Goal: Transaction & Acquisition: Purchase product/service

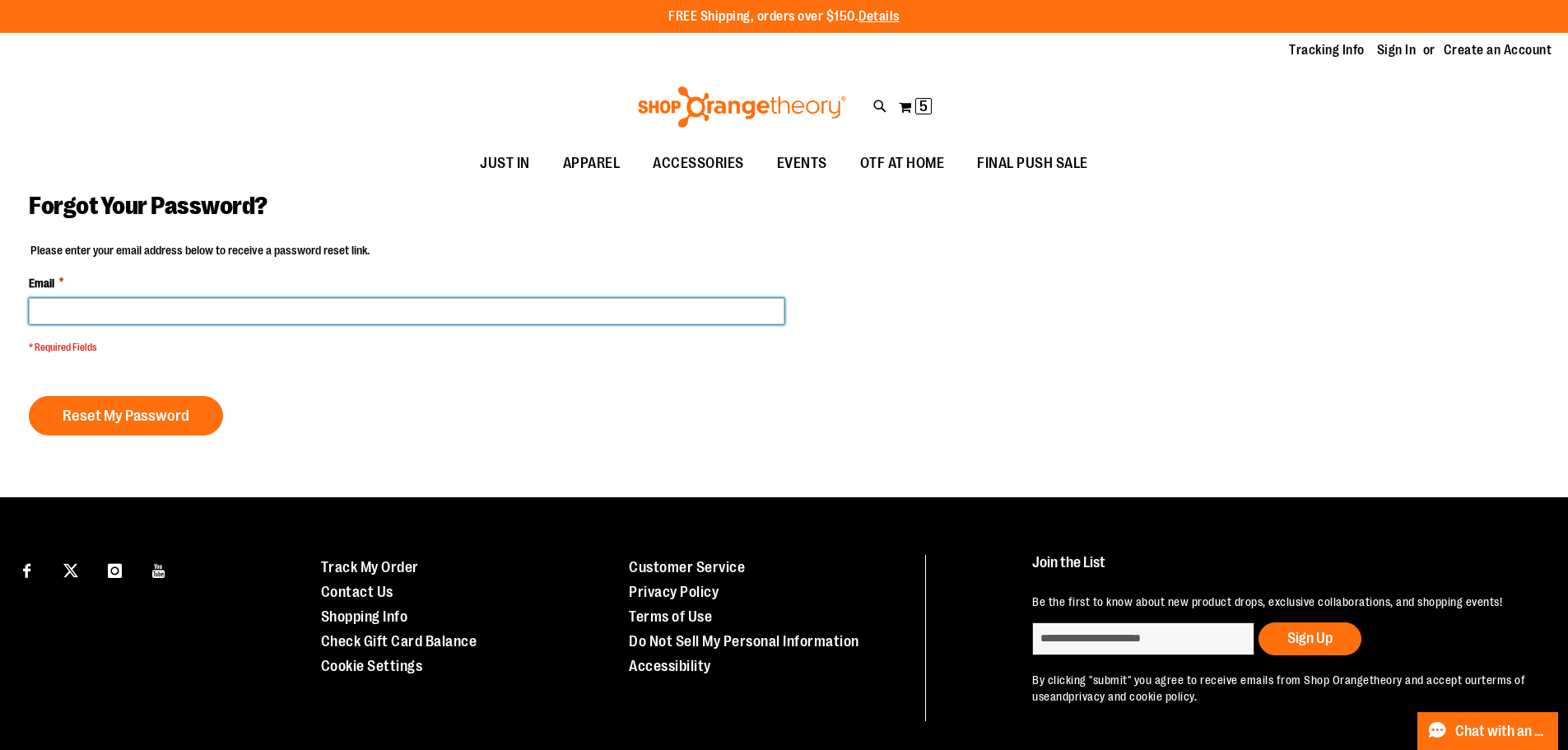
click at [678, 316] on input "Email *" at bounding box center [406, 311] width 756 height 27
type input "**********"
click at [29, 396] on button "Reset My Password" at bounding box center [126, 416] width 195 height 40
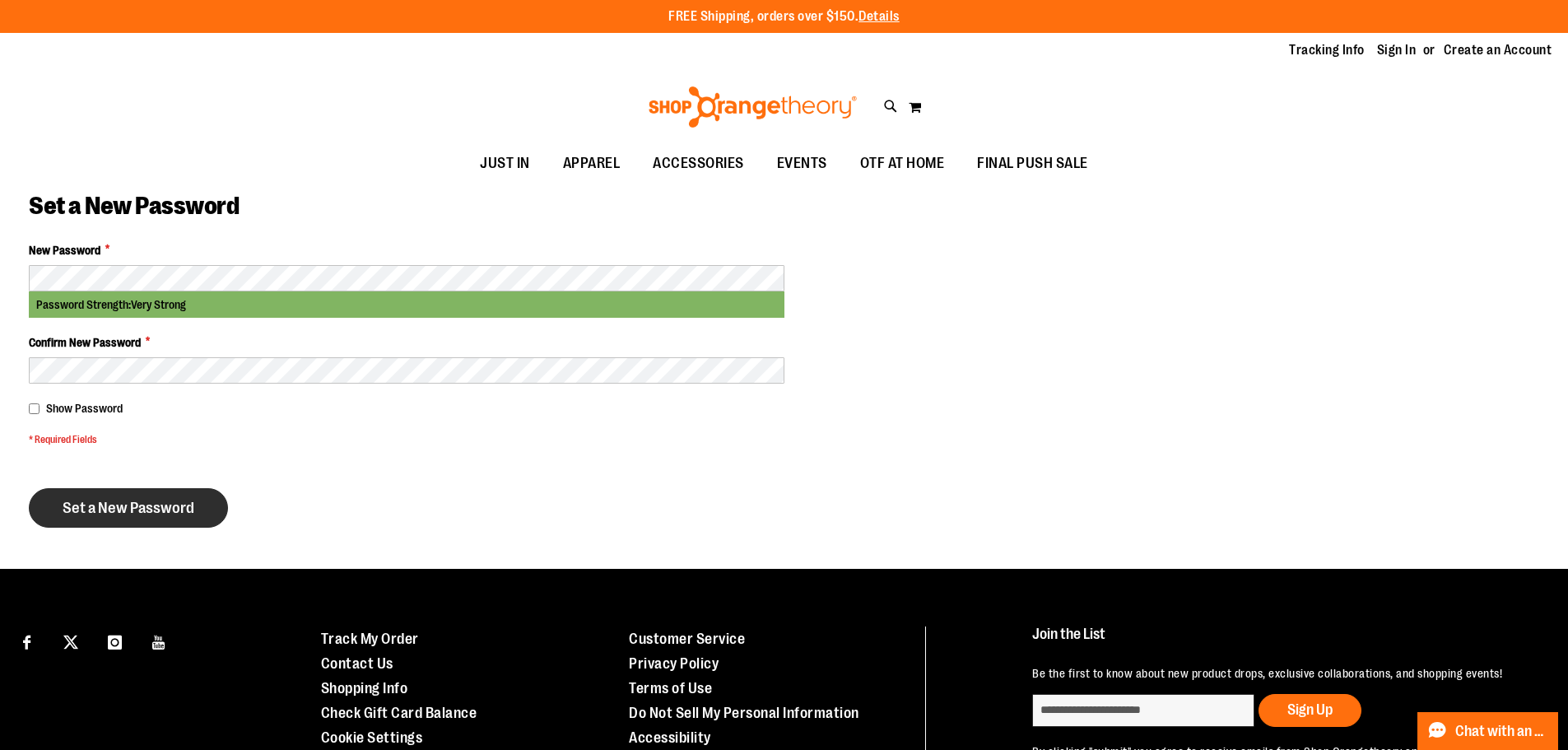
click at [137, 502] on span "Set a New Password" at bounding box center [128, 508] width 132 height 18
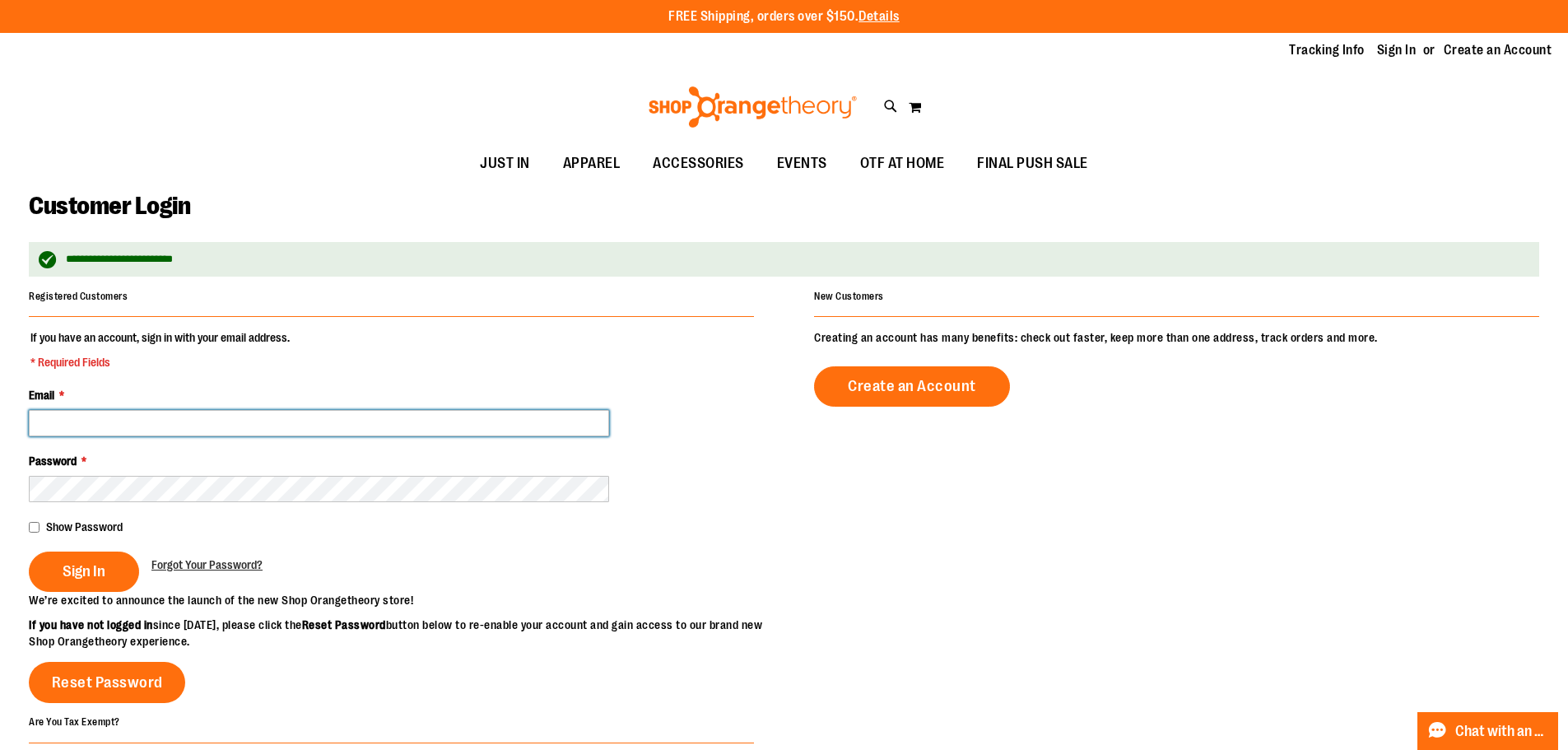
click at [99, 414] on input "Email *" at bounding box center [319, 423] width 580 height 27
type input "**********"
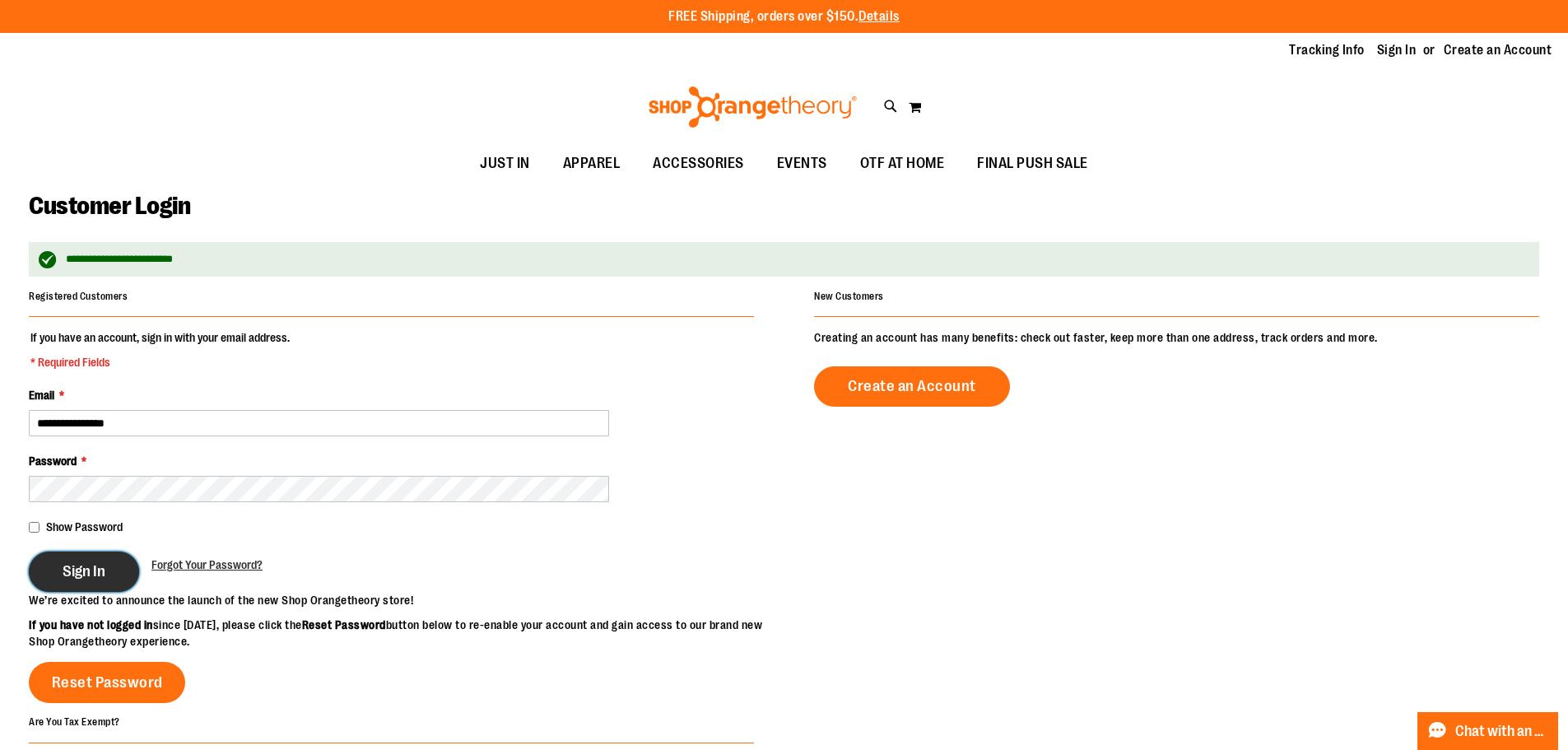
click at [89, 571] on span "Sign In" at bounding box center [83, 571] width 43 height 18
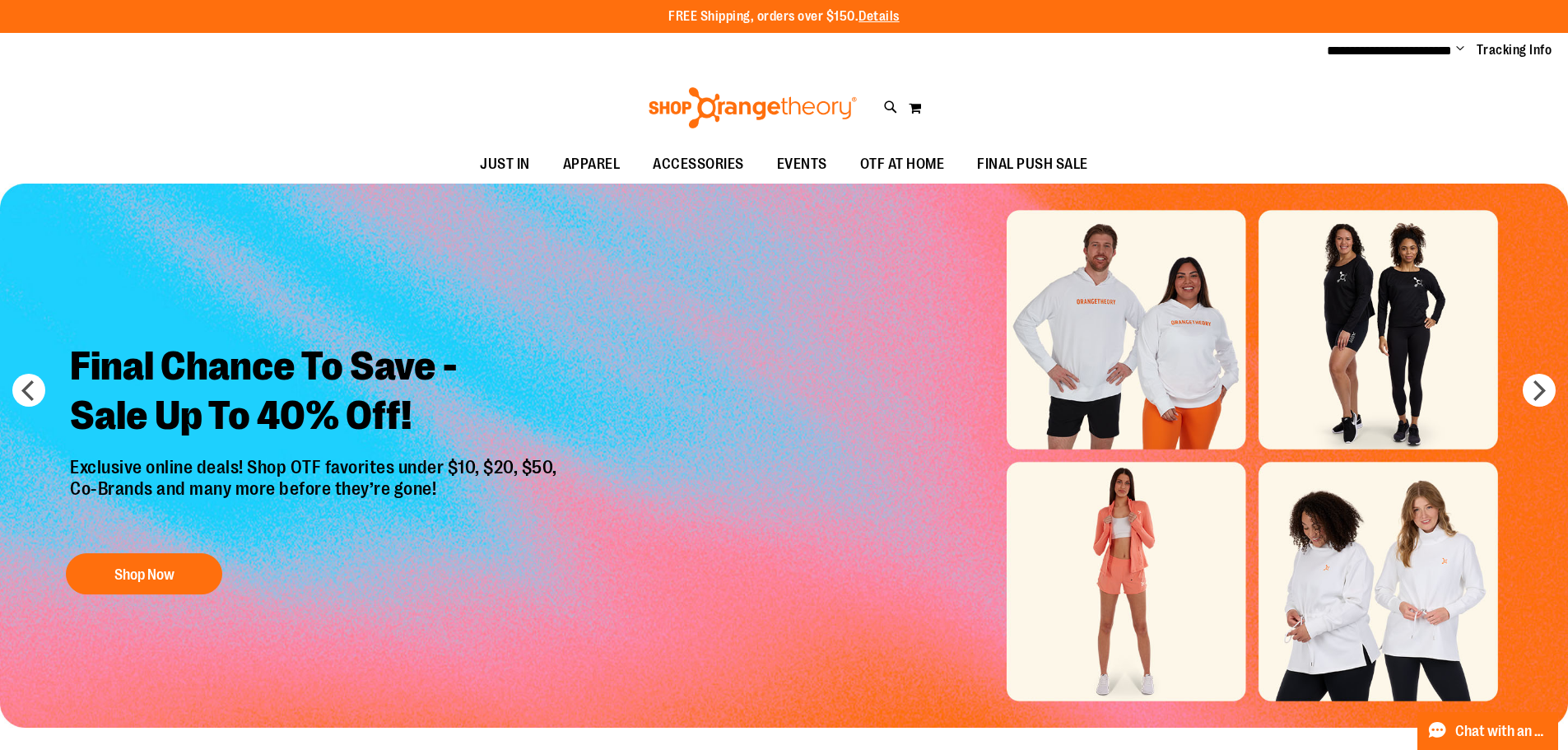
click at [1128, 79] on div "Toggle Nav Search Popular Suggestions Advanced Search" at bounding box center [784, 107] width 1568 height 75
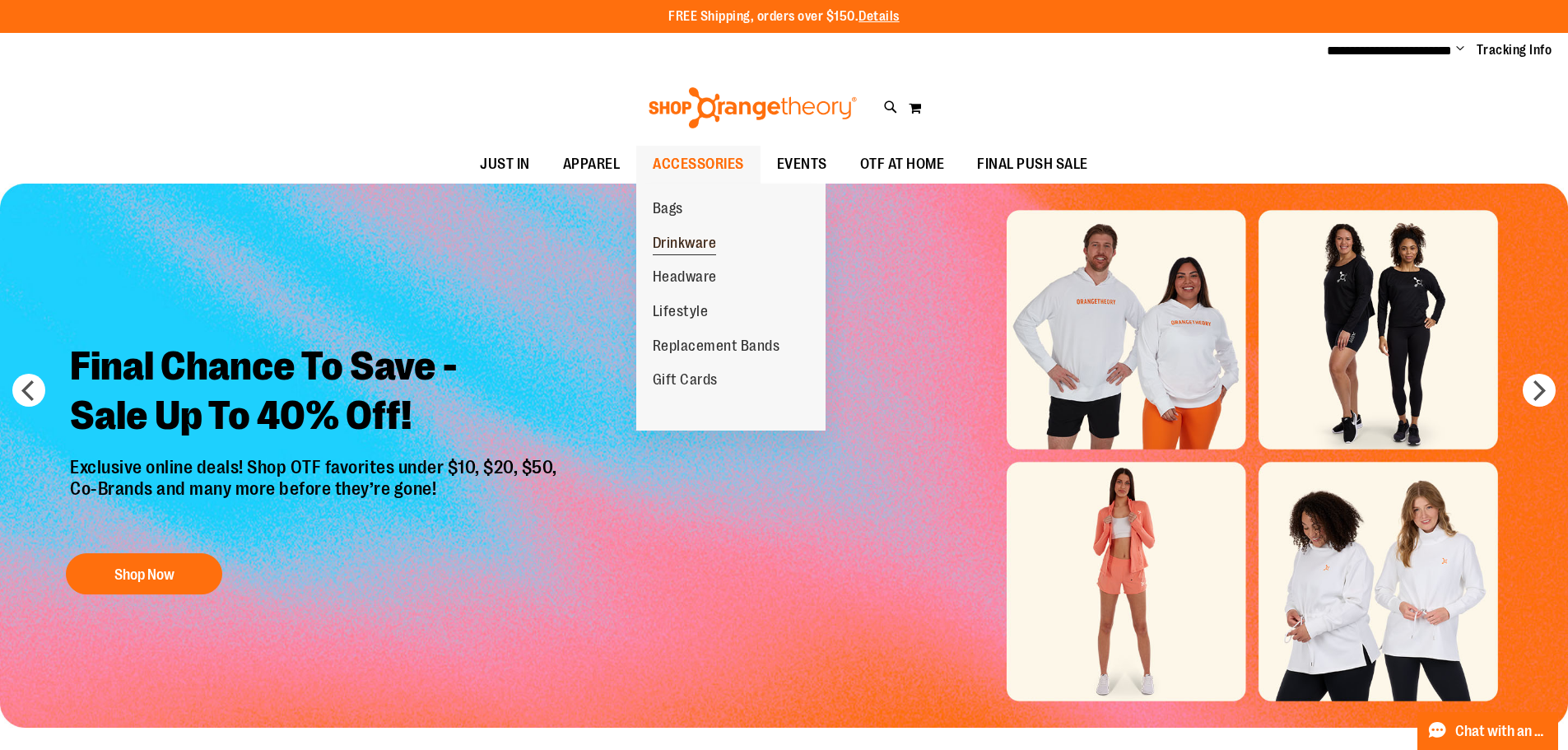
click at [690, 246] on span "Drinkware" at bounding box center [684, 244] width 65 height 21
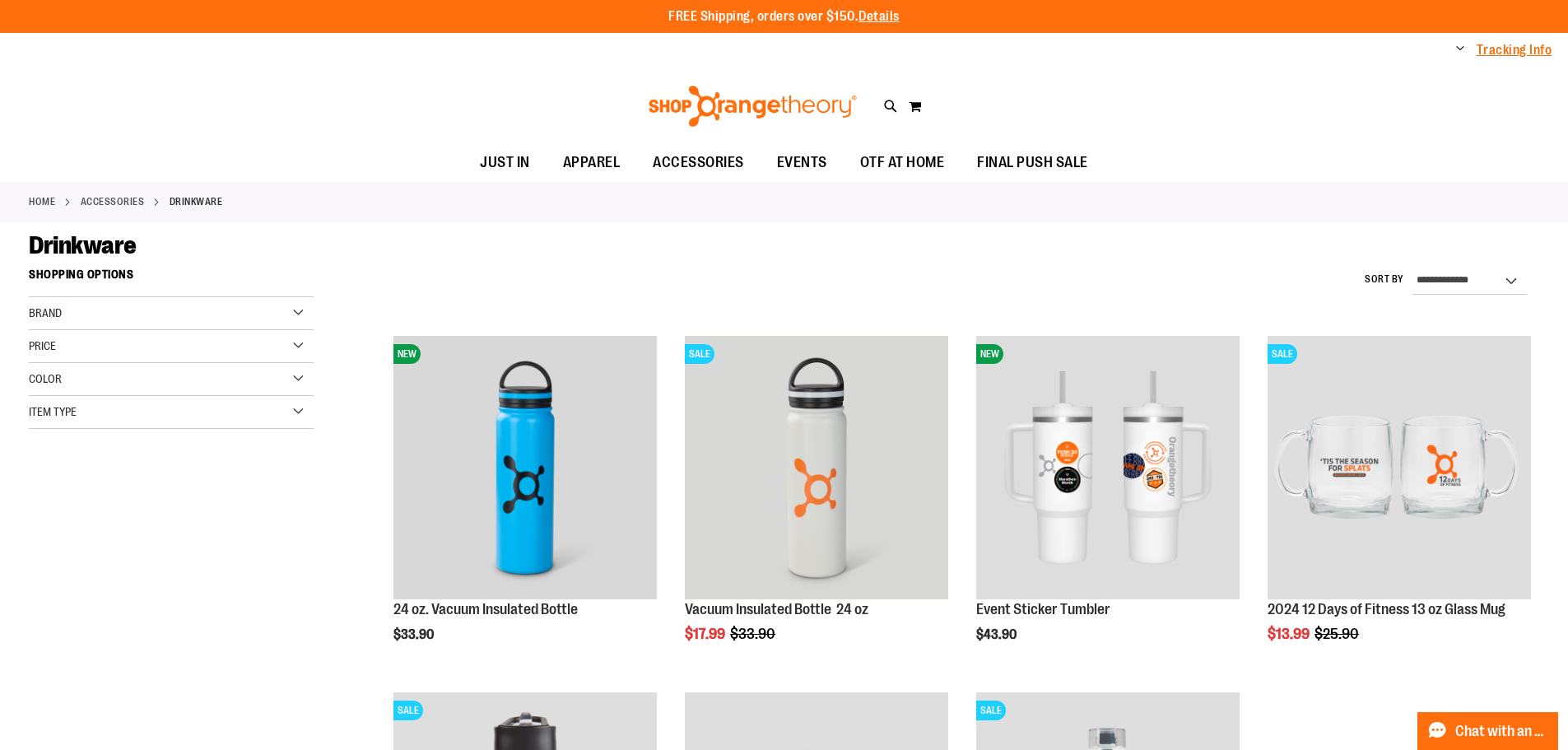
click at [1514, 41] on link "Tracking Info" at bounding box center [1514, 50] width 75 height 18
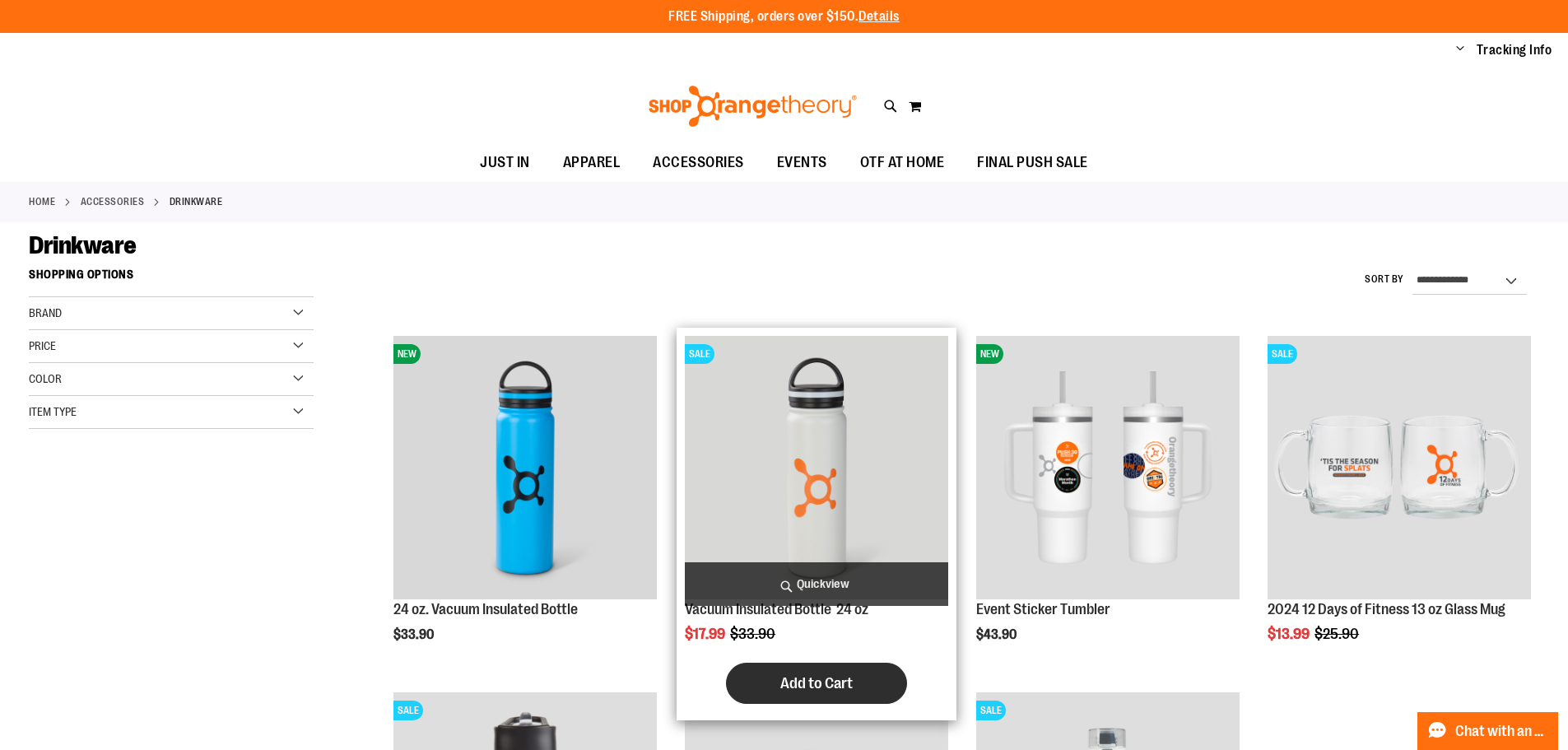
click at [835, 694] on button "Add to Cart" at bounding box center [816, 682] width 181 height 41
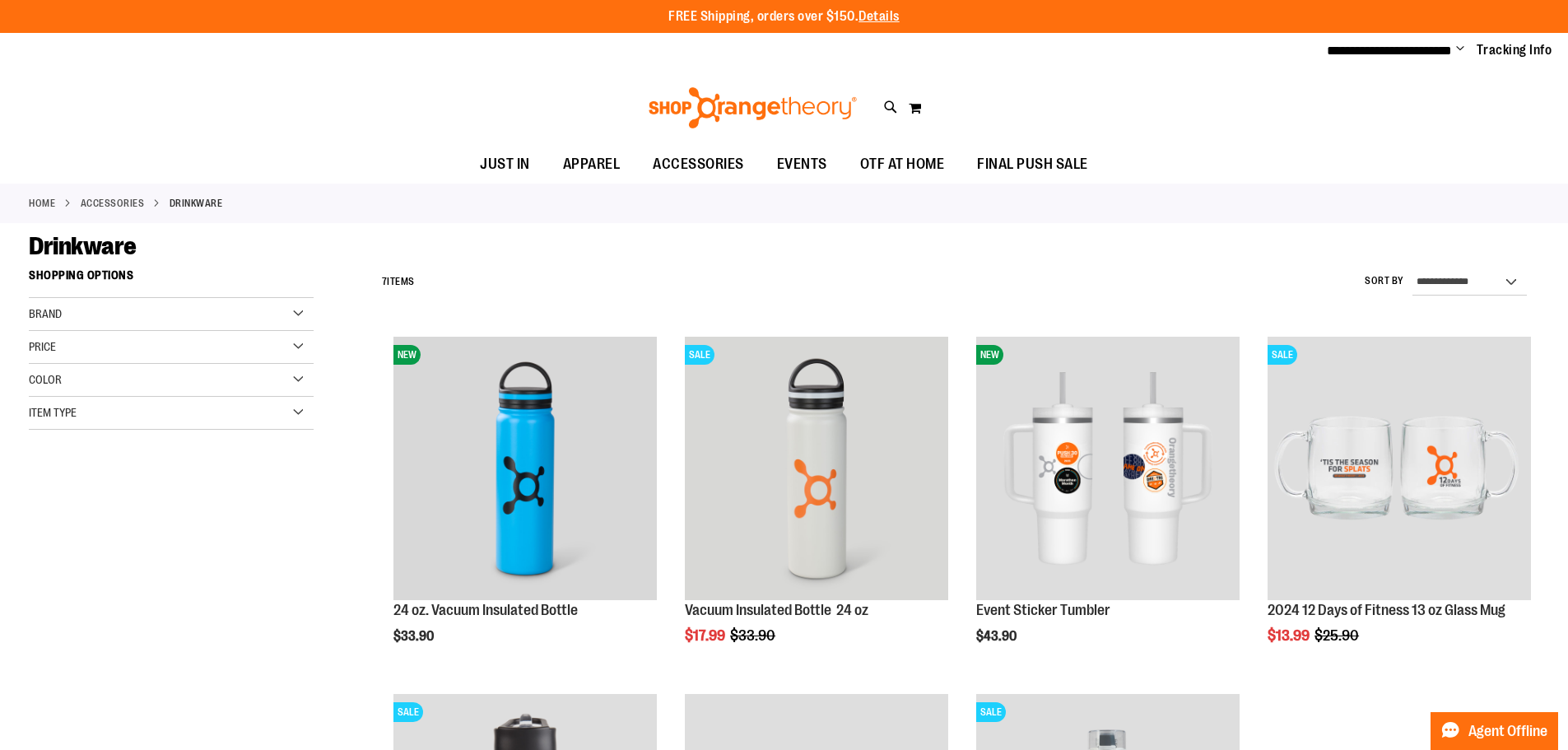
click at [1458, 51] on span "Change" at bounding box center [1460, 50] width 8 height 16
click at [1263, 147] on ul "JUST IN JUST IN Balanced Basics New for Women New for Men New Accessories New B…" at bounding box center [784, 165] width 1568 height 38
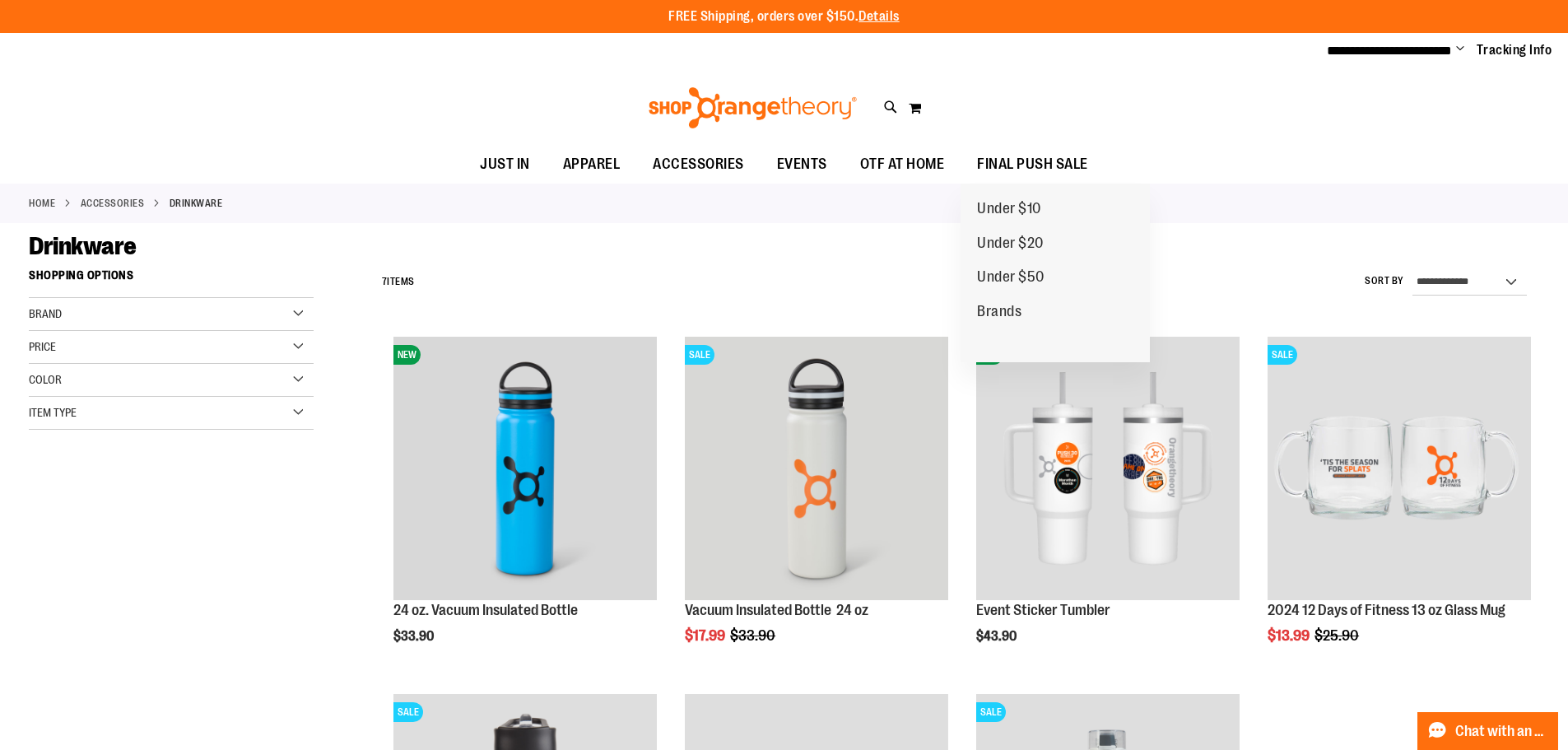
click at [1202, 151] on ul "JUST IN JUST IN Balanced Basics New for Women New for Men New Accessories New B…" at bounding box center [784, 165] width 1568 height 38
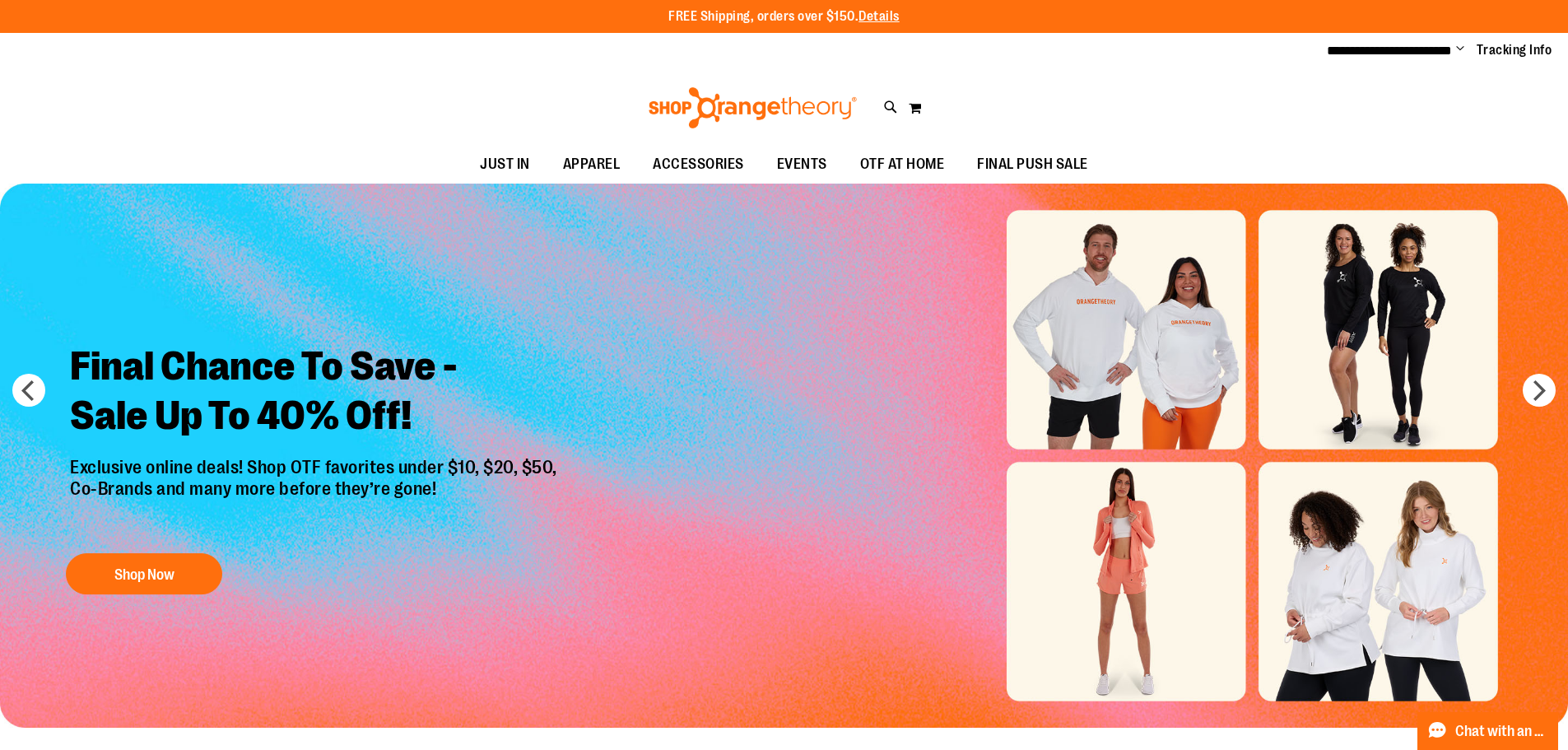
click at [1460, 47] on span "Change" at bounding box center [1460, 50] width 8 height 16
click at [1378, 79] on link "My Account" at bounding box center [1401, 79] width 144 height 31
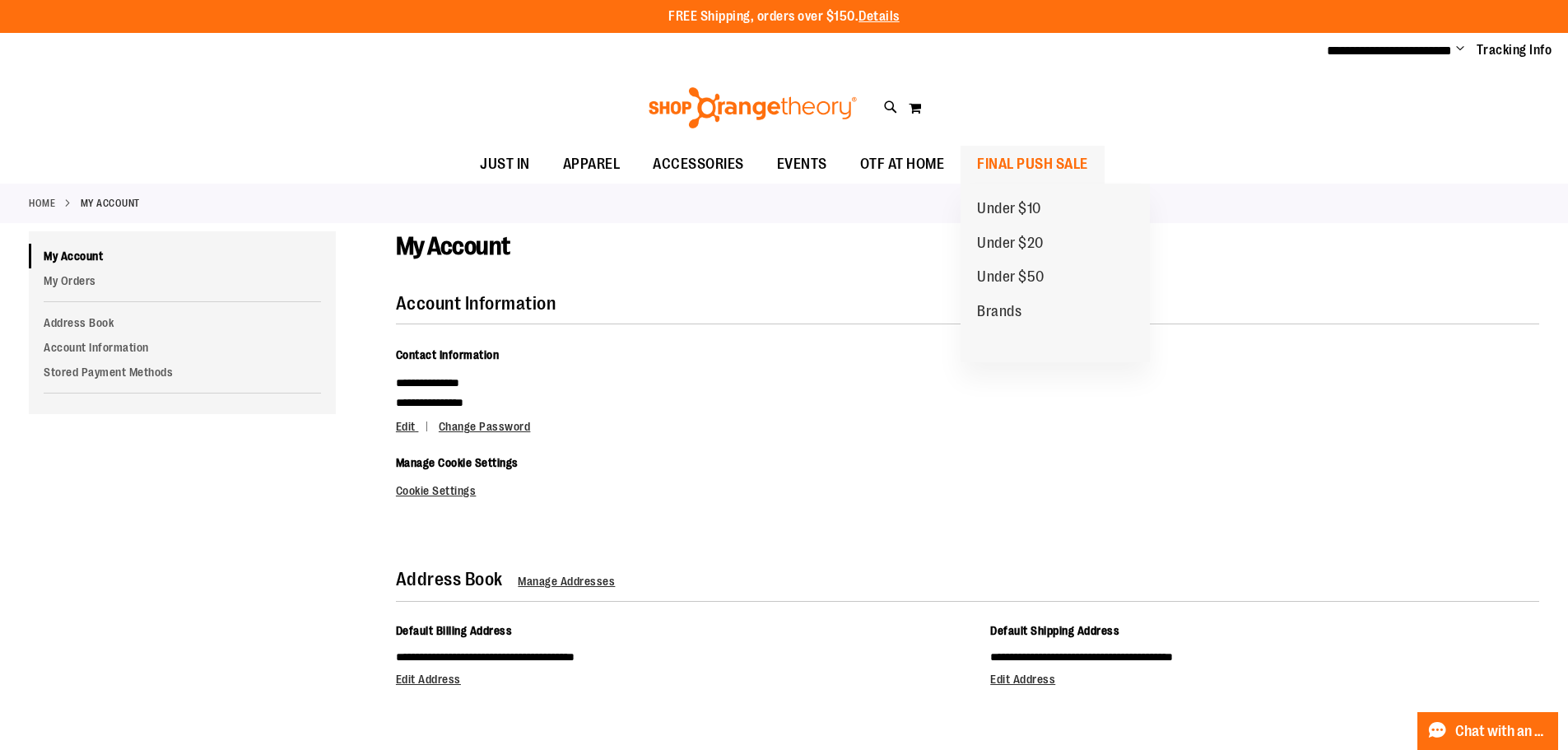
click at [1031, 164] on span "FINAL PUSH SALE" at bounding box center [1033, 164] width 111 height 37
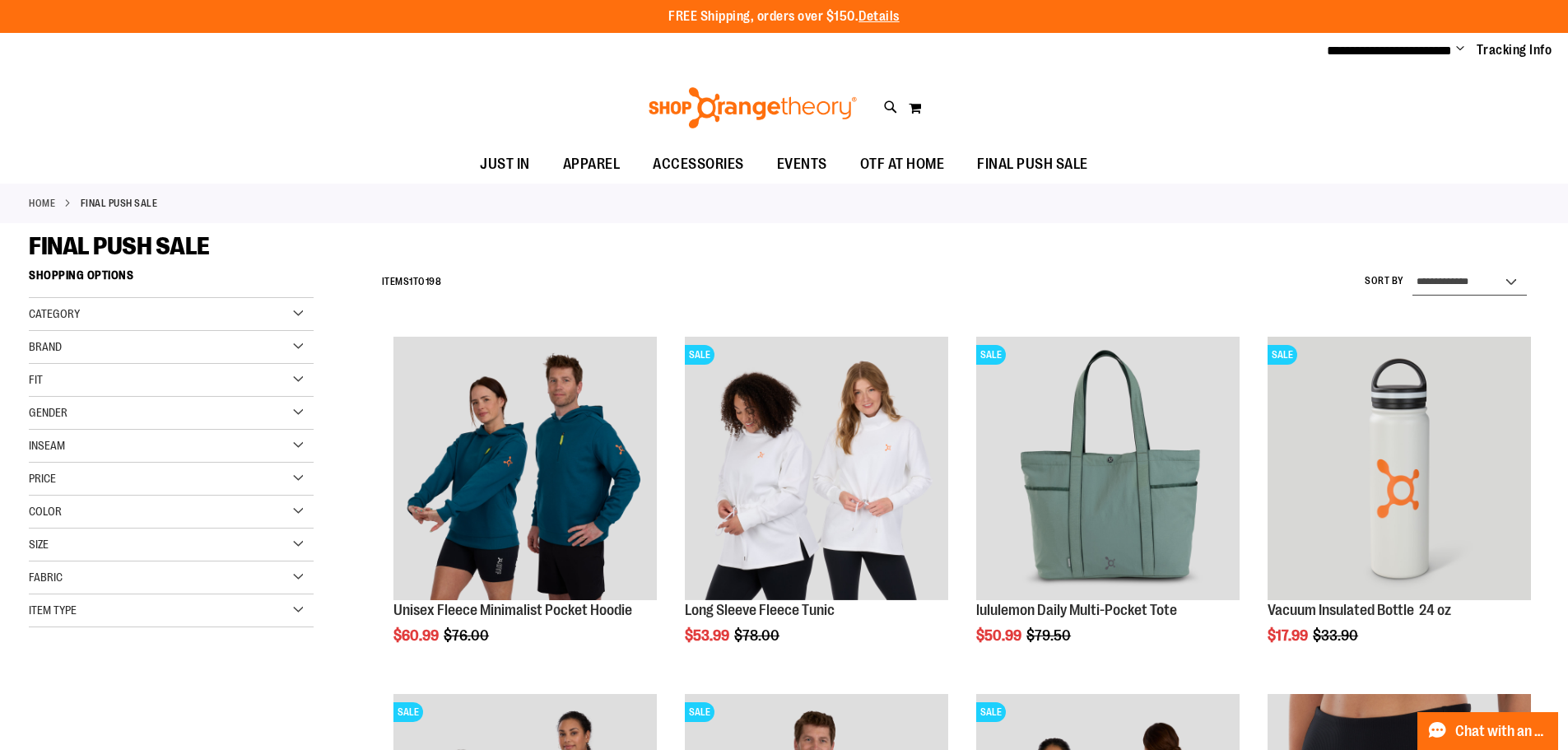
click at [1433, 274] on select "**********" at bounding box center [1469, 282] width 114 height 27
select select "*********"
click at [1412, 269] on select "**********" at bounding box center [1469, 282] width 114 height 27
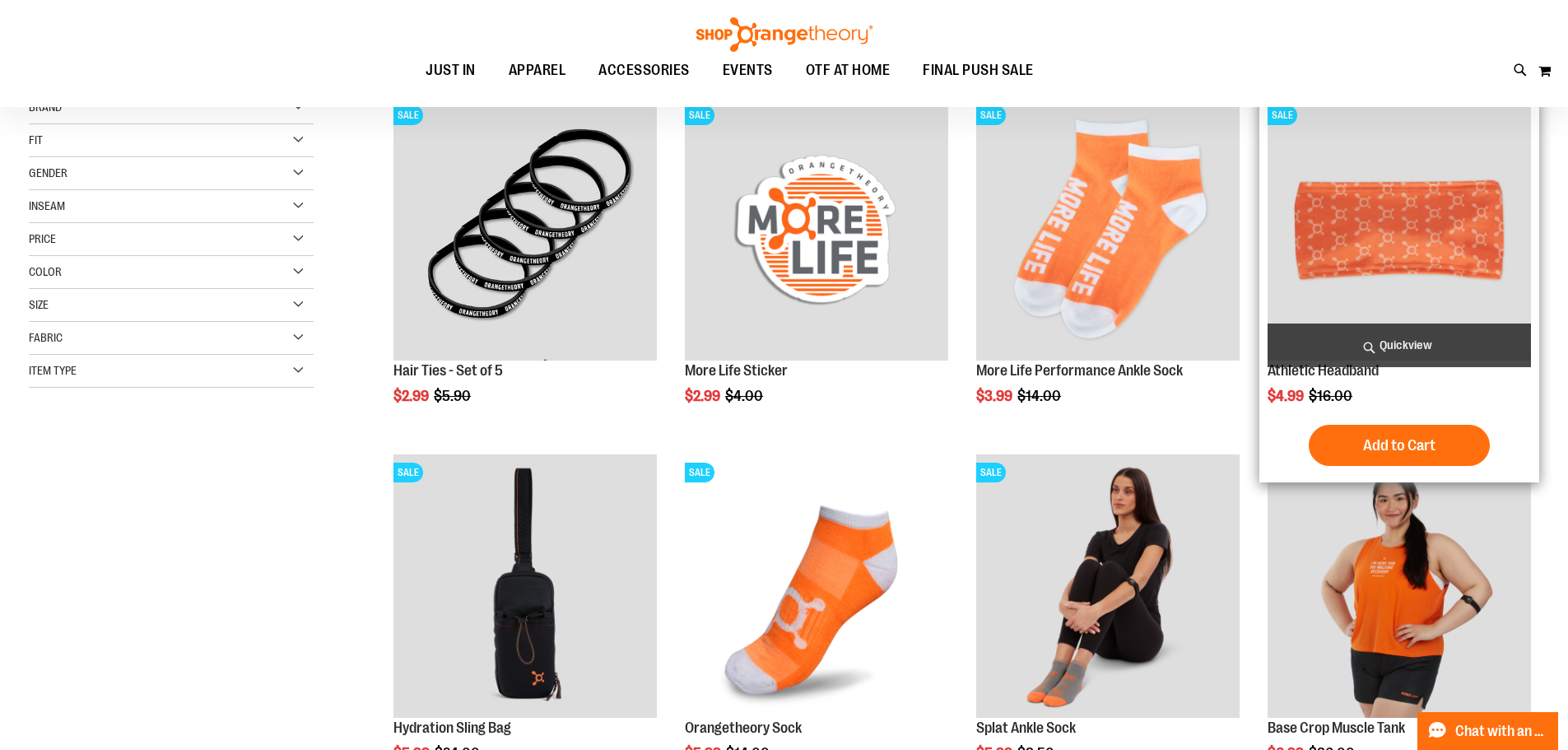
scroll to position [246, 0]
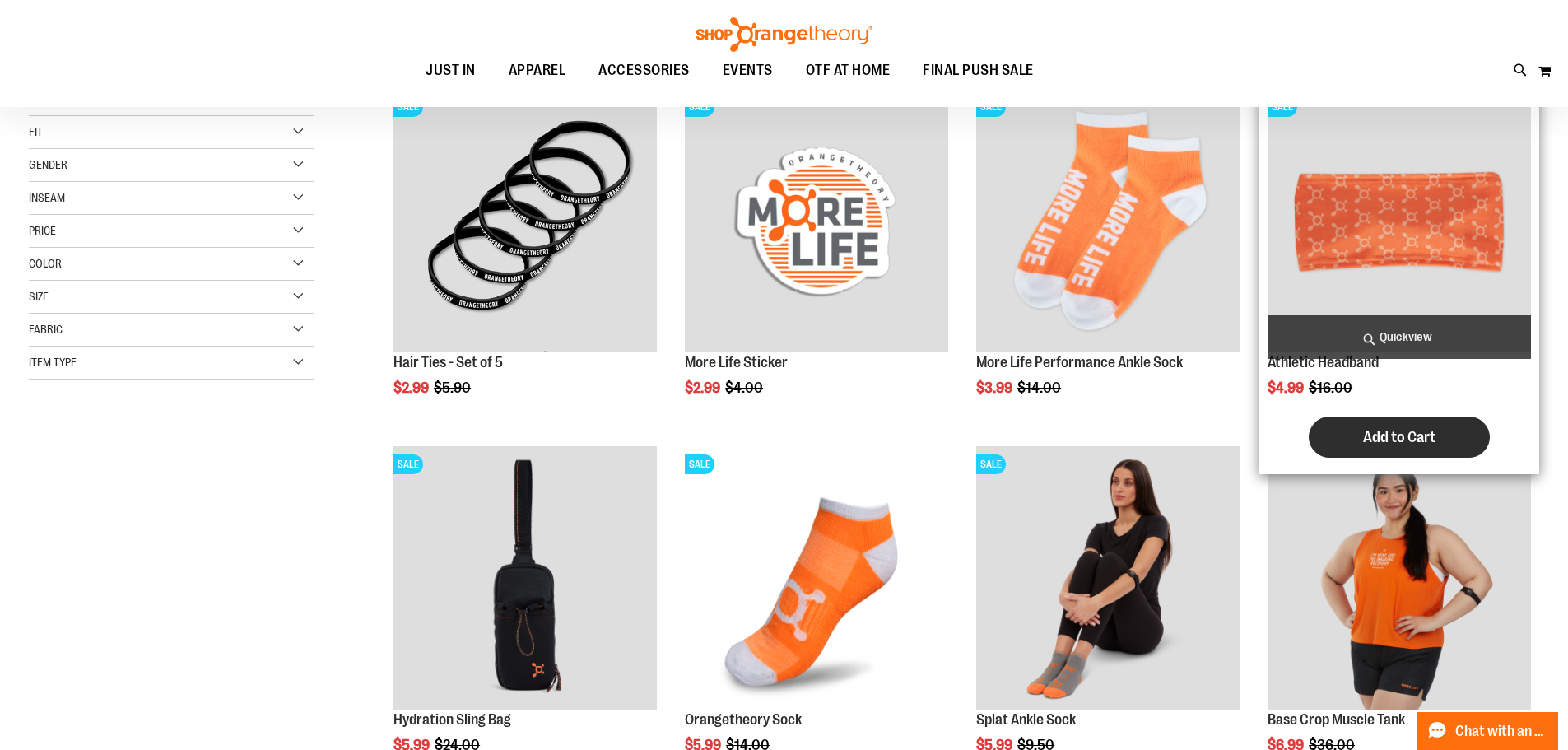
click at [1383, 431] on span "Add to Cart" at bounding box center [1399, 437] width 72 height 18
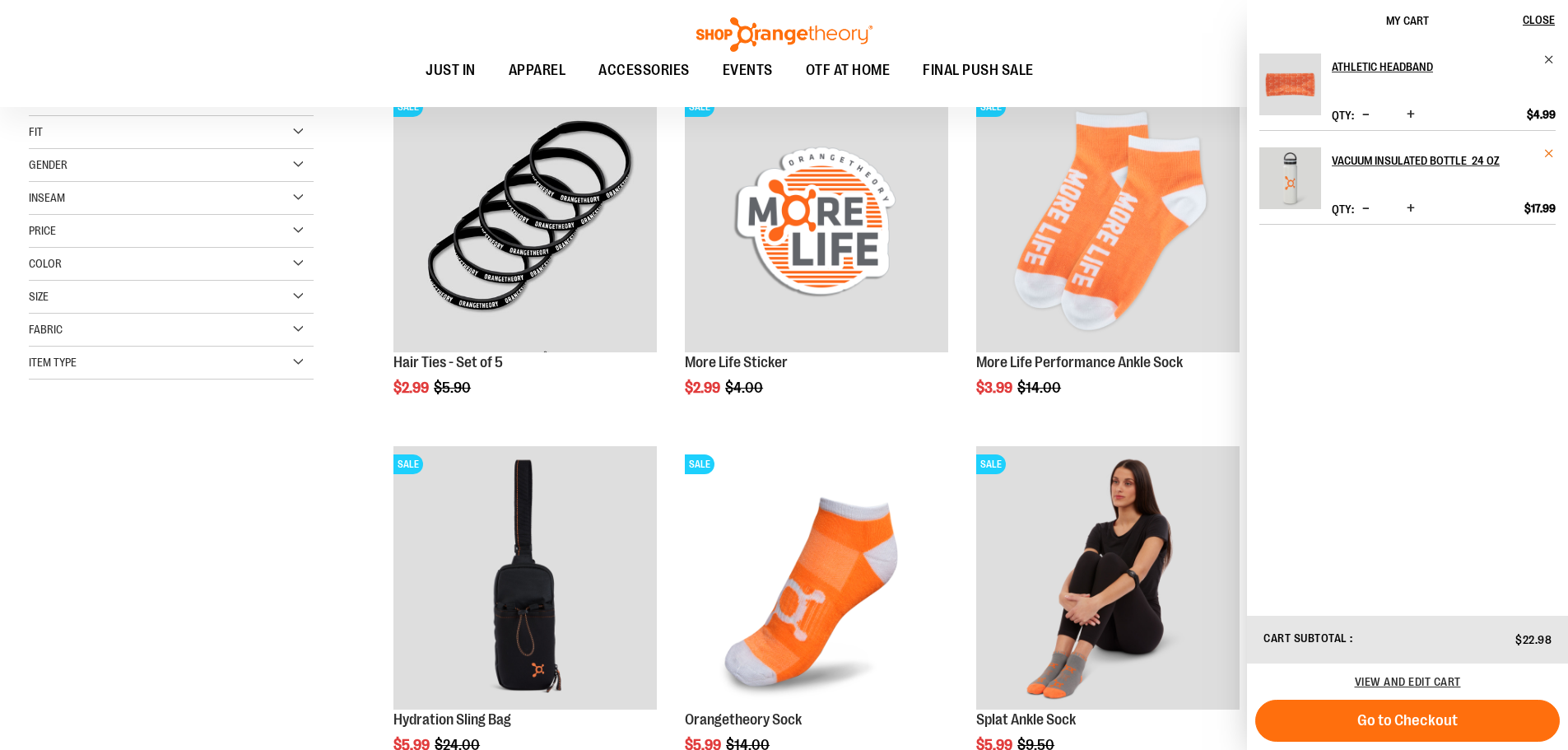
click at [1551, 152] on span "Remove item" at bounding box center [1549, 153] width 12 height 12
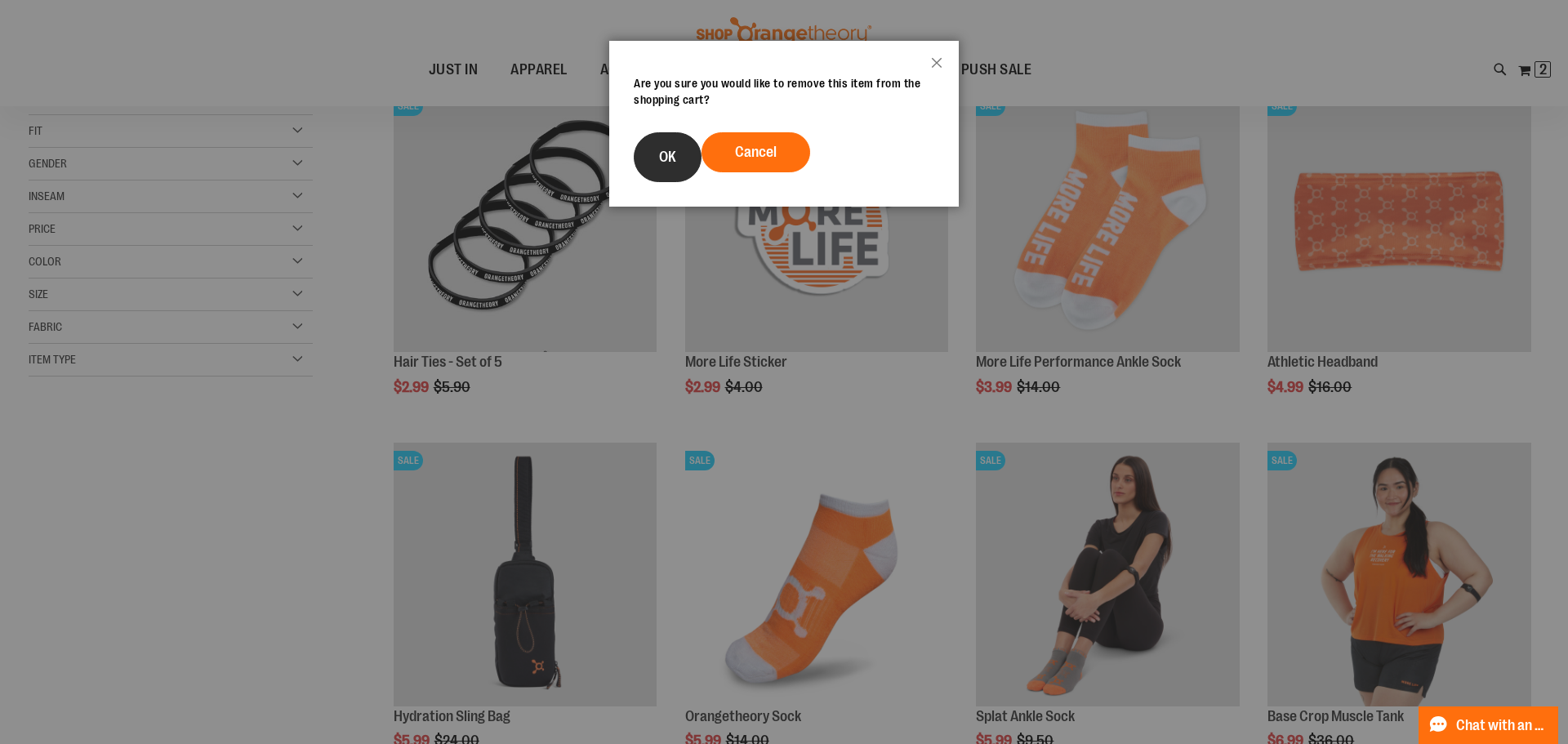
click at [656, 159] on button "OK" at bounding box center [667, 157] width 68 height 50
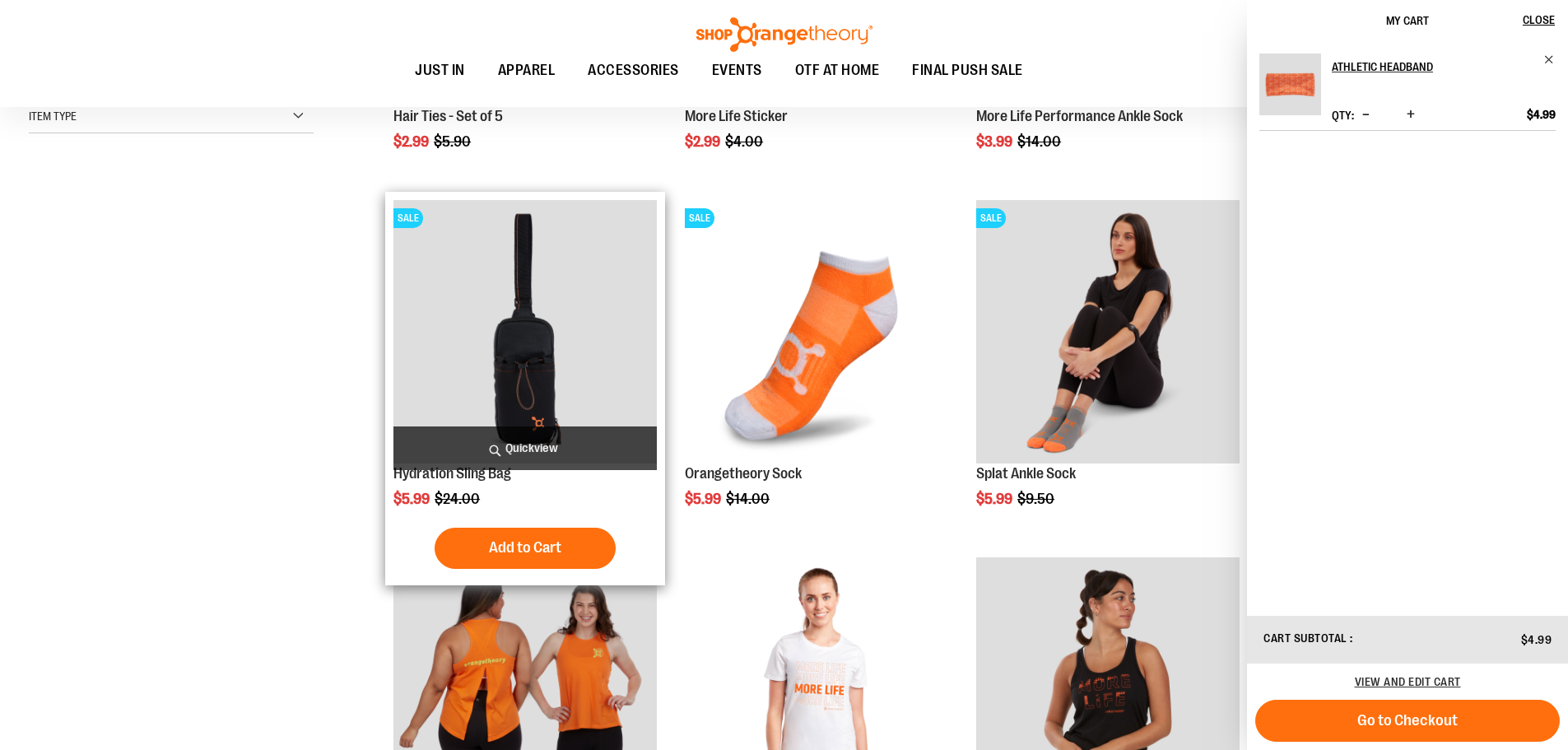
scroll to position [494, 0]
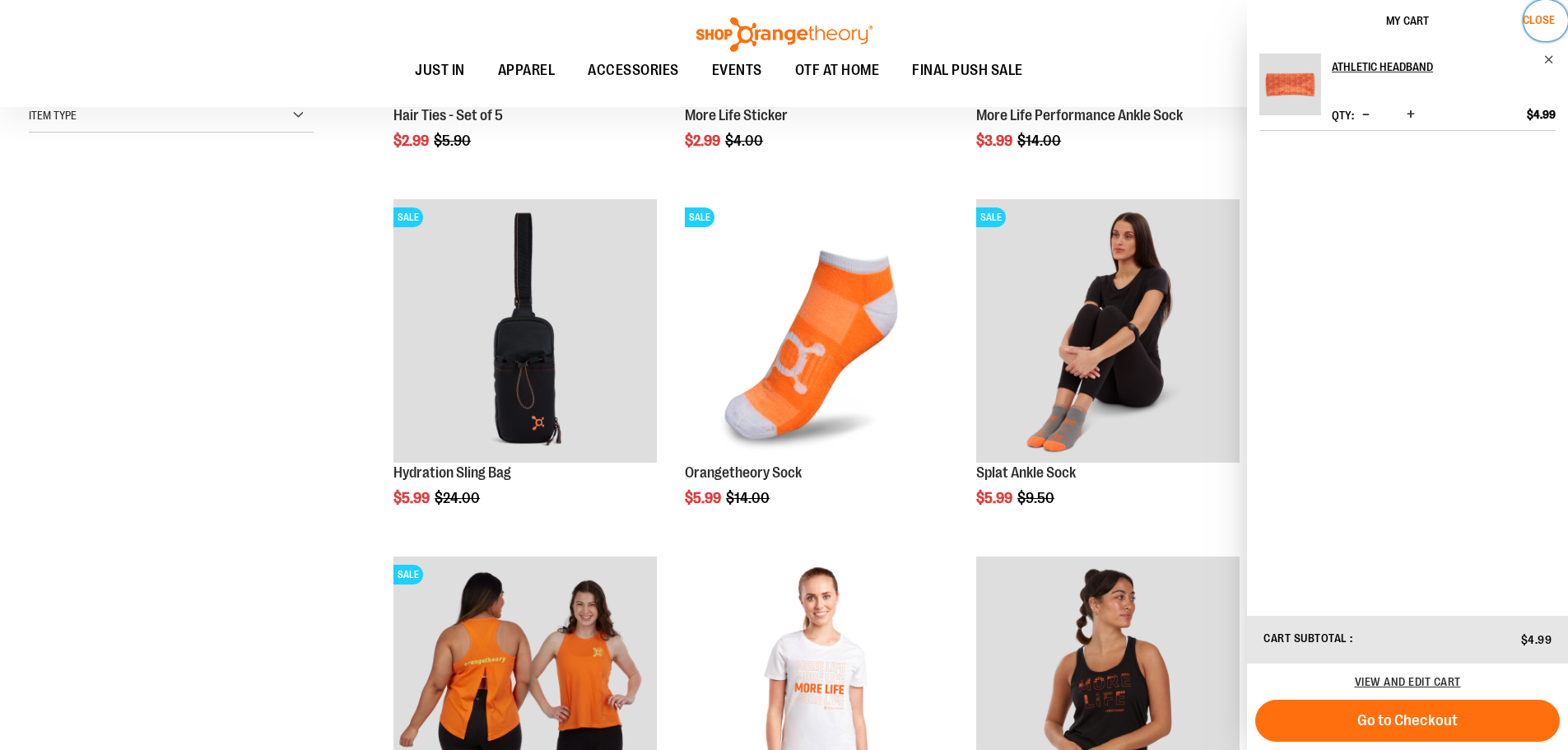
click at [1526, 22] on span "Close" at bounding box center [1538, 19] width 32 height 13
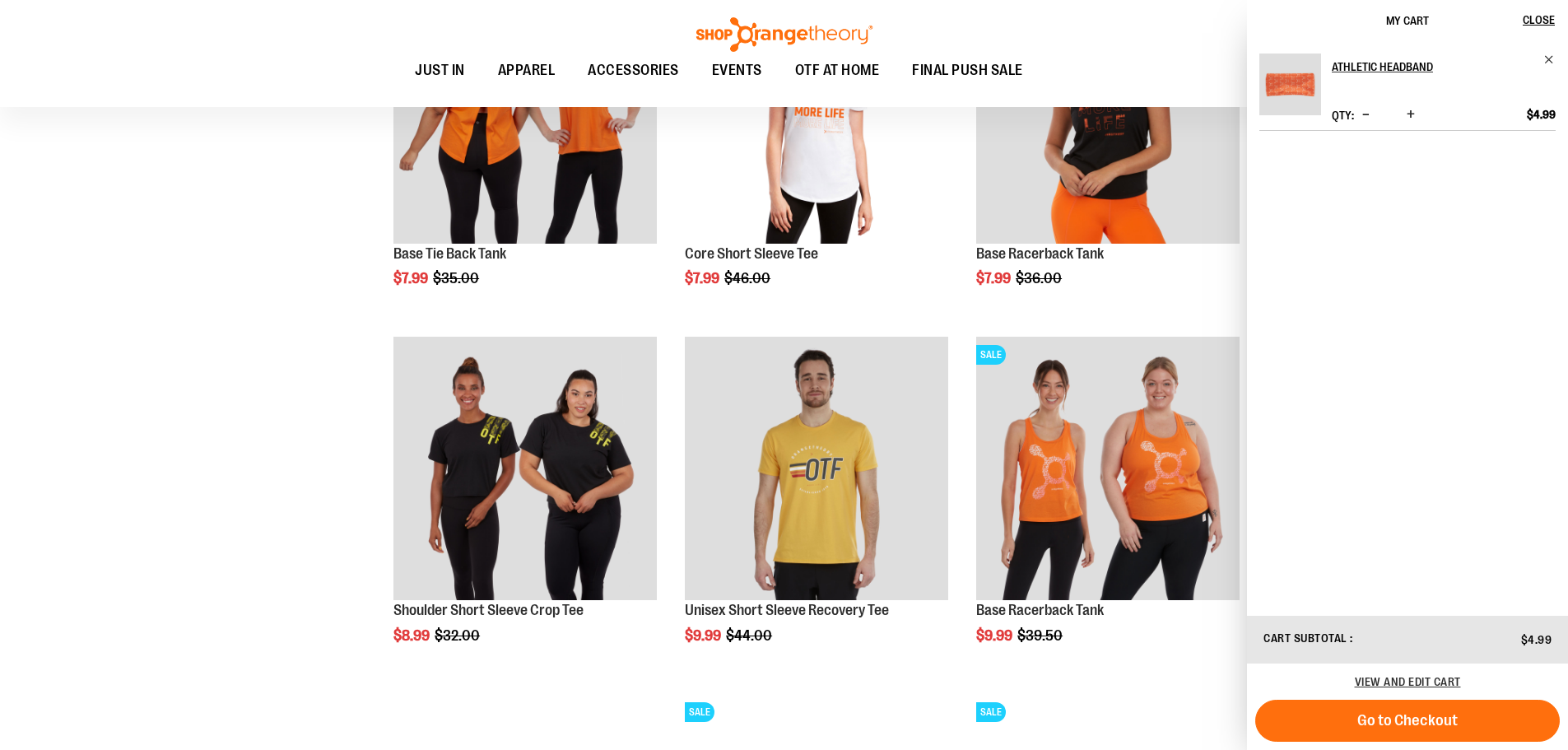
scroll to position [1235, 0]
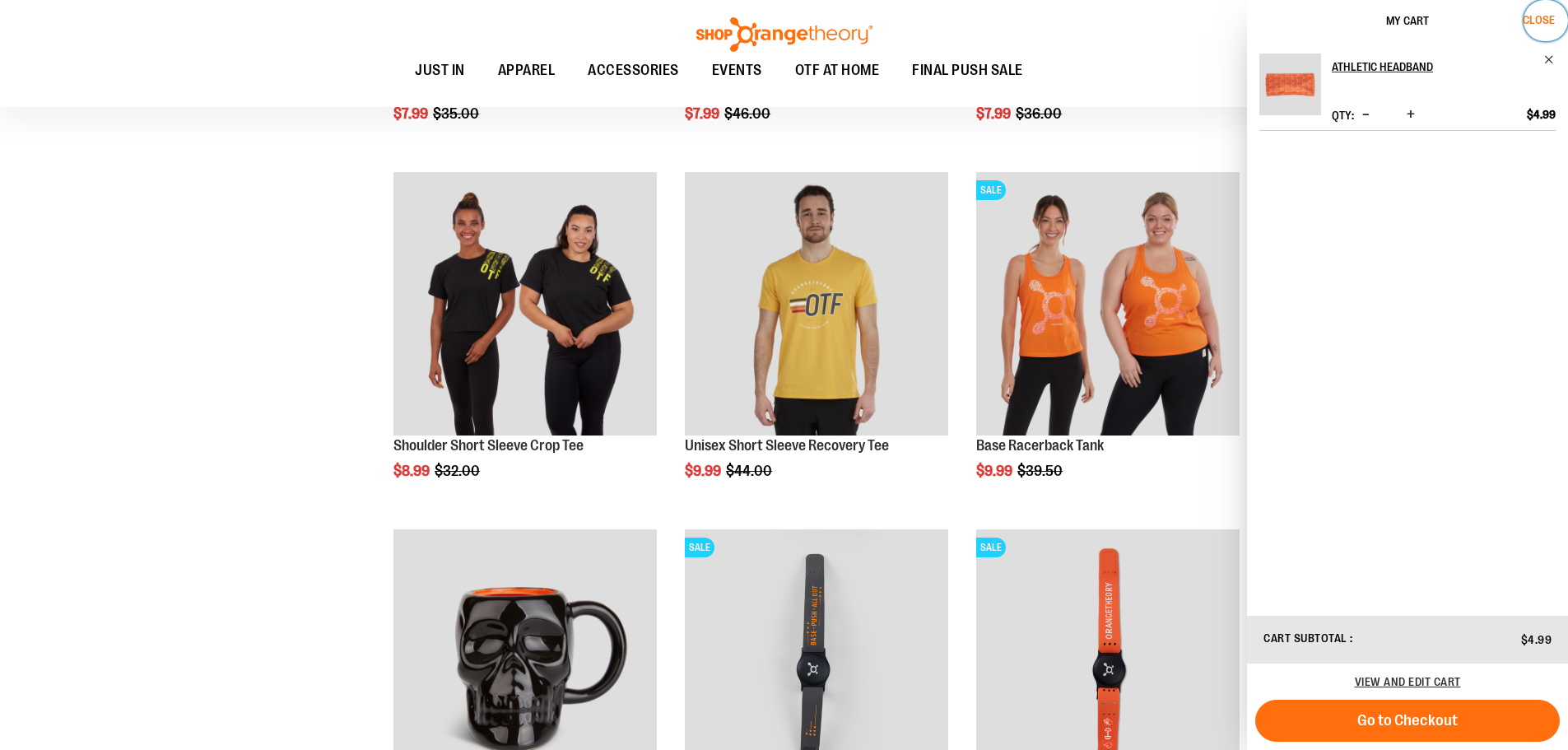
click at [1543, 19] on span "Close" at bounding box center [1538, 19] width 32 height 13
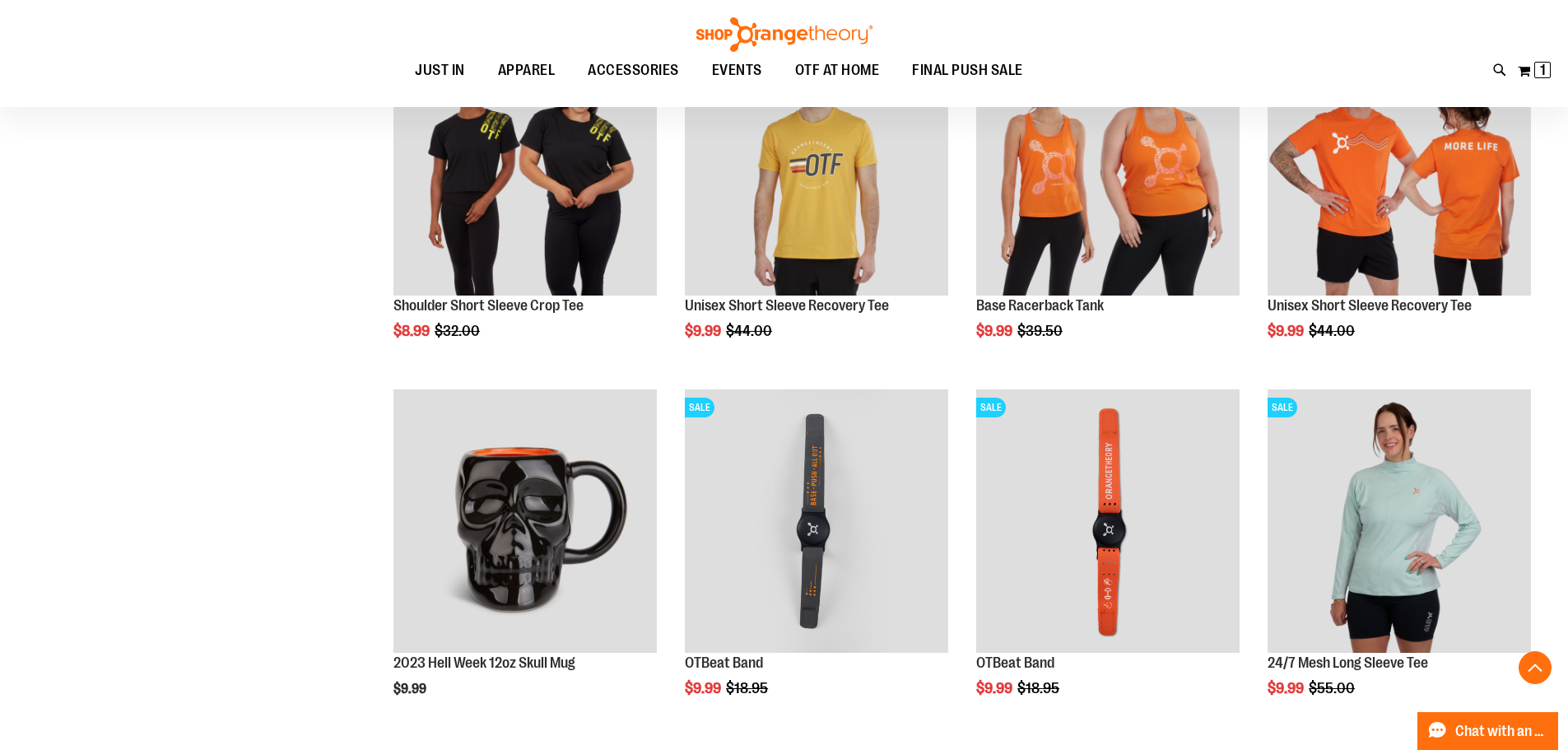
scroll to position [1564, 0]
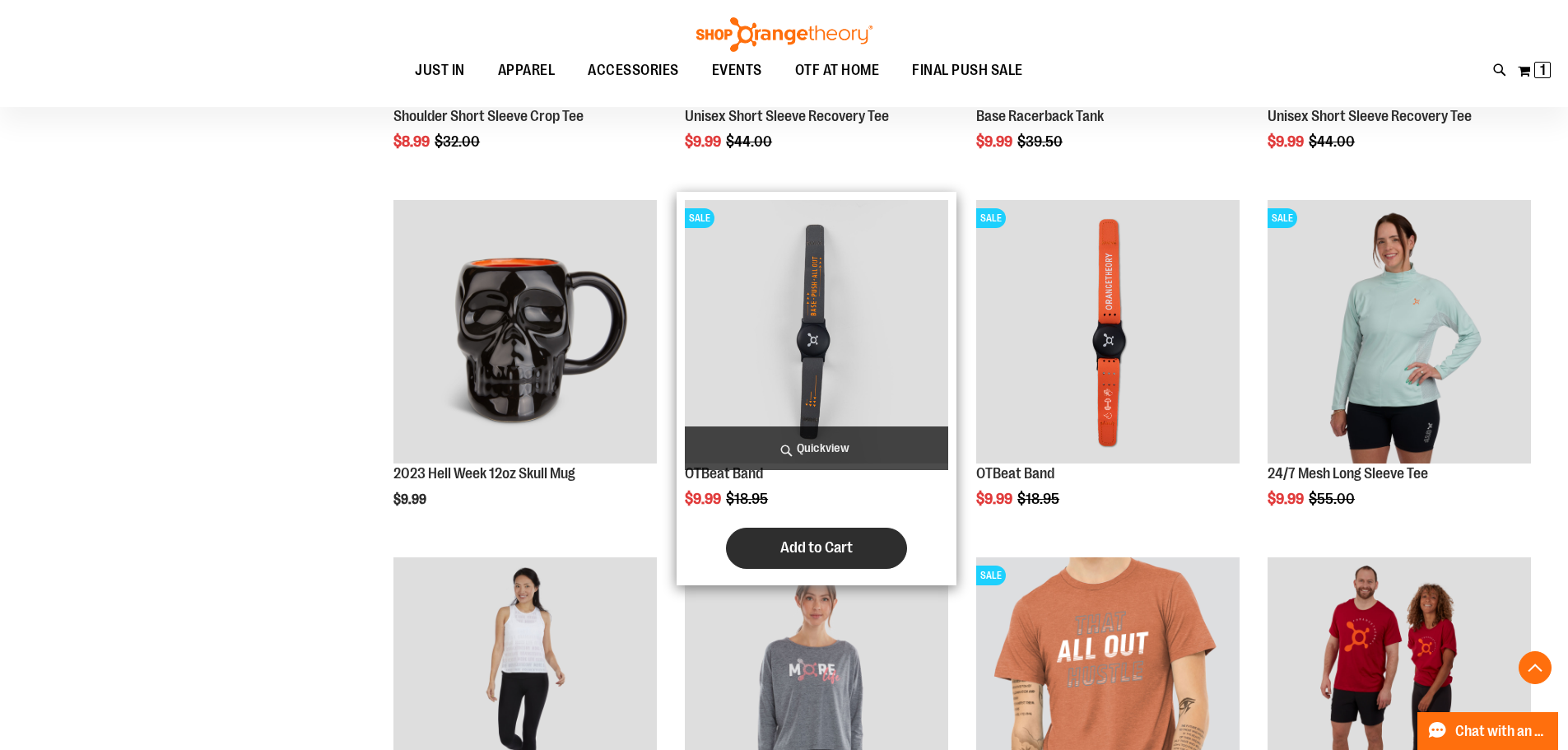
click at [827, 546] on span "Add to Cart" at bounding box center [816, 547] width 72 height 18
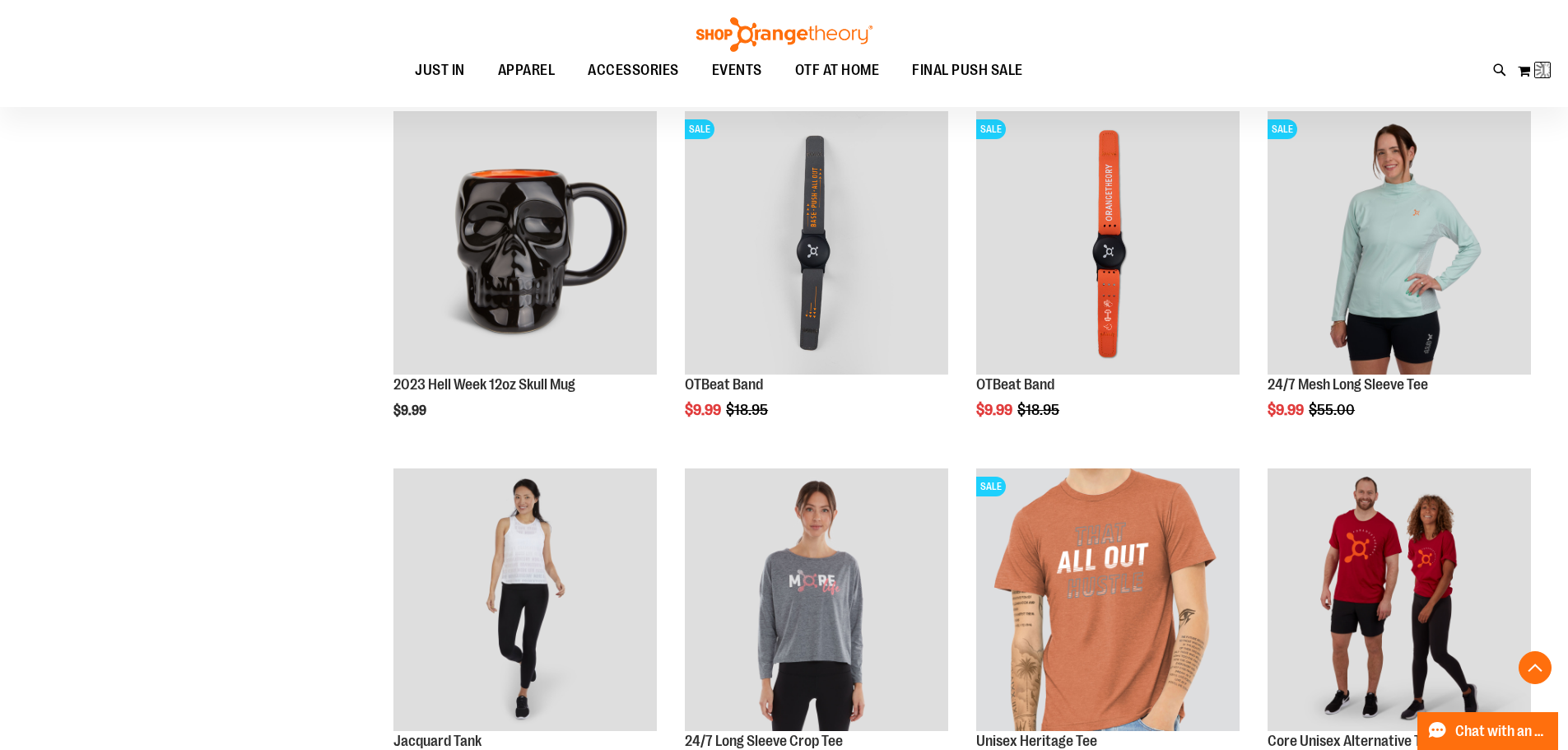
scroll to position [1646, 0]
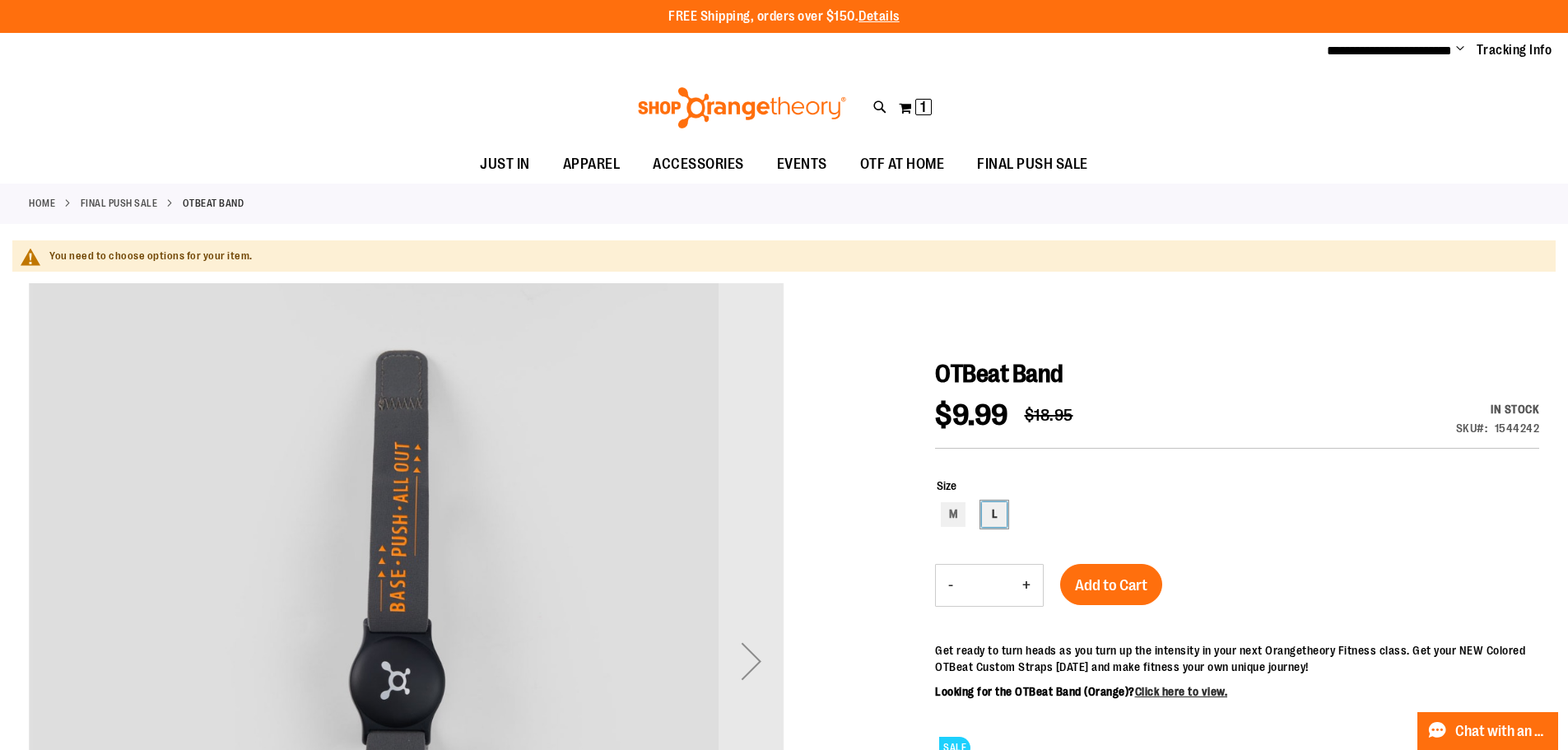
click at [999, 517] on div "L" at bounding box center [994, 515] width 25 height 25
type input "***"
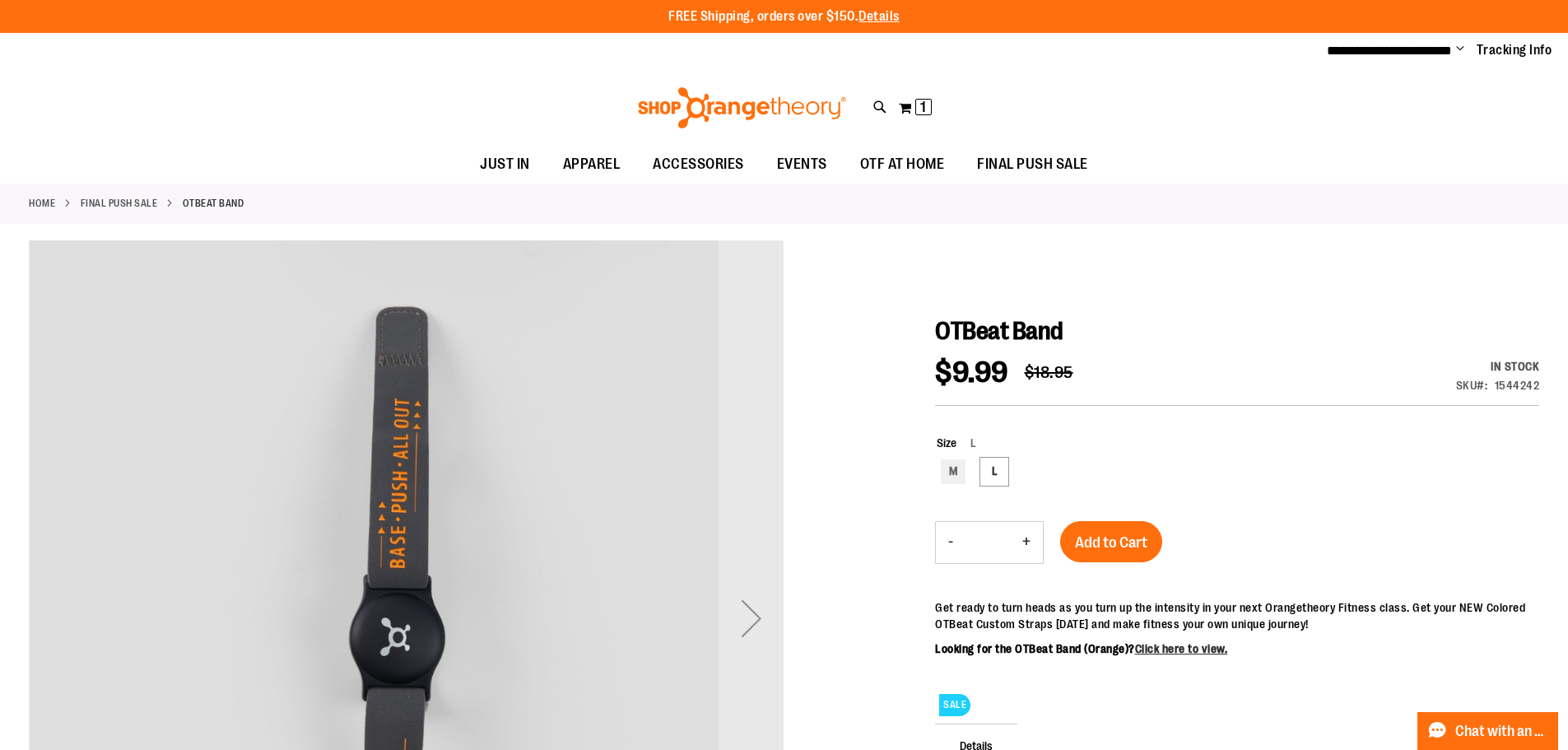
click at [1117, 547] on span "Add to Cart" at bounding box center [1111, 542] width 72 height 18
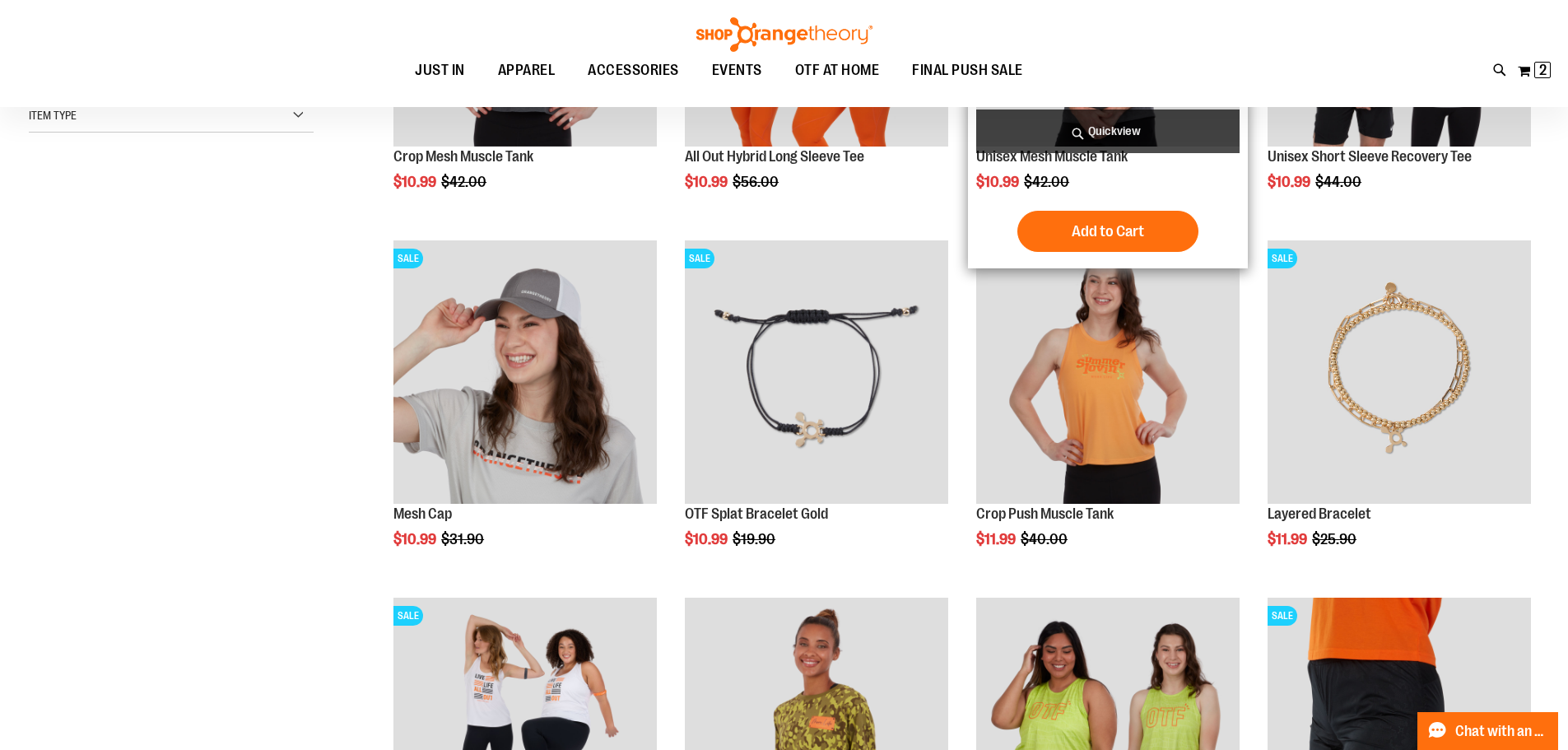
scroll to position [164, 0]
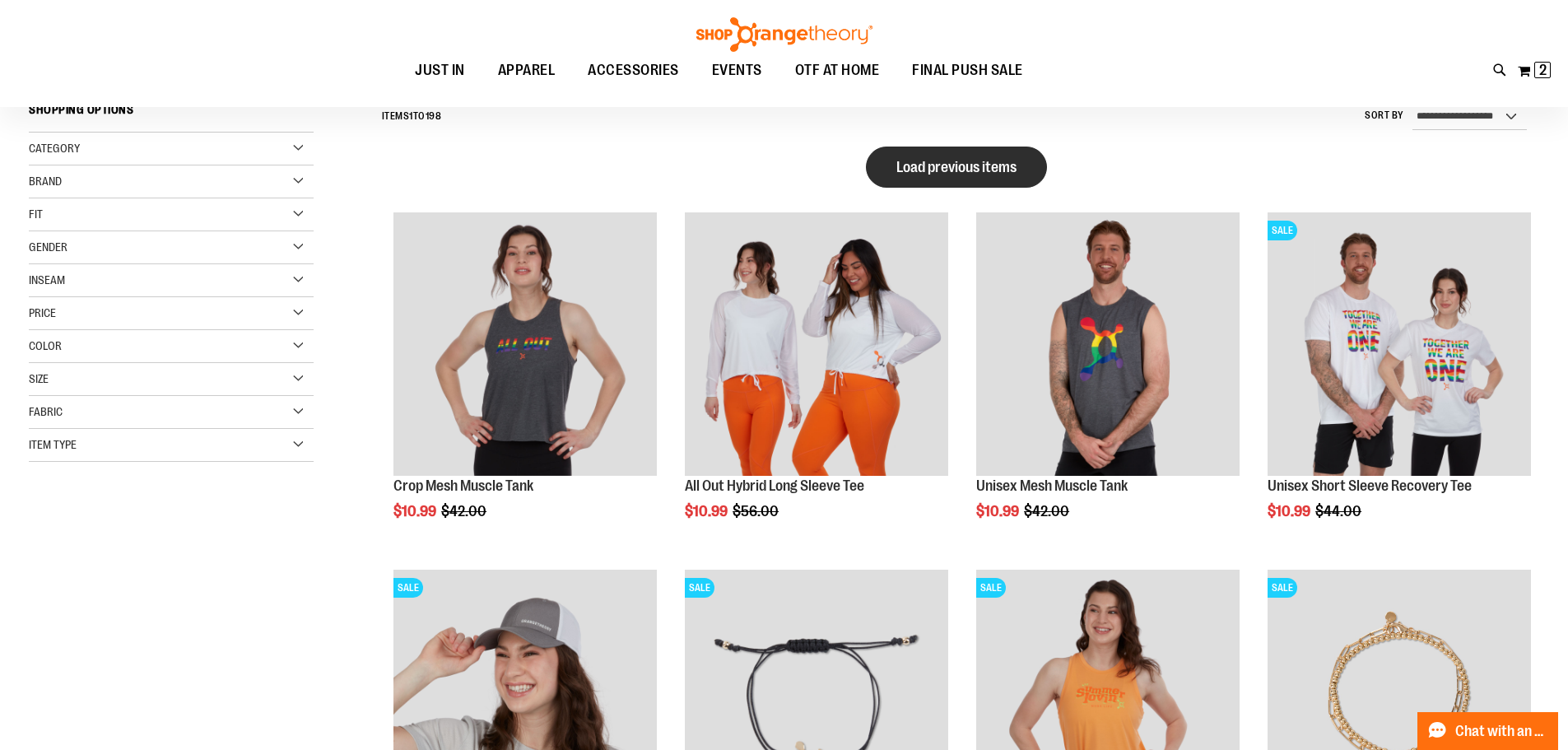
click at [953, 166] on span "Load previous items" at bounding box center [956, 167] width 120 height 17
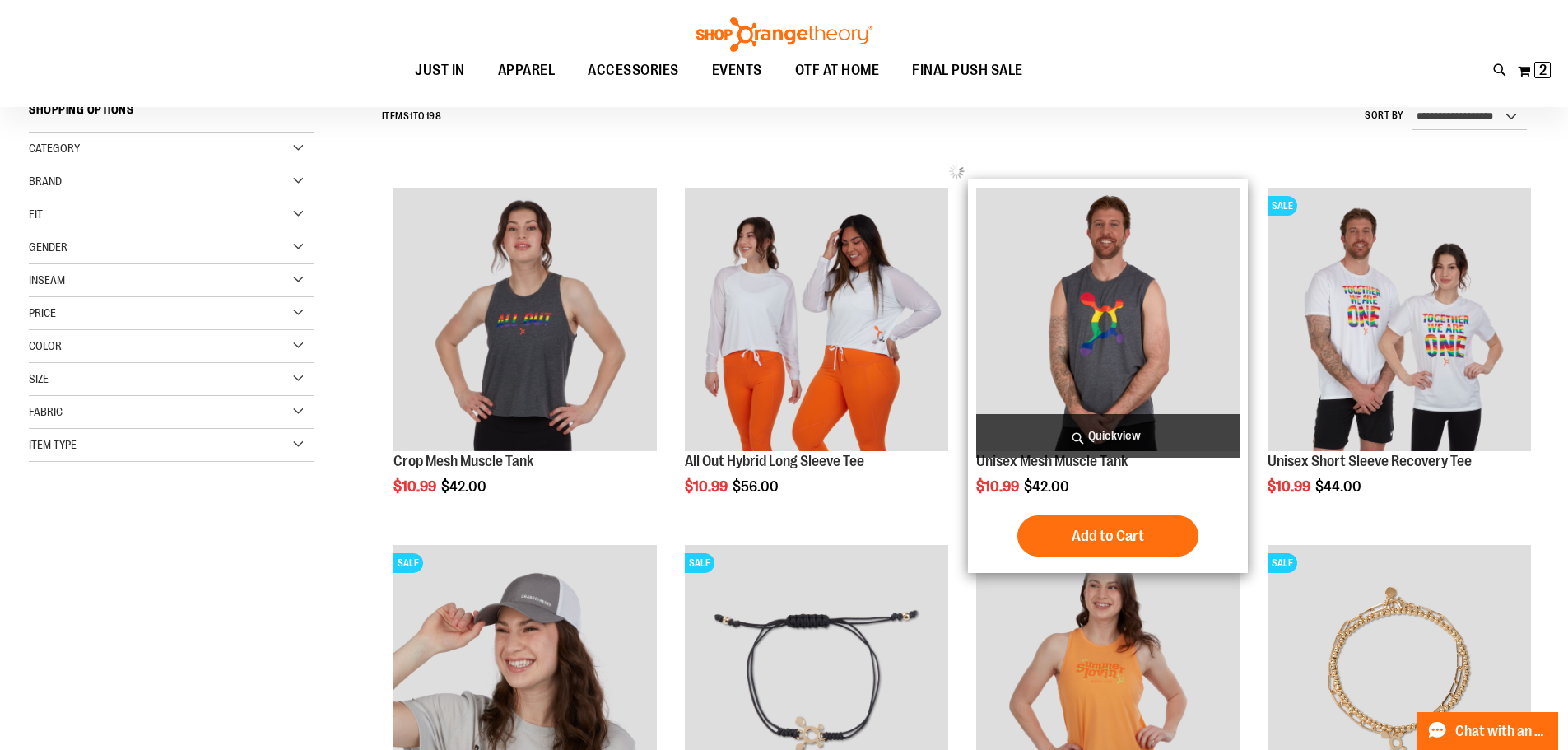
scroll to position [0, 0]
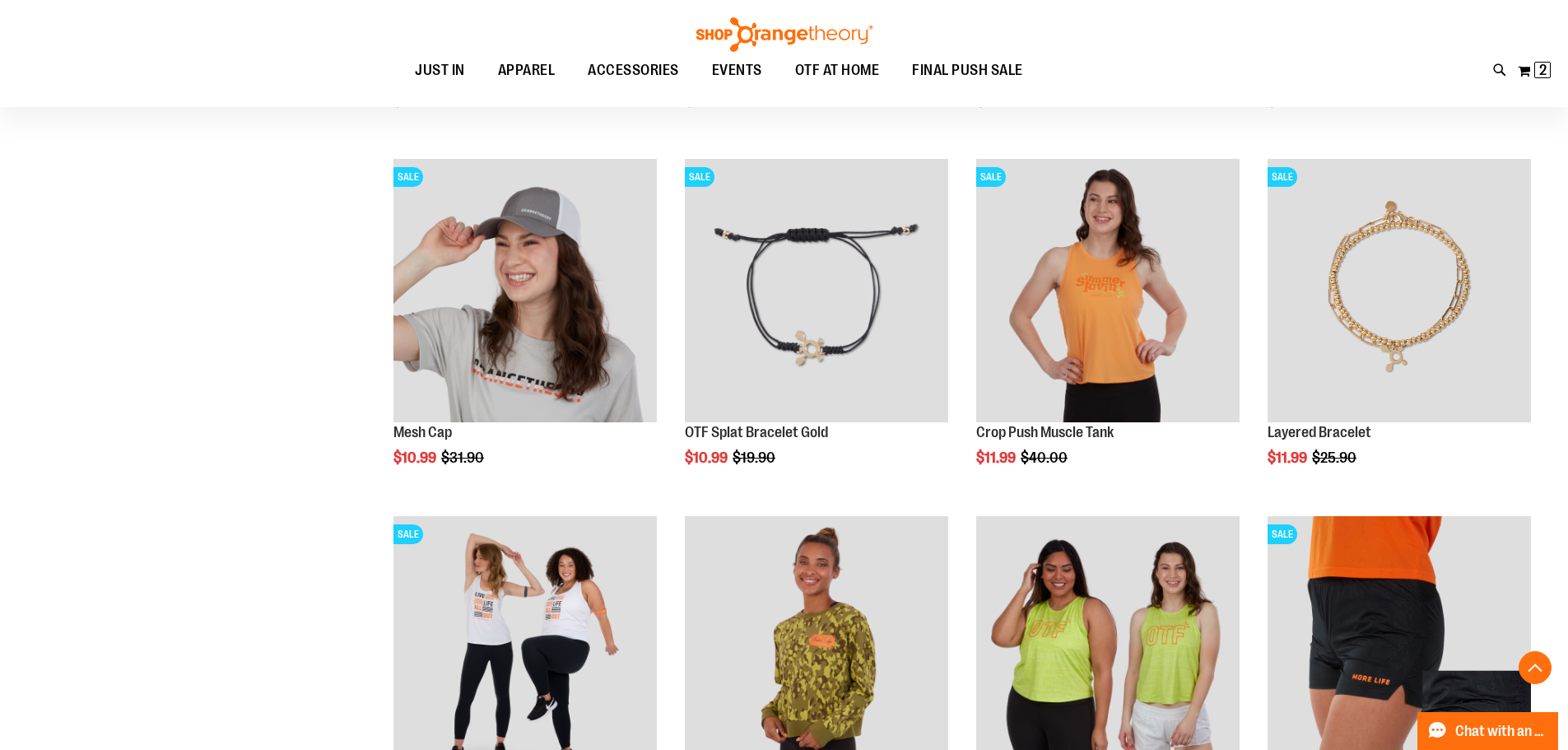
scroll to position [1152, 0]
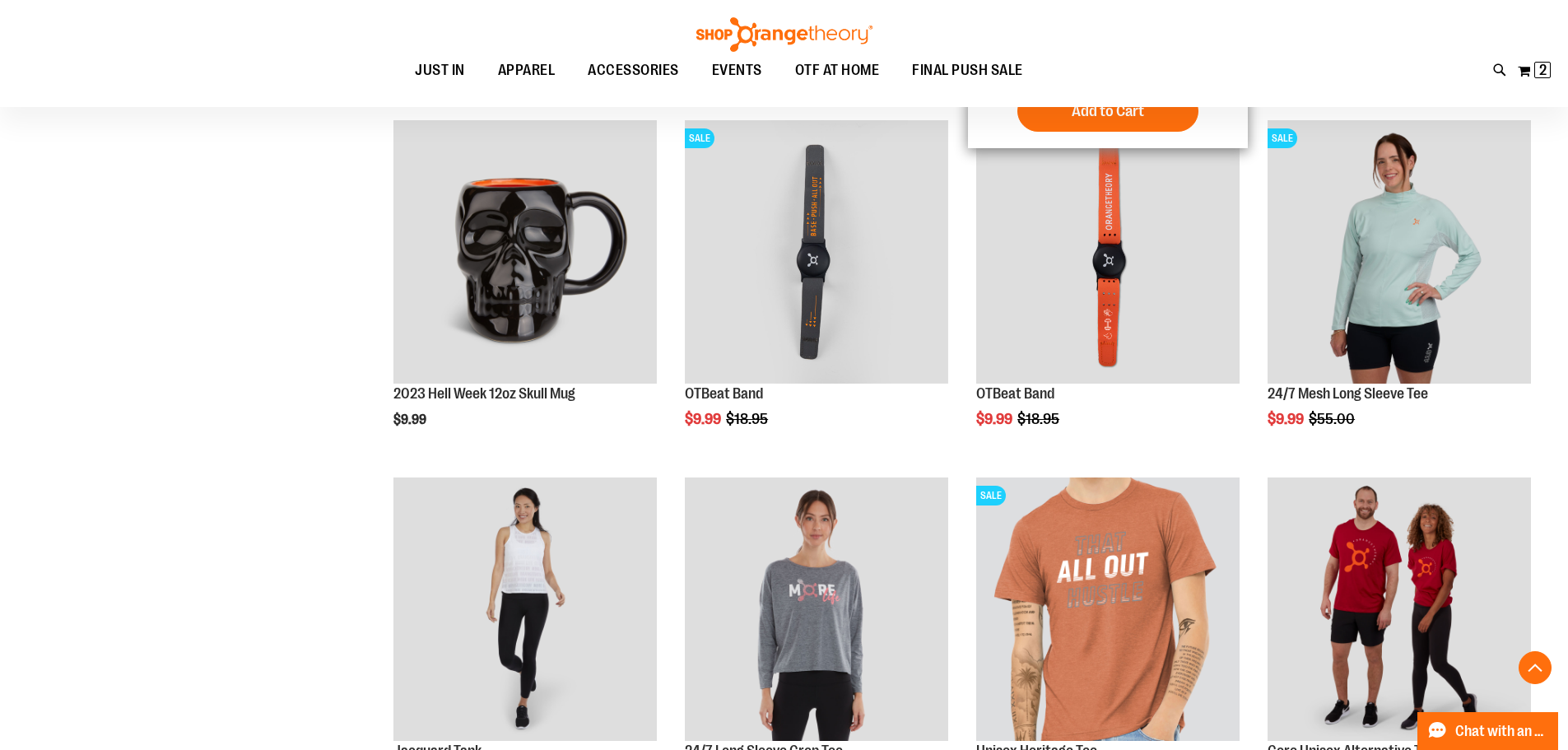
scroll to position [658, 0]
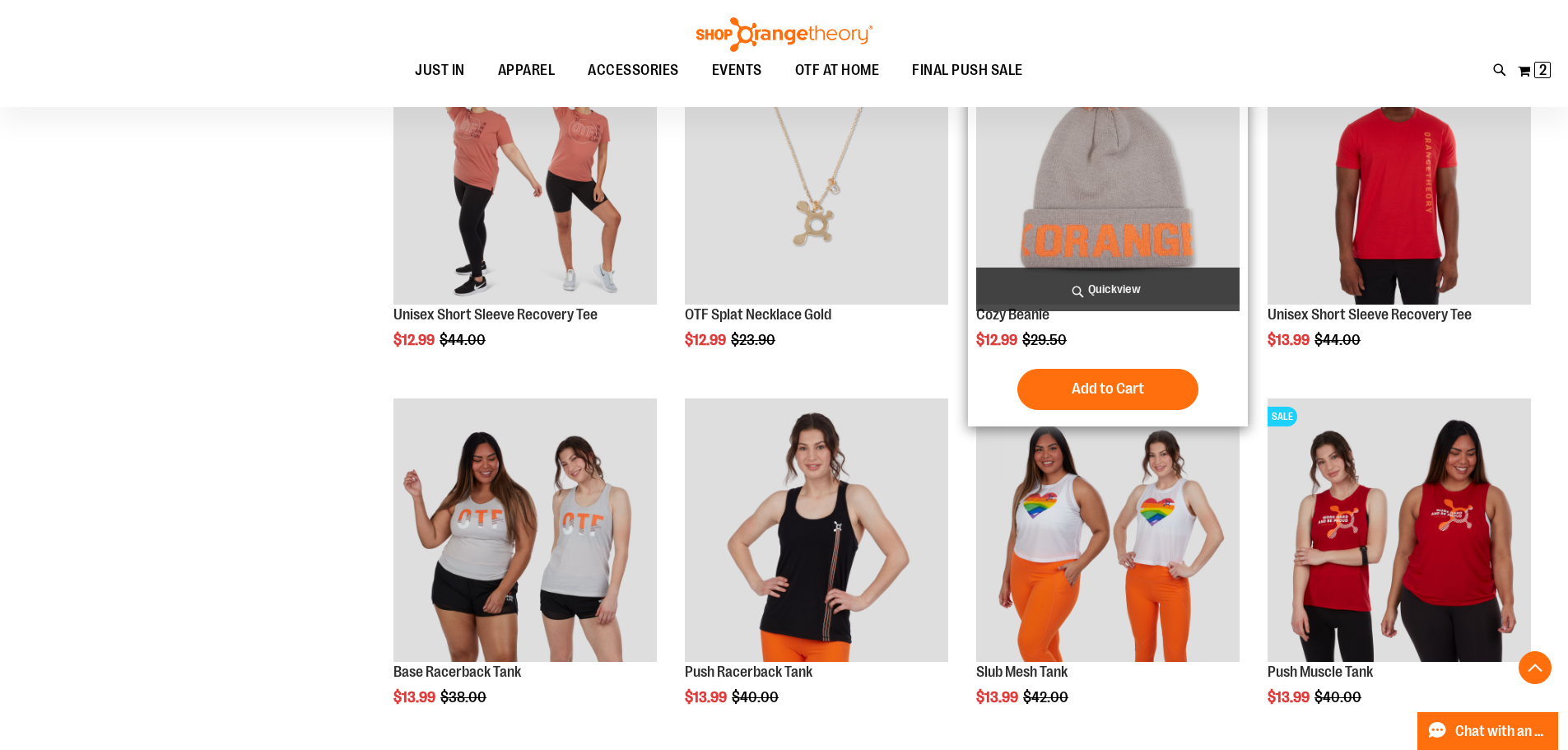
scroll to position [2717, 0]
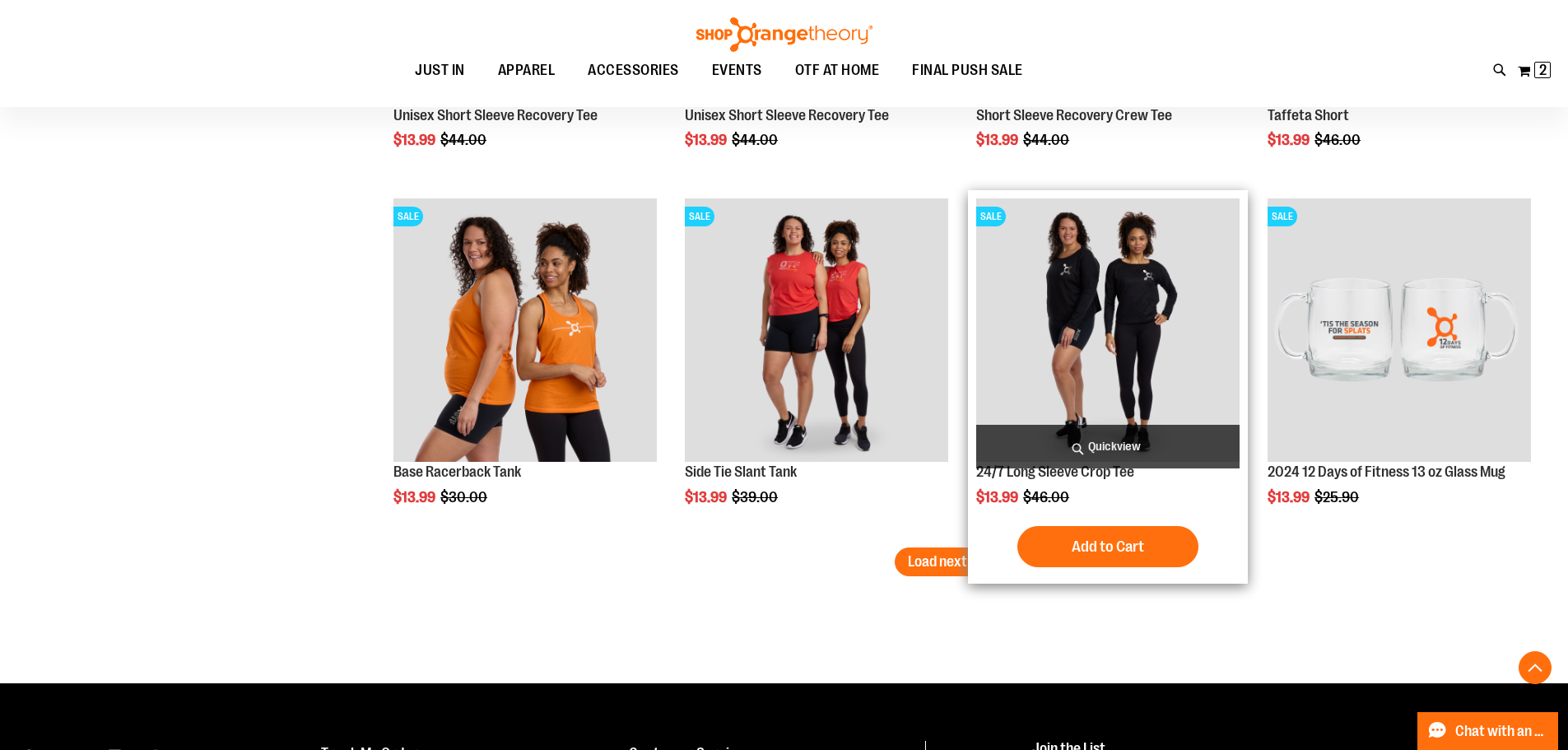
scroll to position [4168, 0]
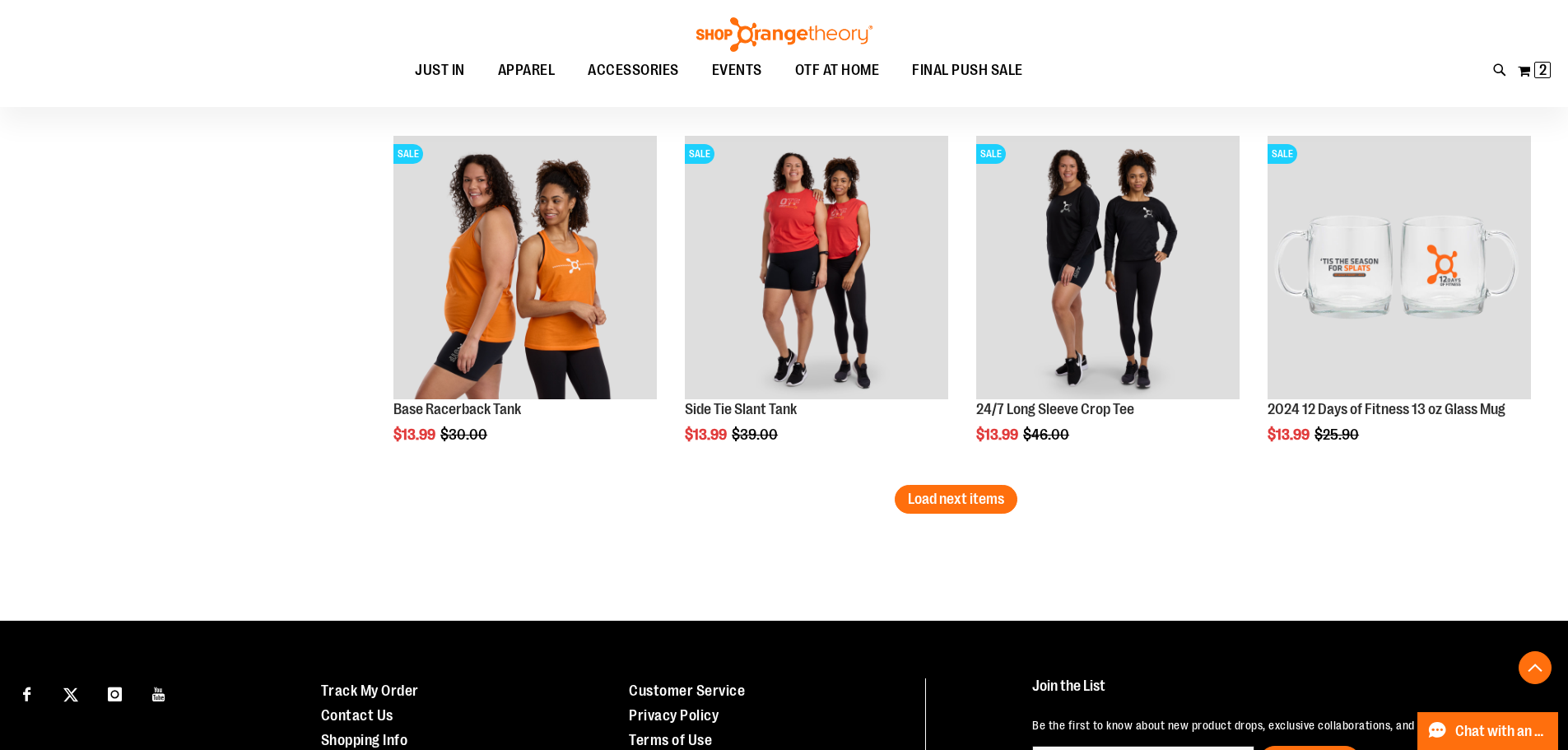
click at [932, 500] on span "Load next items" at bounding box center [955, 499] width 96 height 17
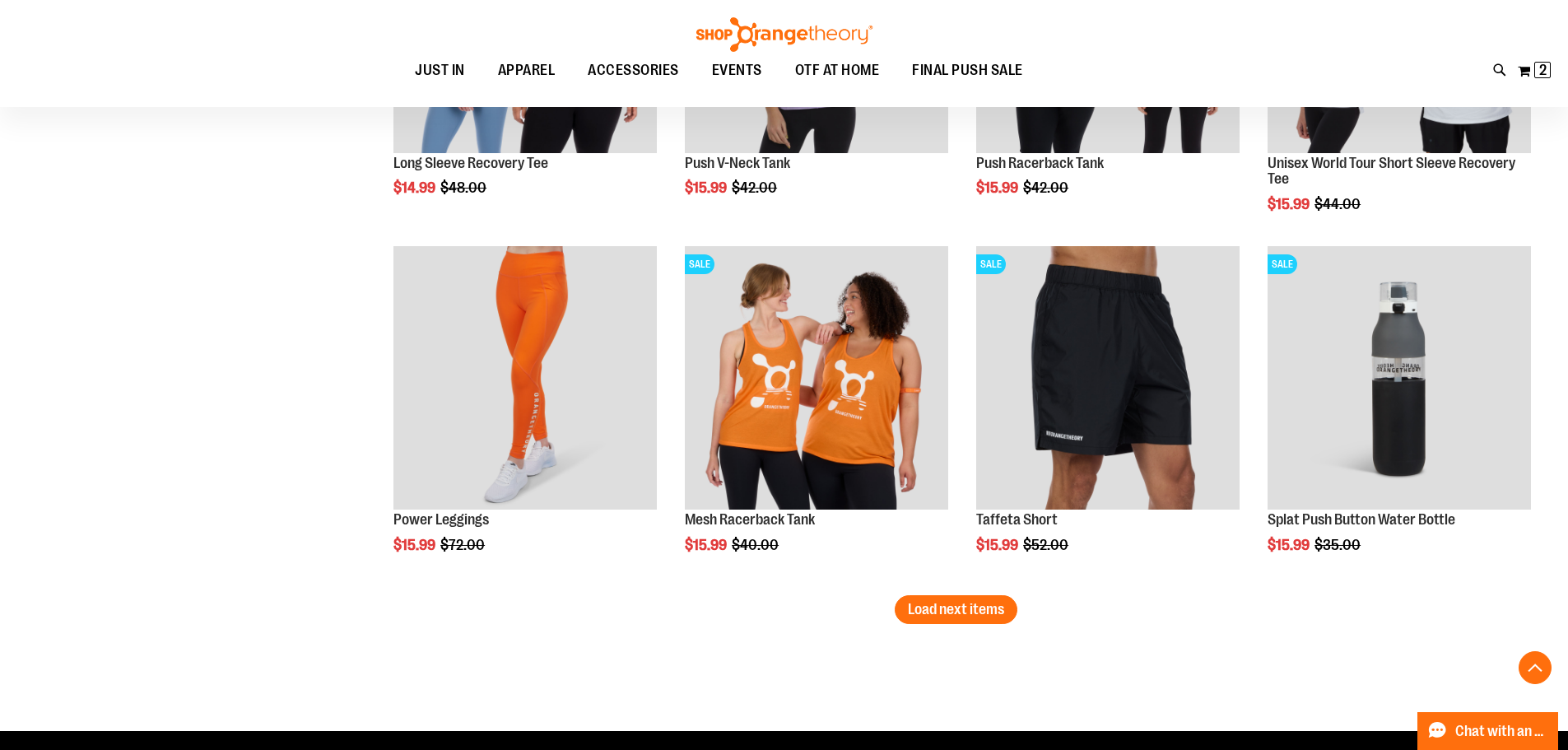
scroll to position [5157, 0]
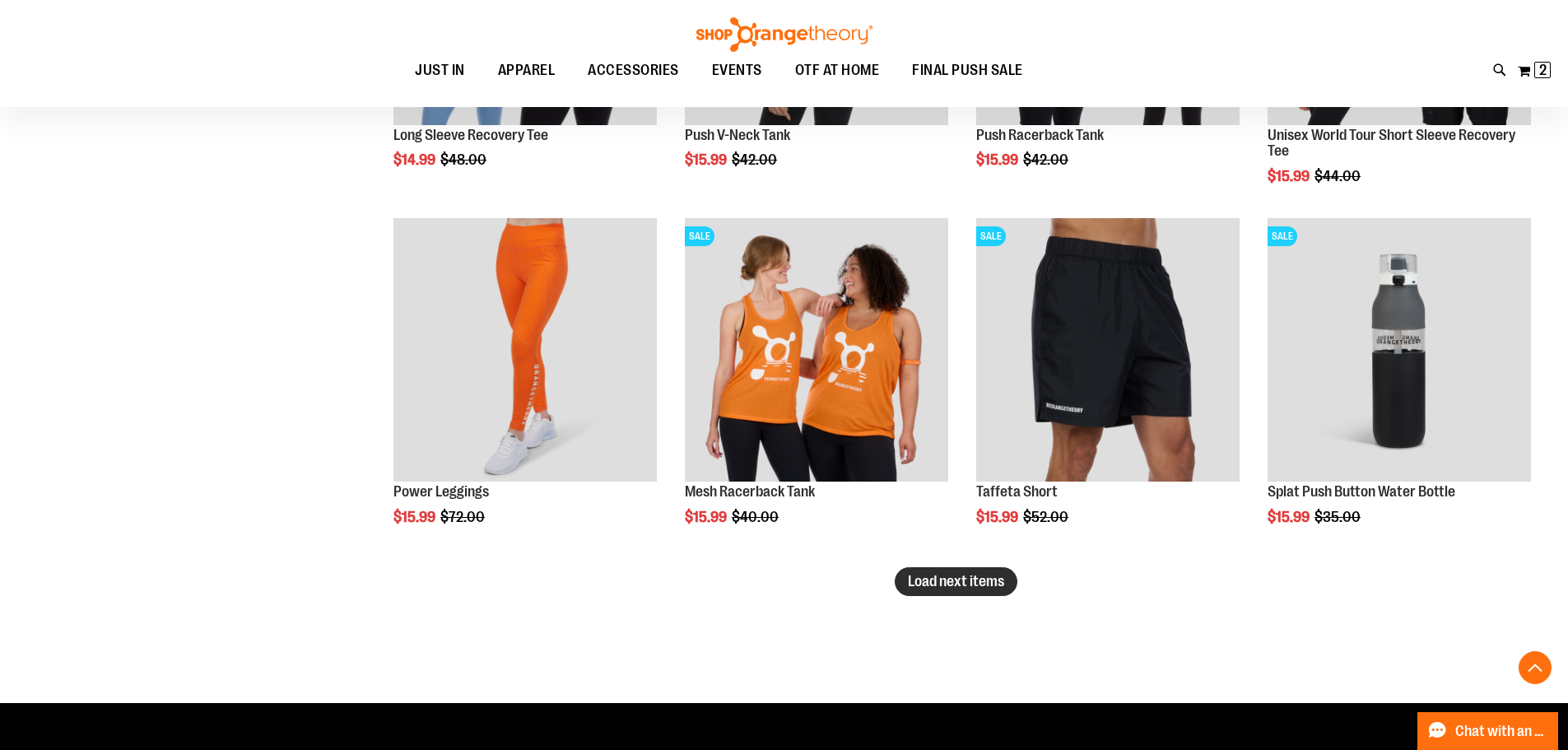
click at [986, 583] on span "Load next items" at bounding box center [955, 581] width 96 height 17
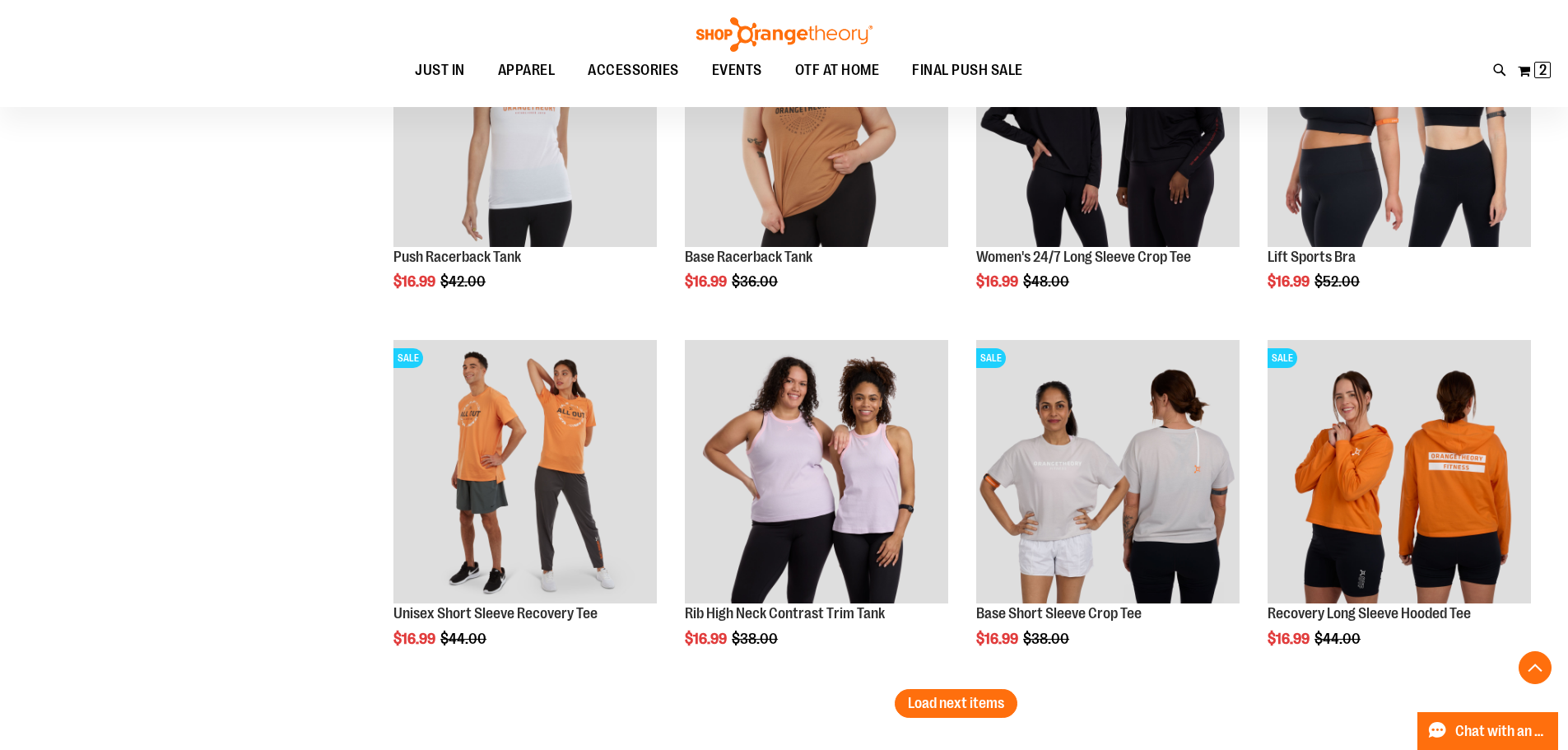
scroll to position [6129, 0]
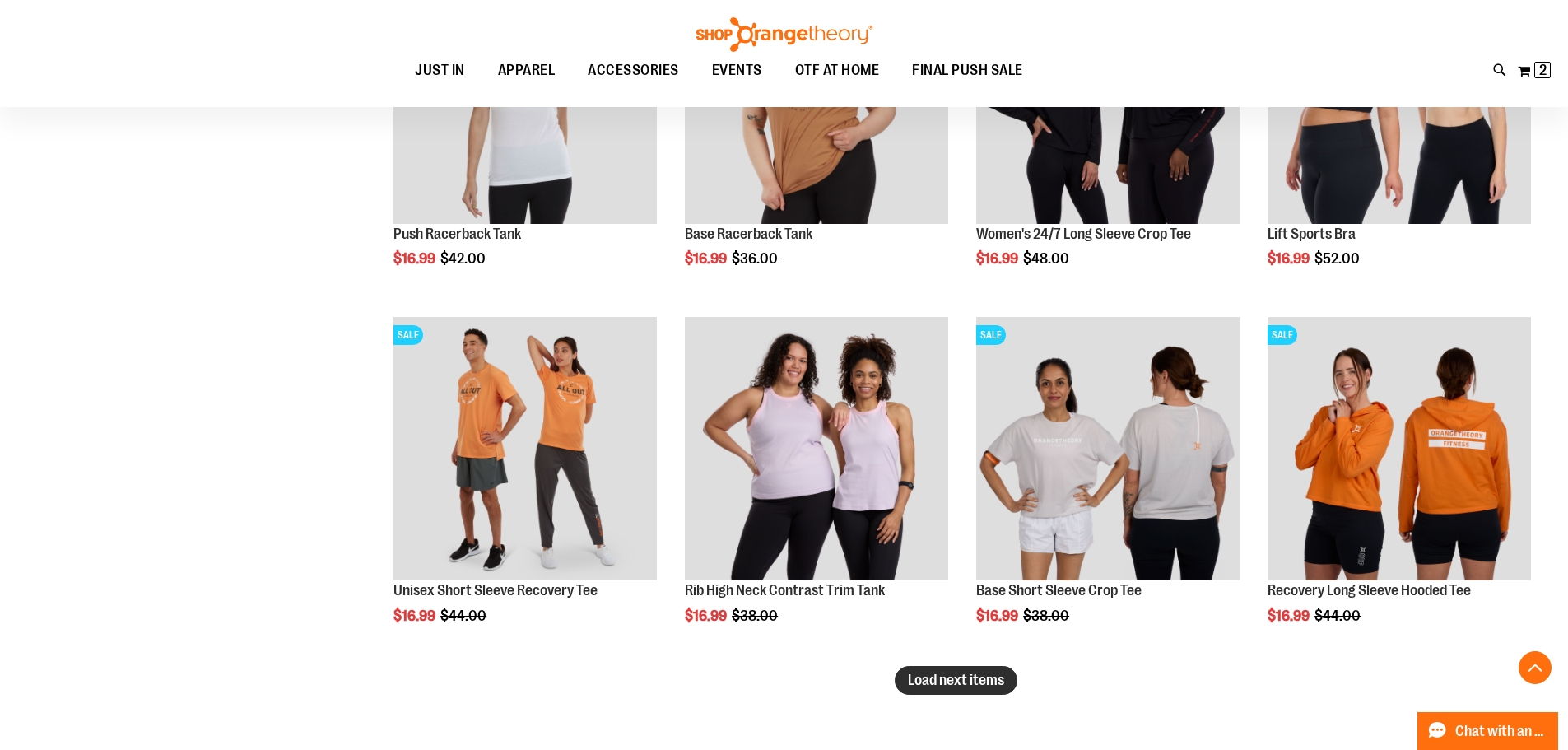
click at [935, 681] on span "Load next items" at bounding box center [955, 679] width 96 height 17
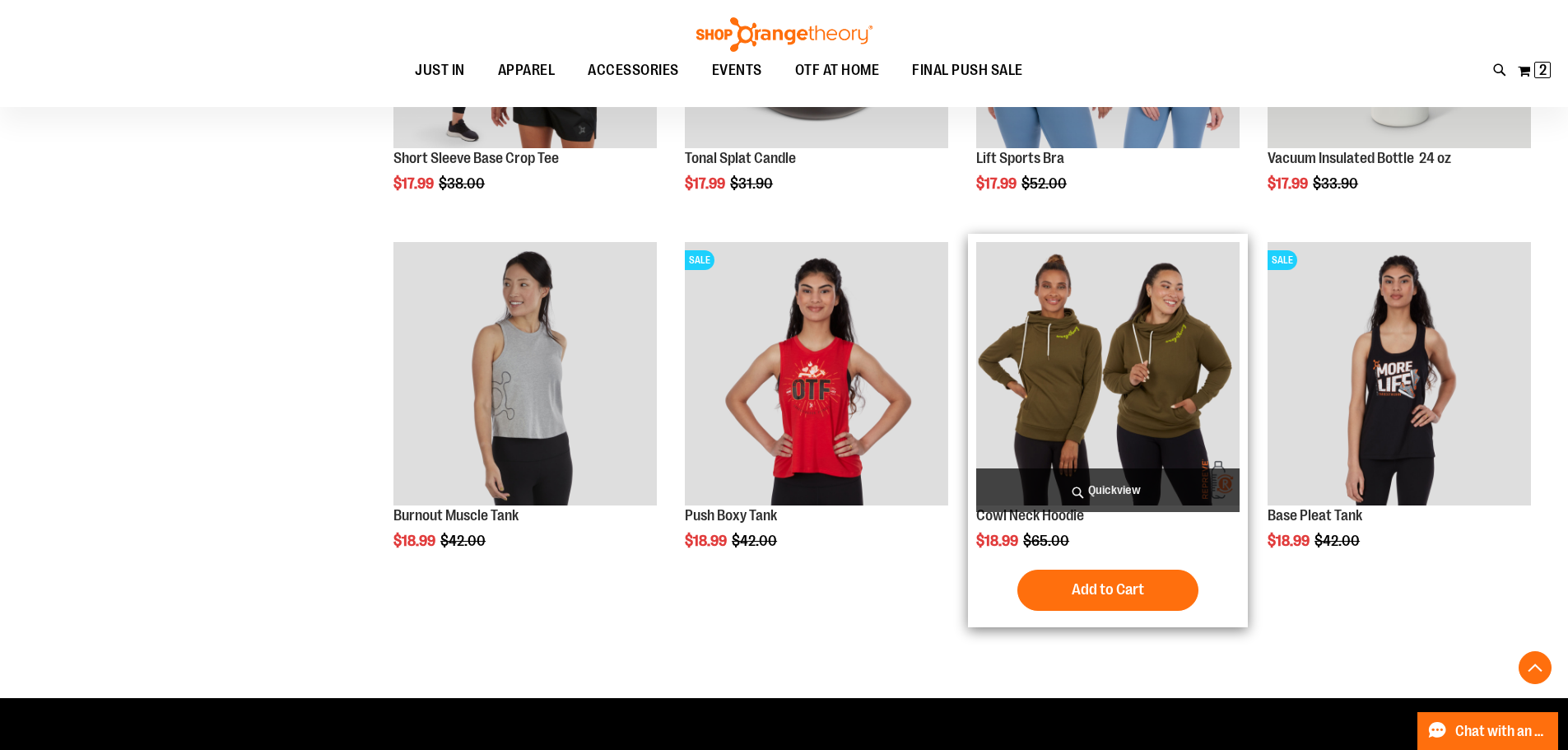
scroll to position [7282, 0]
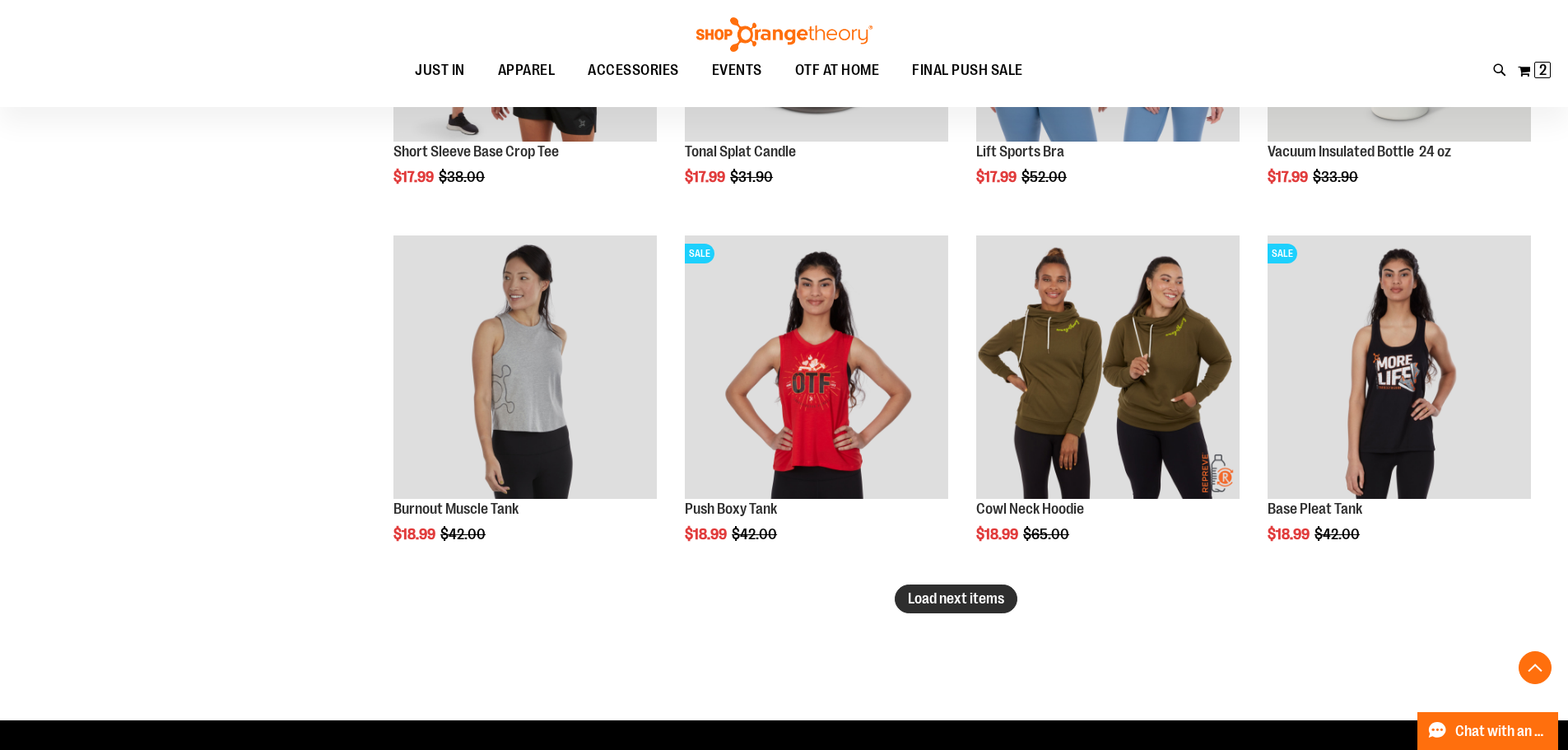
click at [955, 600] on span "Load next items" at bounding box center [955, 598] width 96 height 17
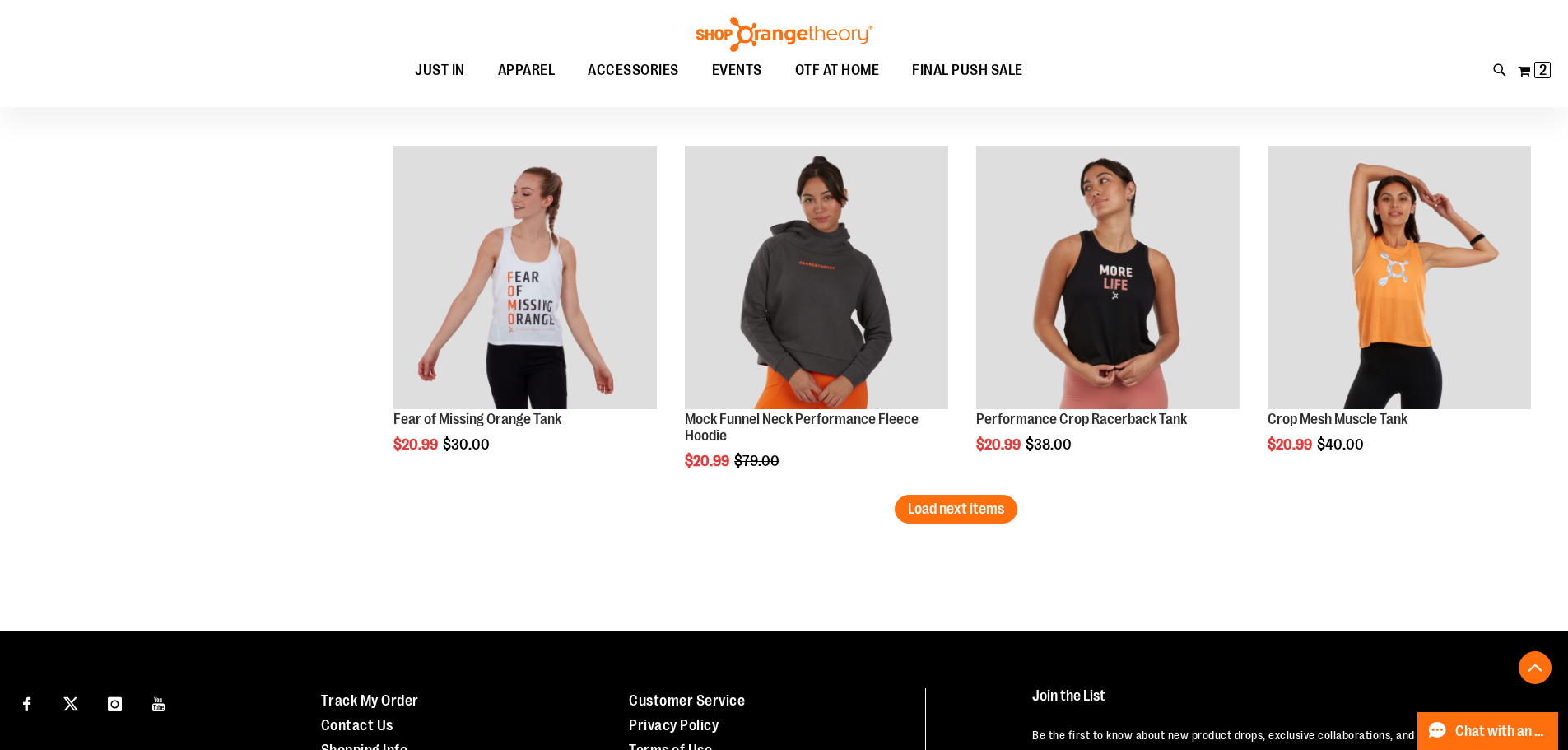
scroll to position [8600, 0]
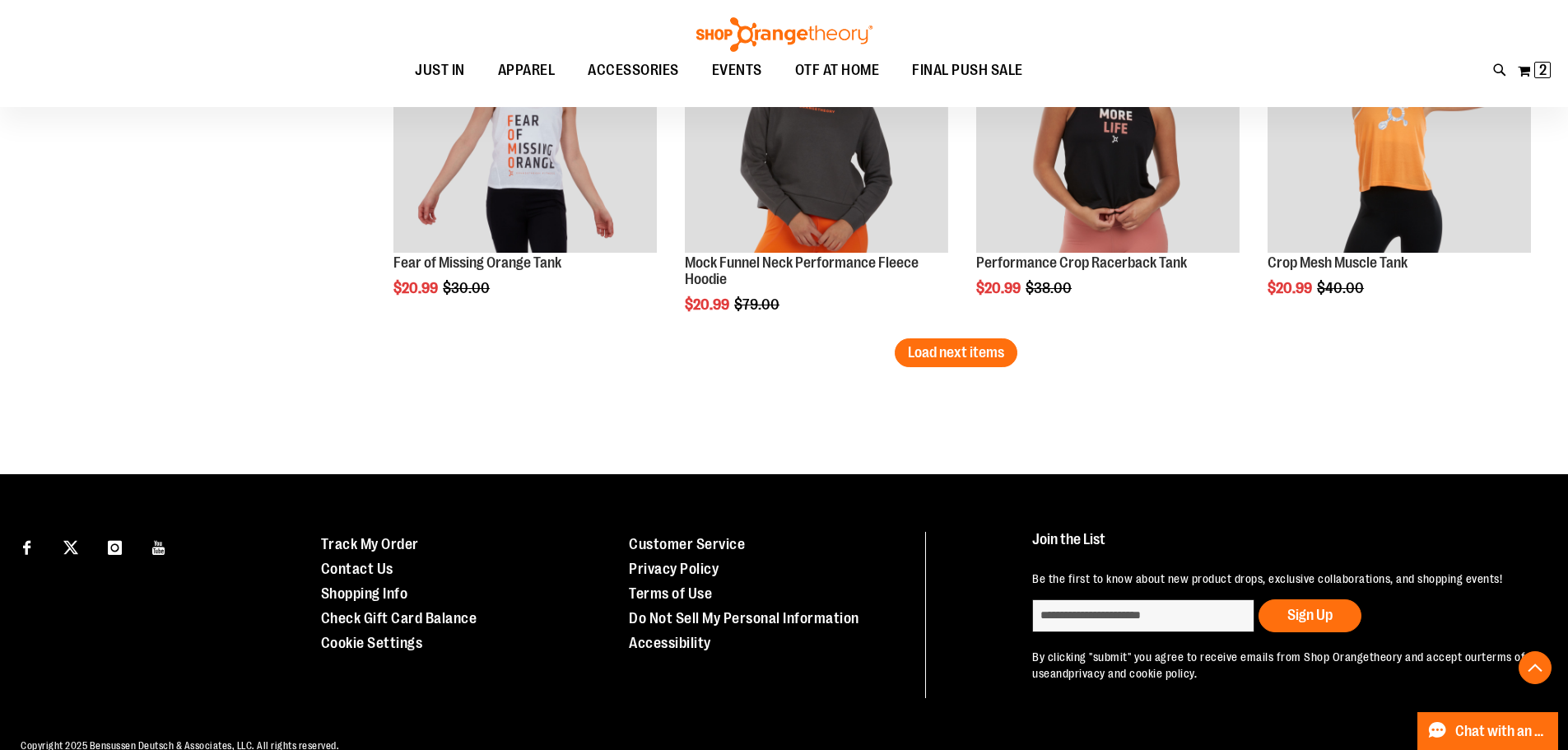
click at [984, 358] on span "Load next items" at bounding box center [955, 352] width 96 height 17
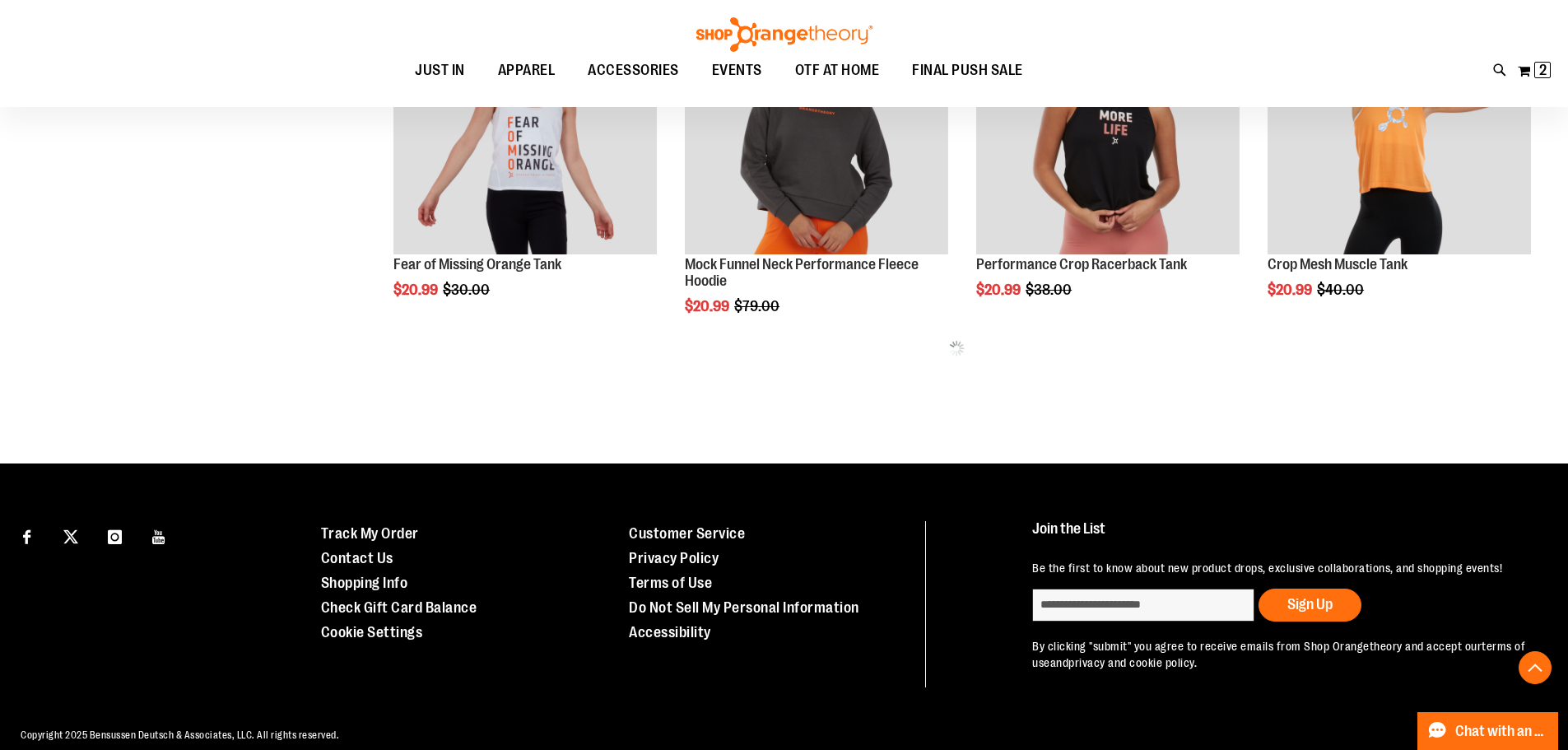
scroll to position [8600, 0]
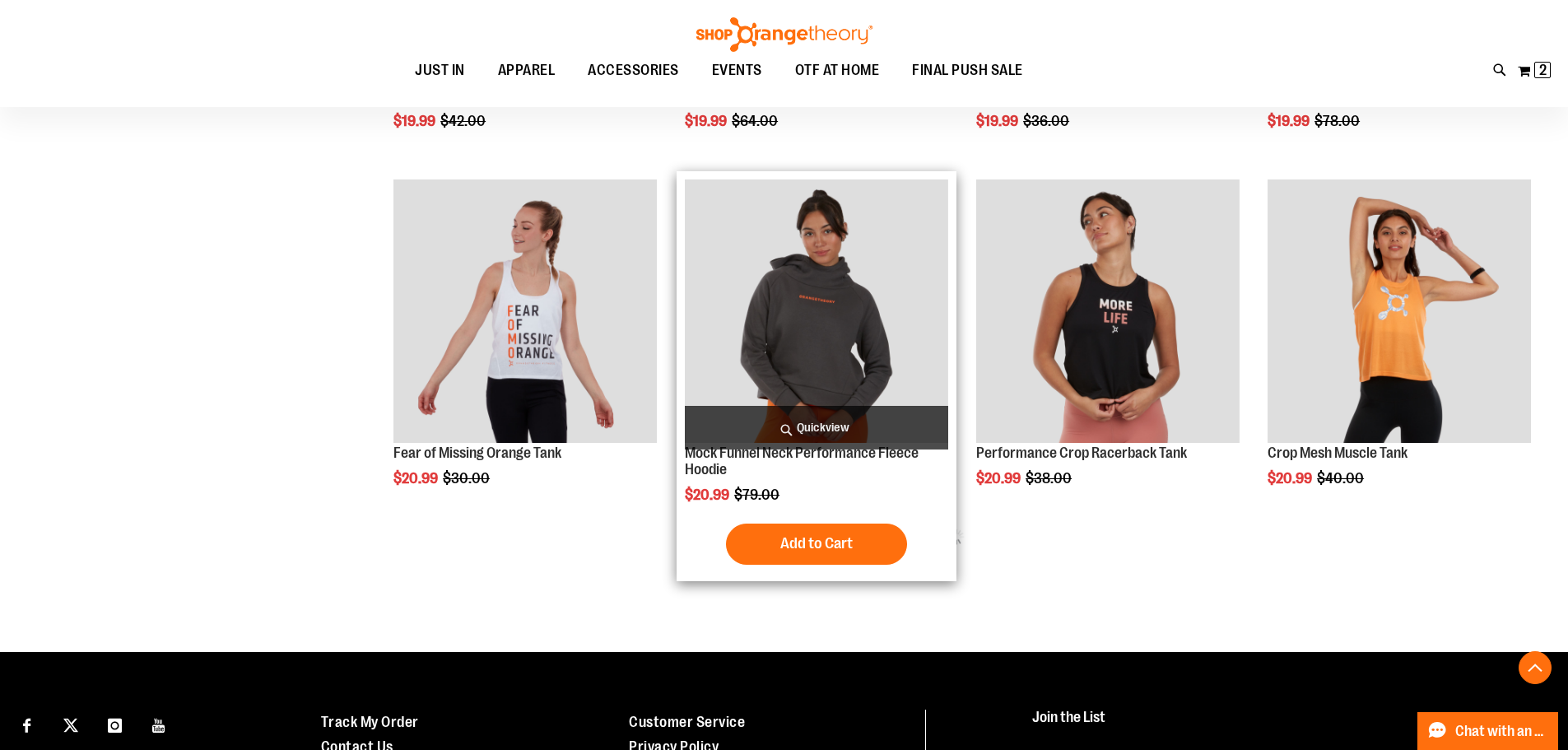
scroll to position [8371, 0]
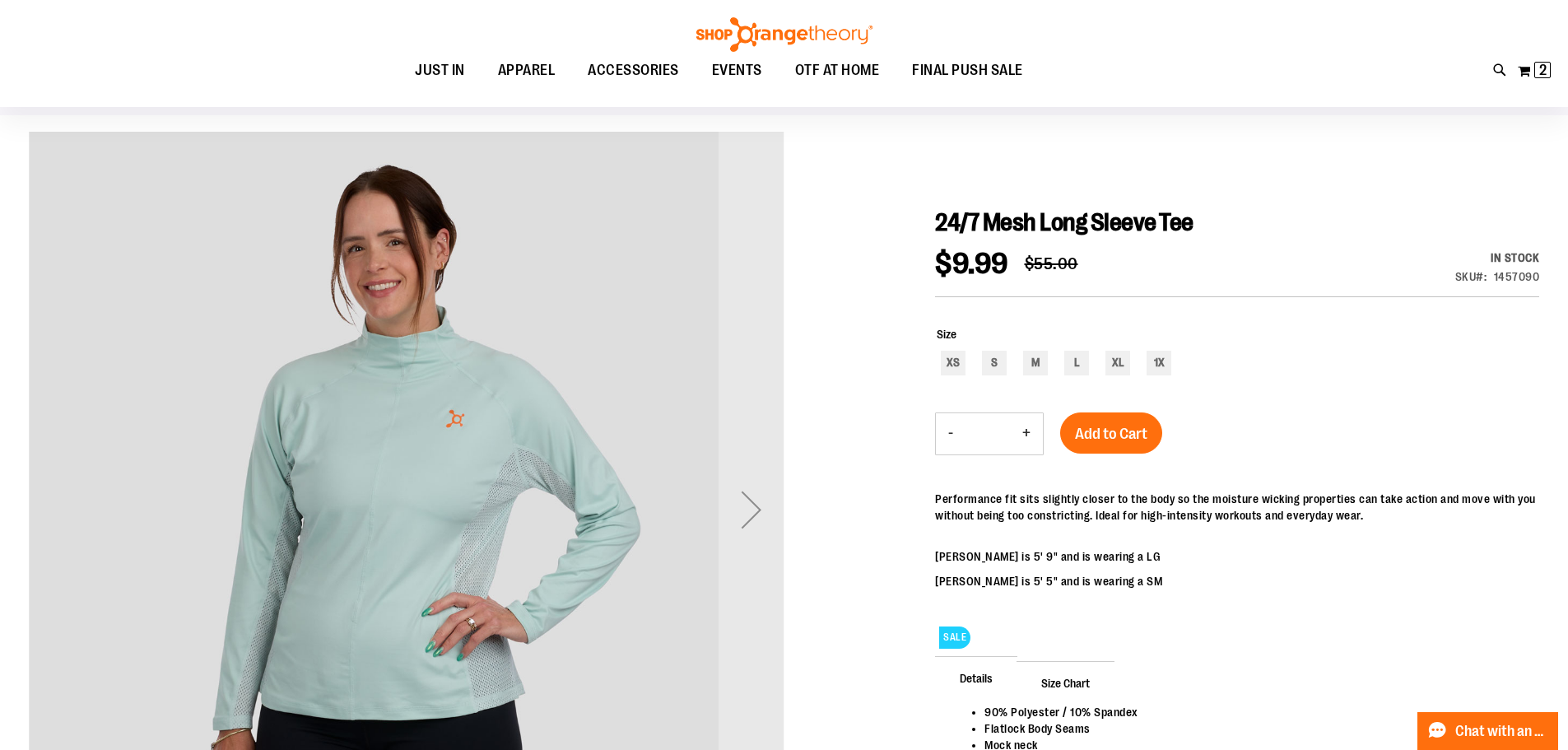
scroll to position [246, 0]
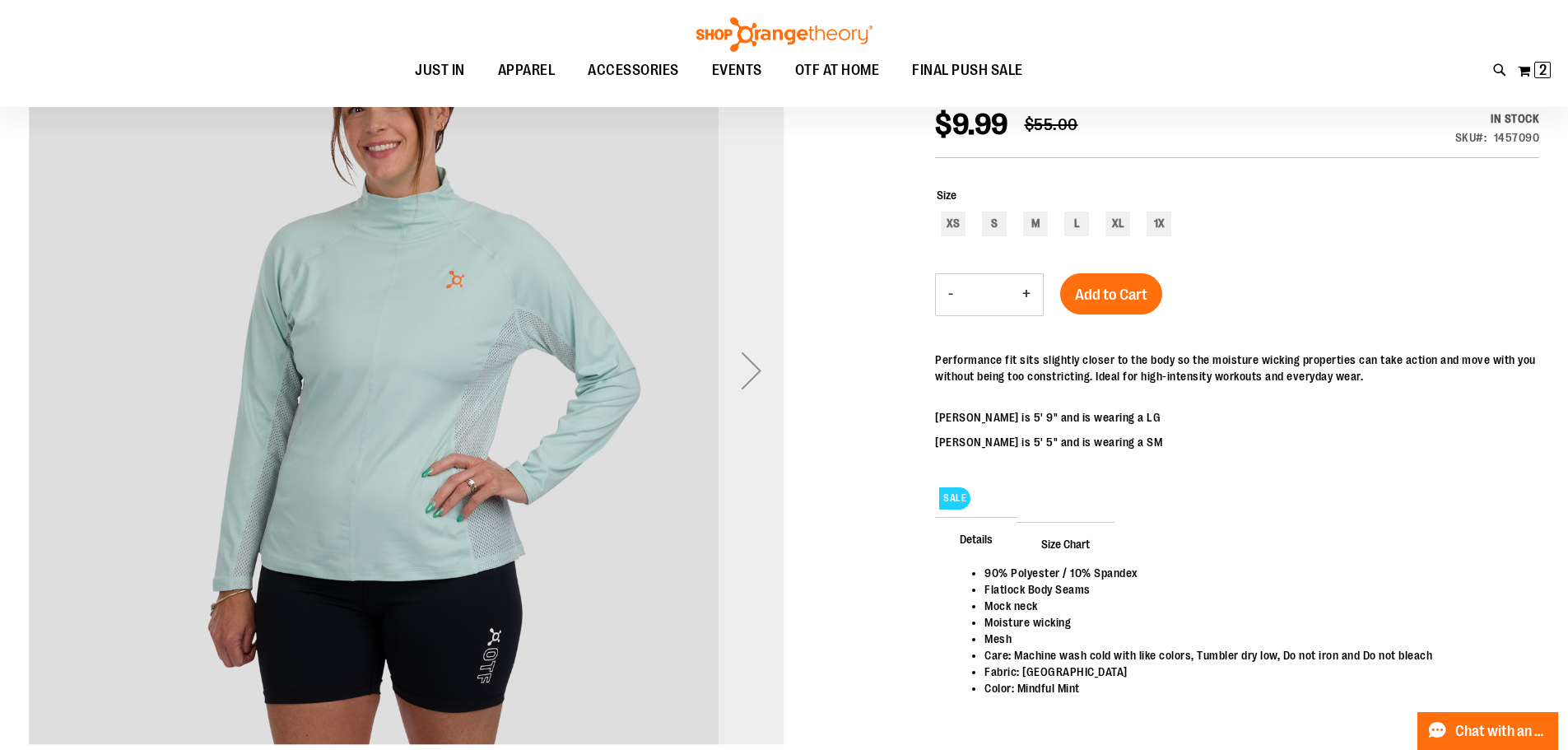
click at [748, 372] on div "Next" at bounding box center [752, 371] width 66 height 66
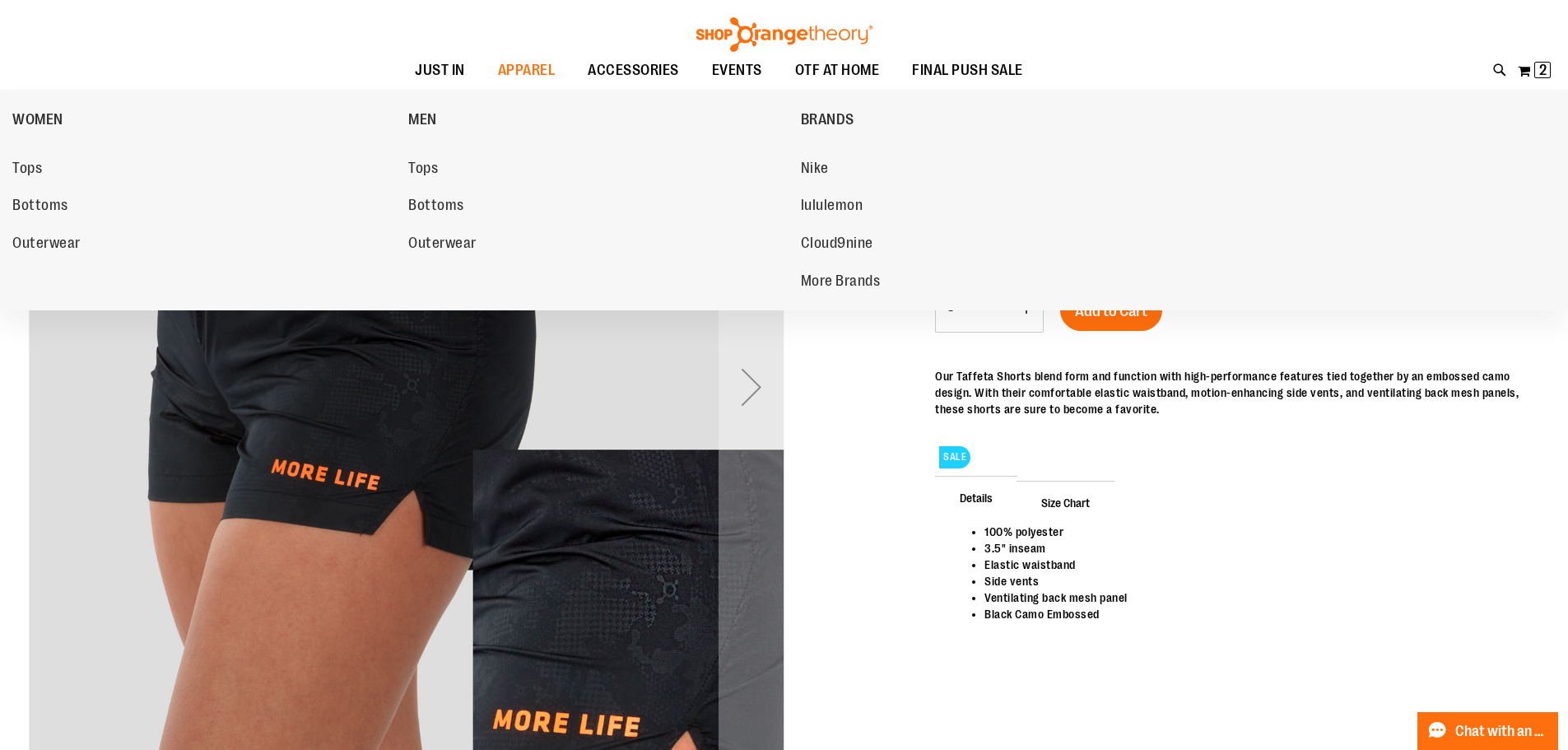
scroll to position [246, 0]
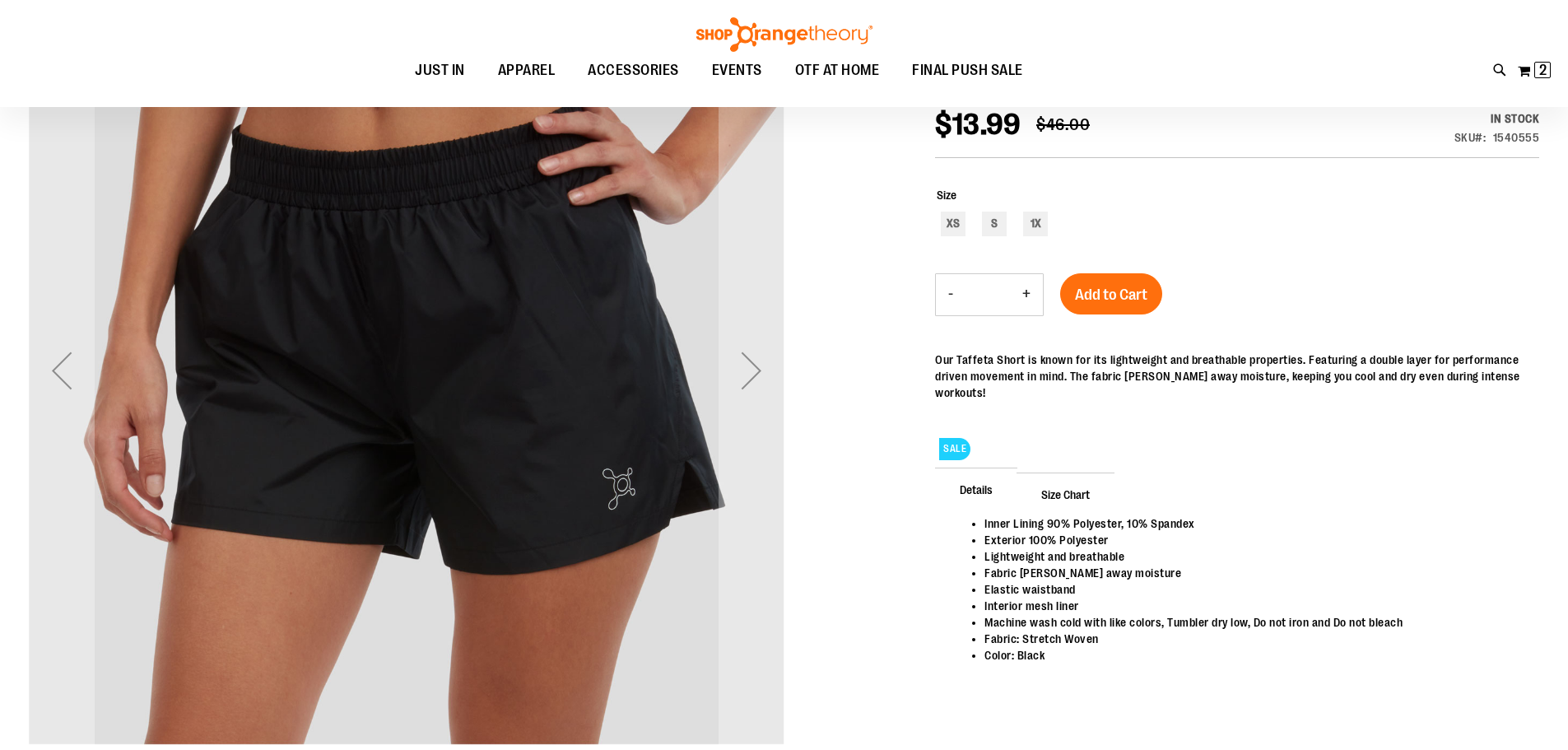
scroll to position [245, 0]
click at [739, 394] on div "Next" at bounding box center [752, 372] width 66 height 66
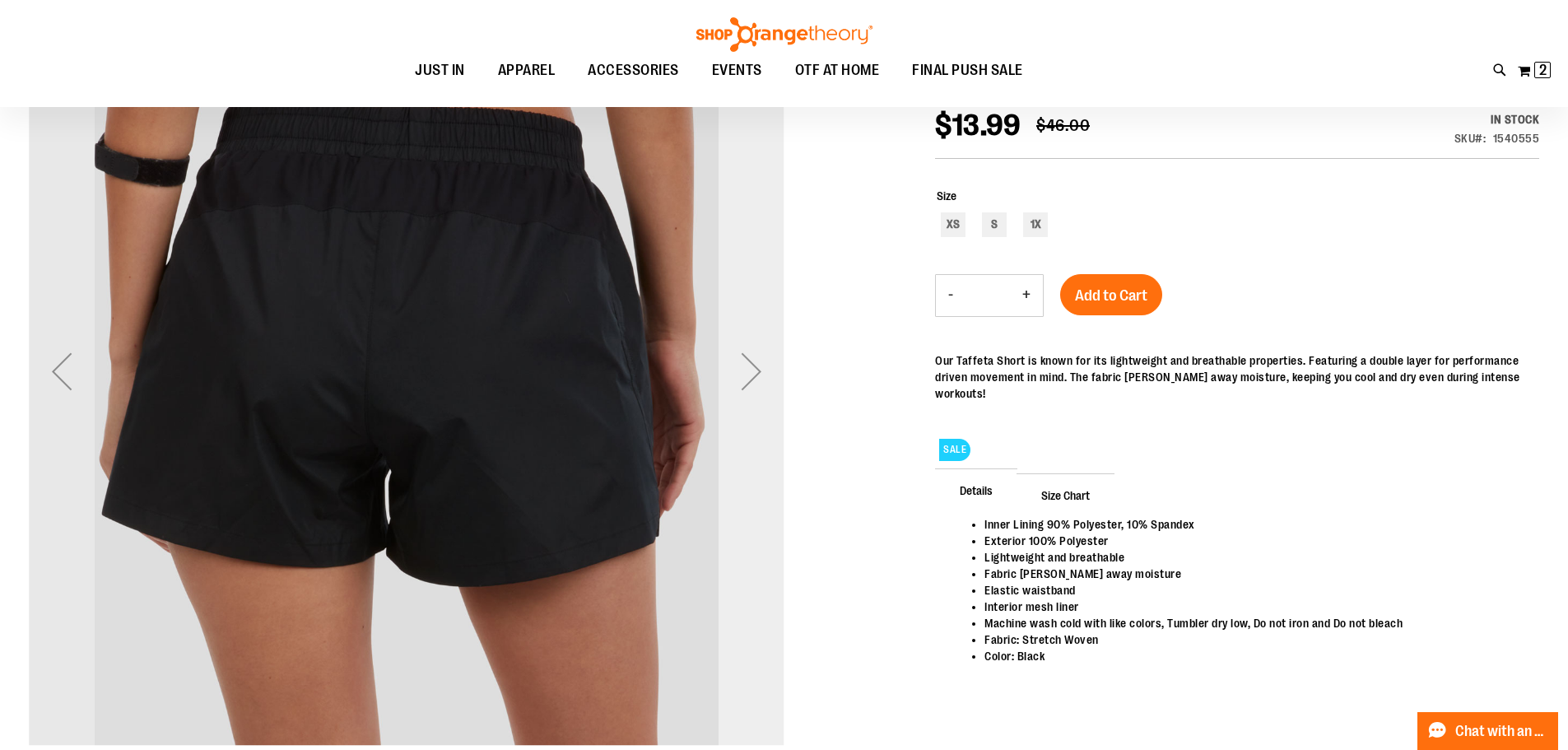
click at [750, 405] on div "Next" at bounding box center [752, 371] width 66 height 756
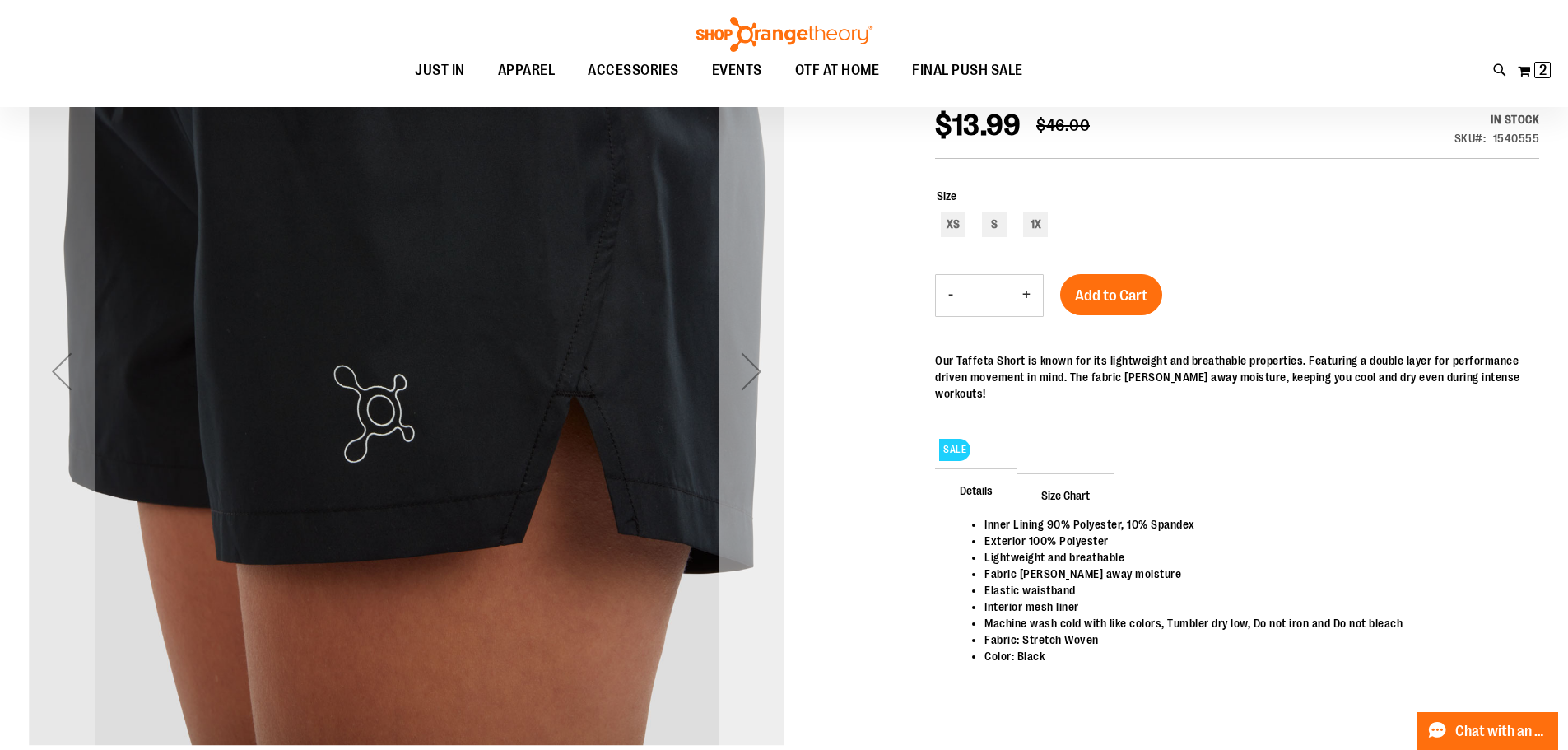
click at [750, 405] on div "Next" at bounding box center [752, 371] width 66 height 756
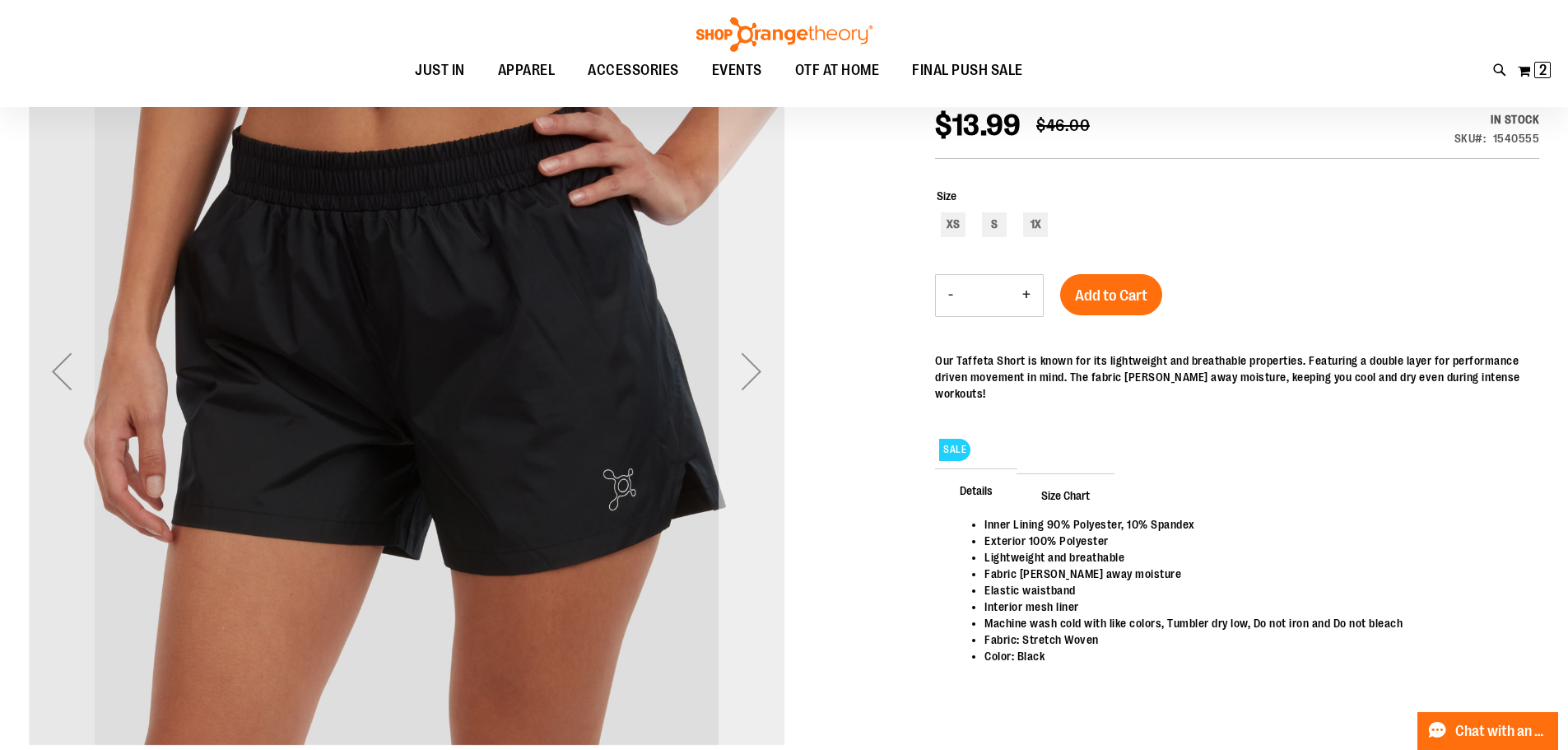
click at [749, 406] on div "Next" at bounding box center [752, 371] width 66 height 756
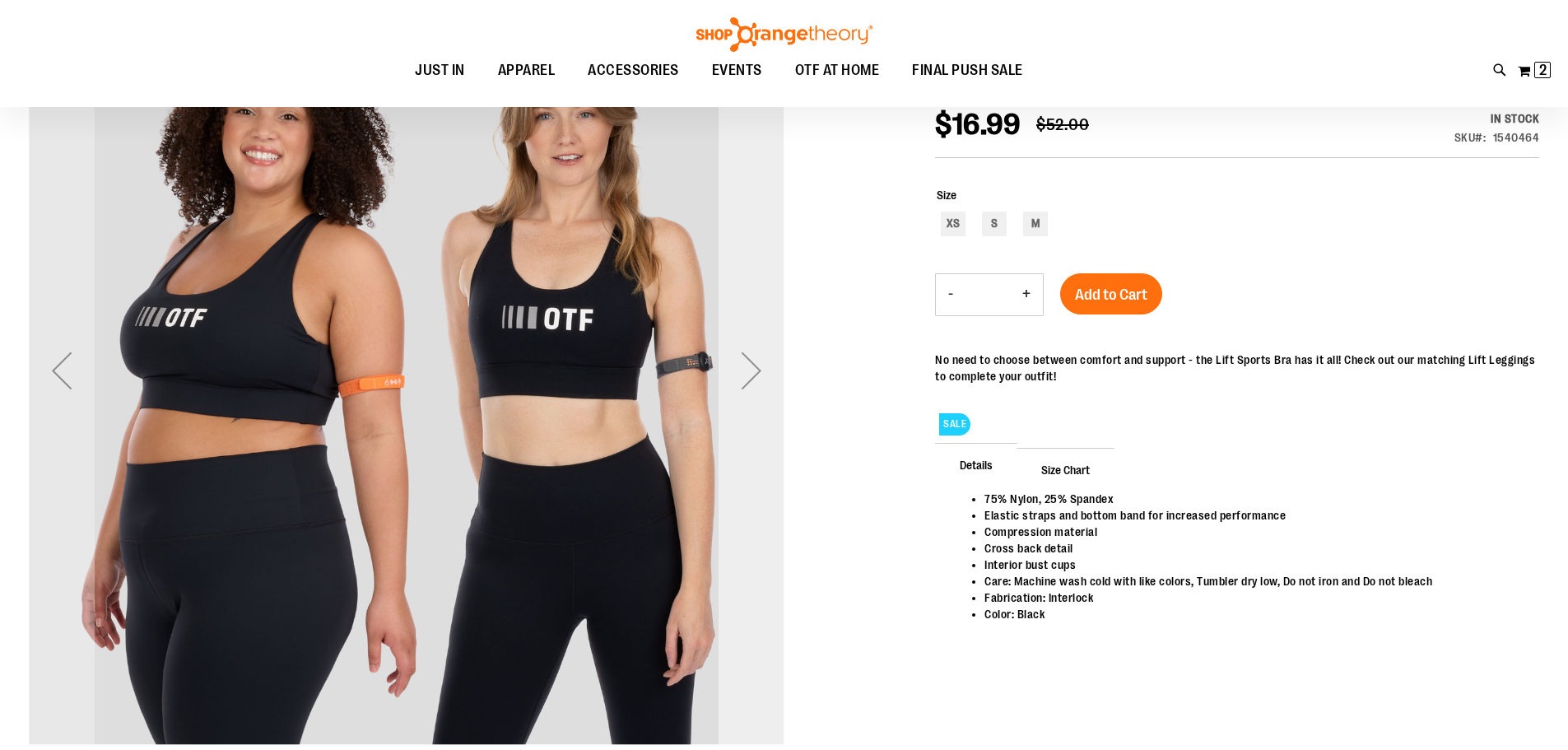
scroll to position [245, 0]
click at [766, 372] on div "Next" at bounding box center [752, 372] width 66 height 66
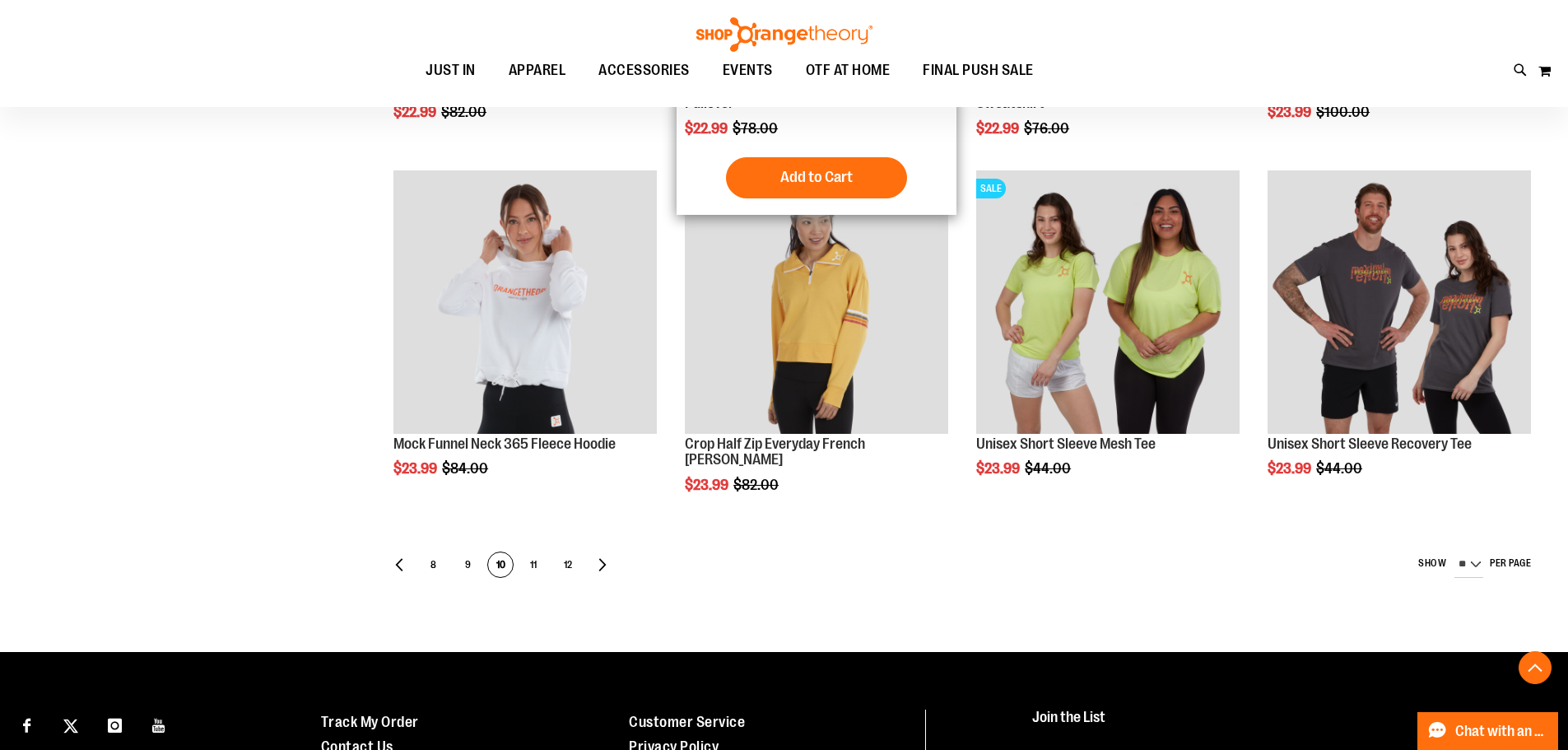
scroll to position [906, 0]
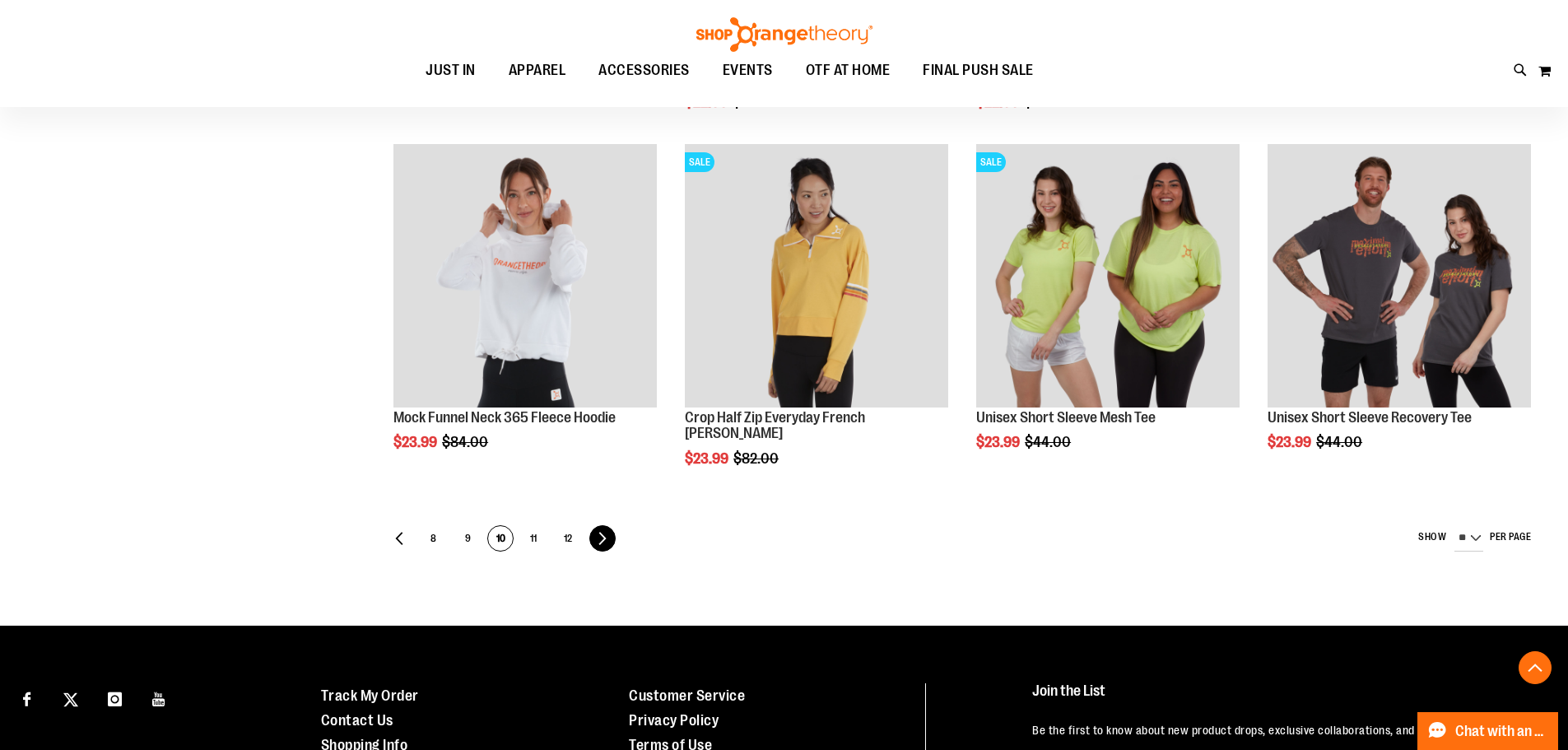
click at [607, 538] on link "Page Next" at bounding box center [602, 538] width 27 height 27
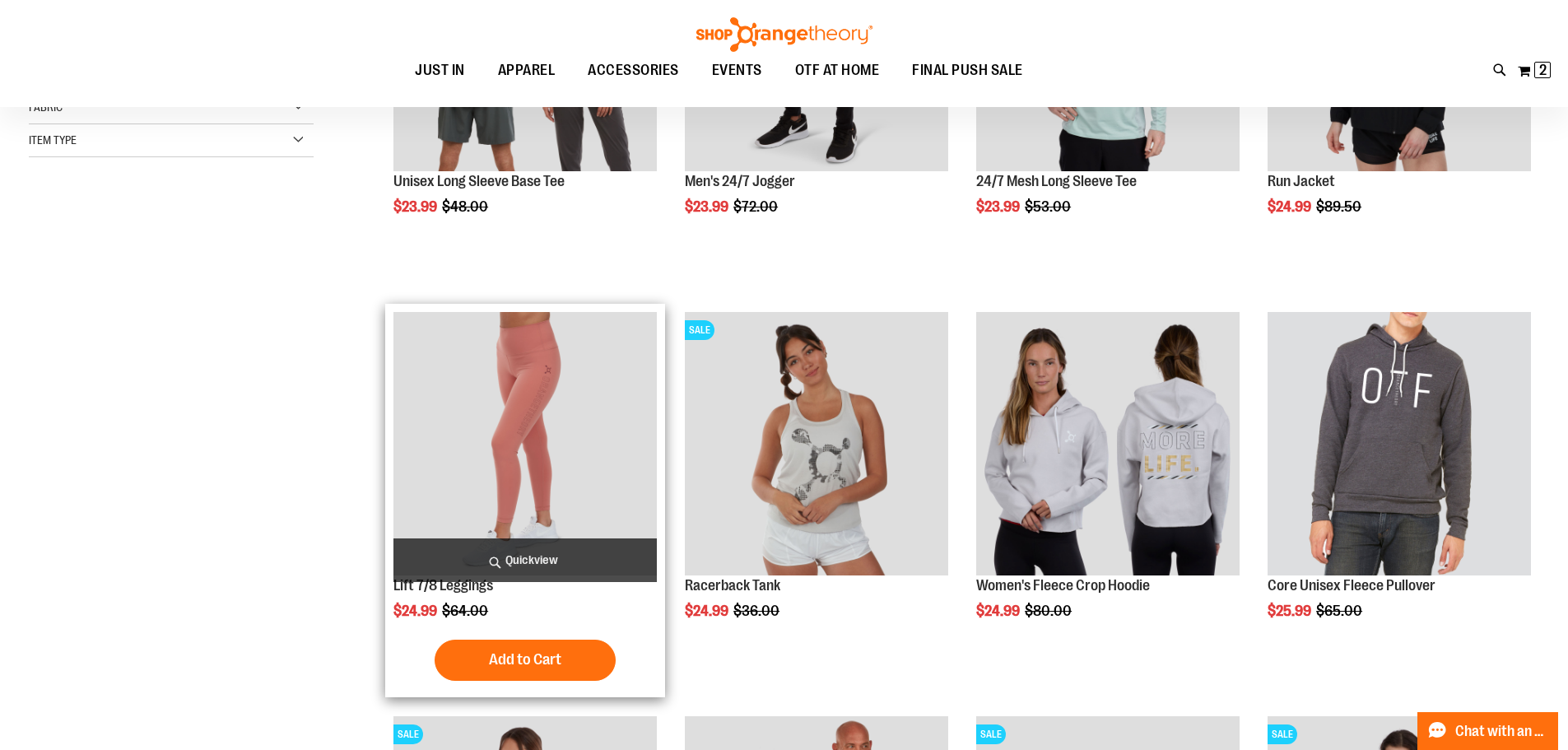
scroll to position [81, 0]
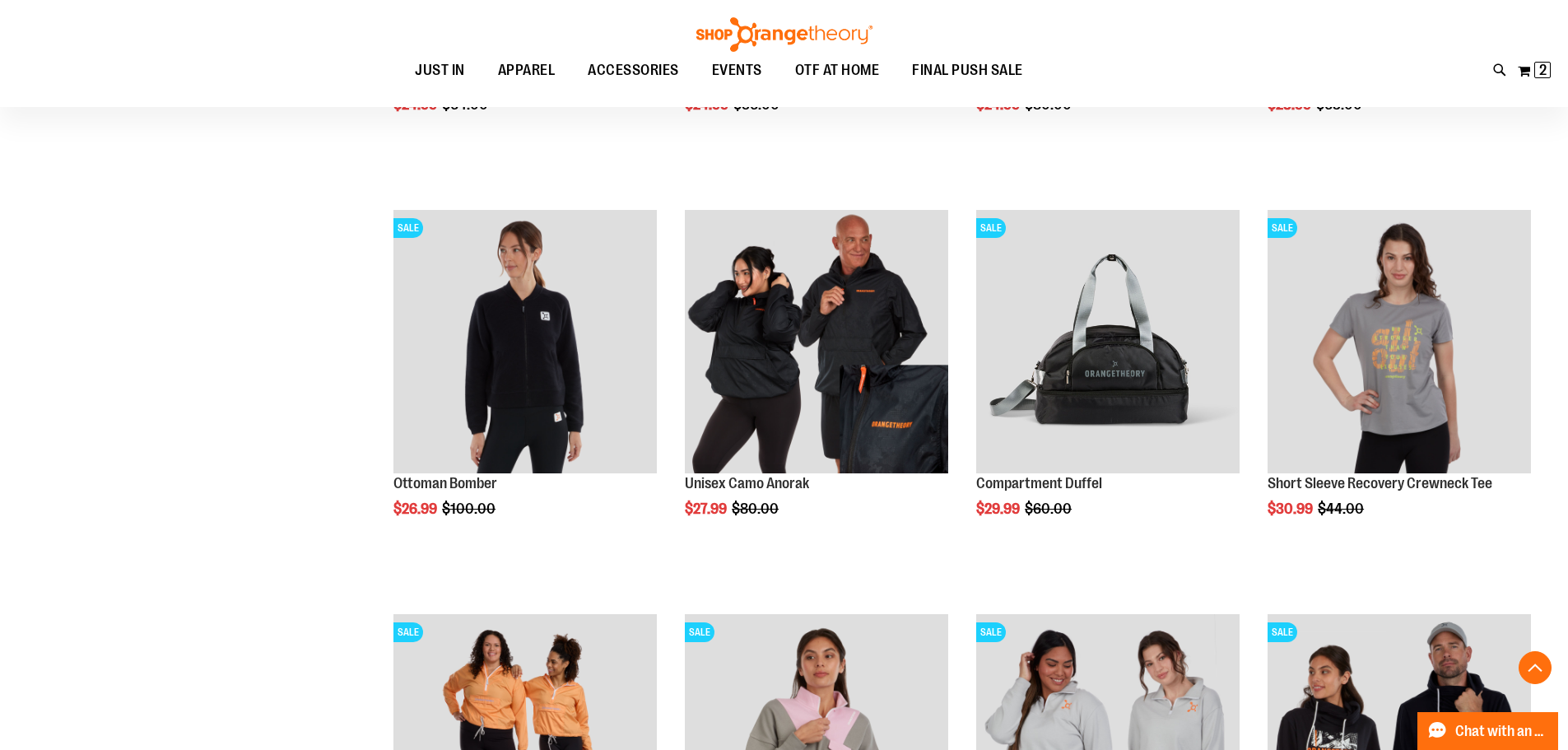
scroll to position [329, 0]
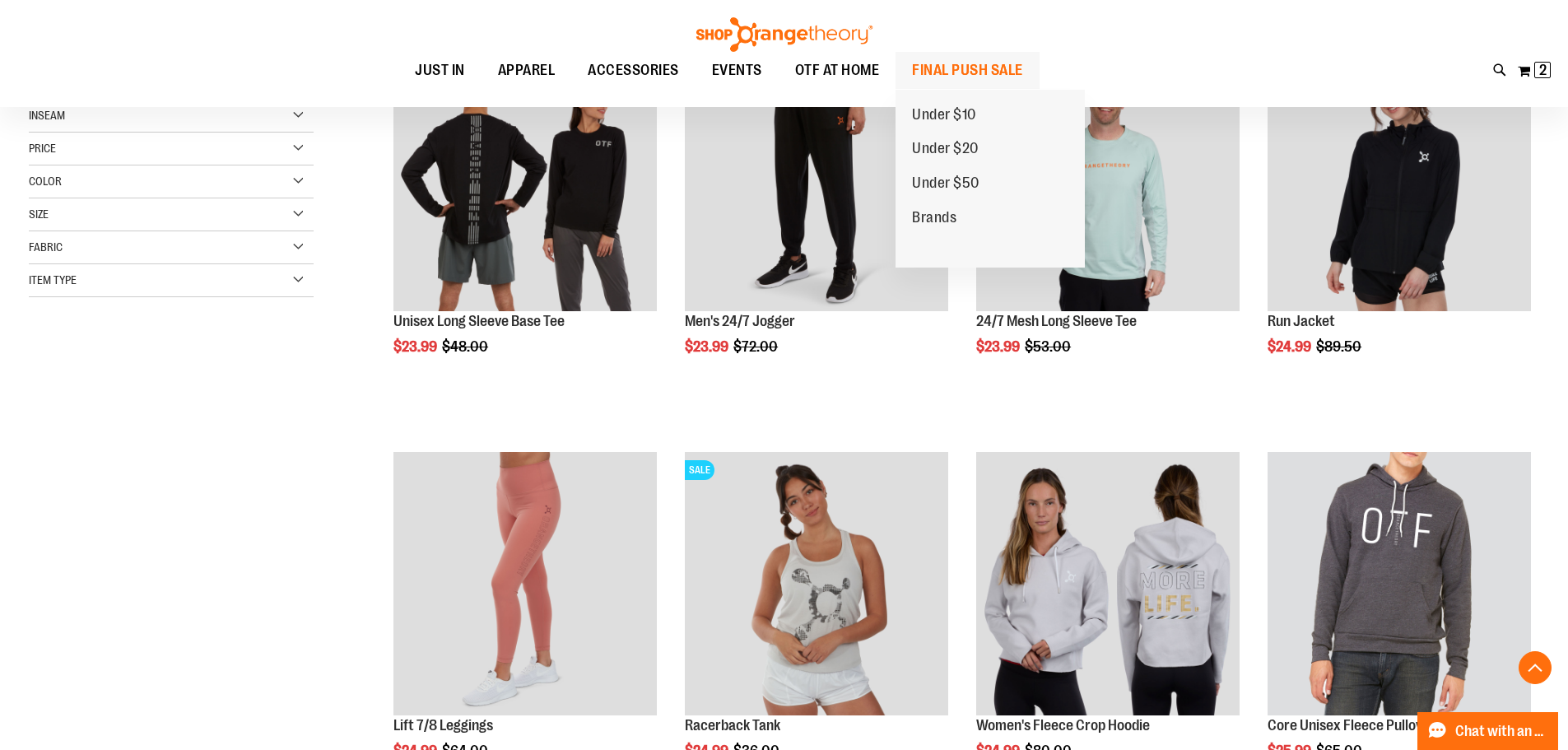
click at [979, 66] on span "FINAL PUSH SALE" at bounding box center [967, 70] width 111 height 37
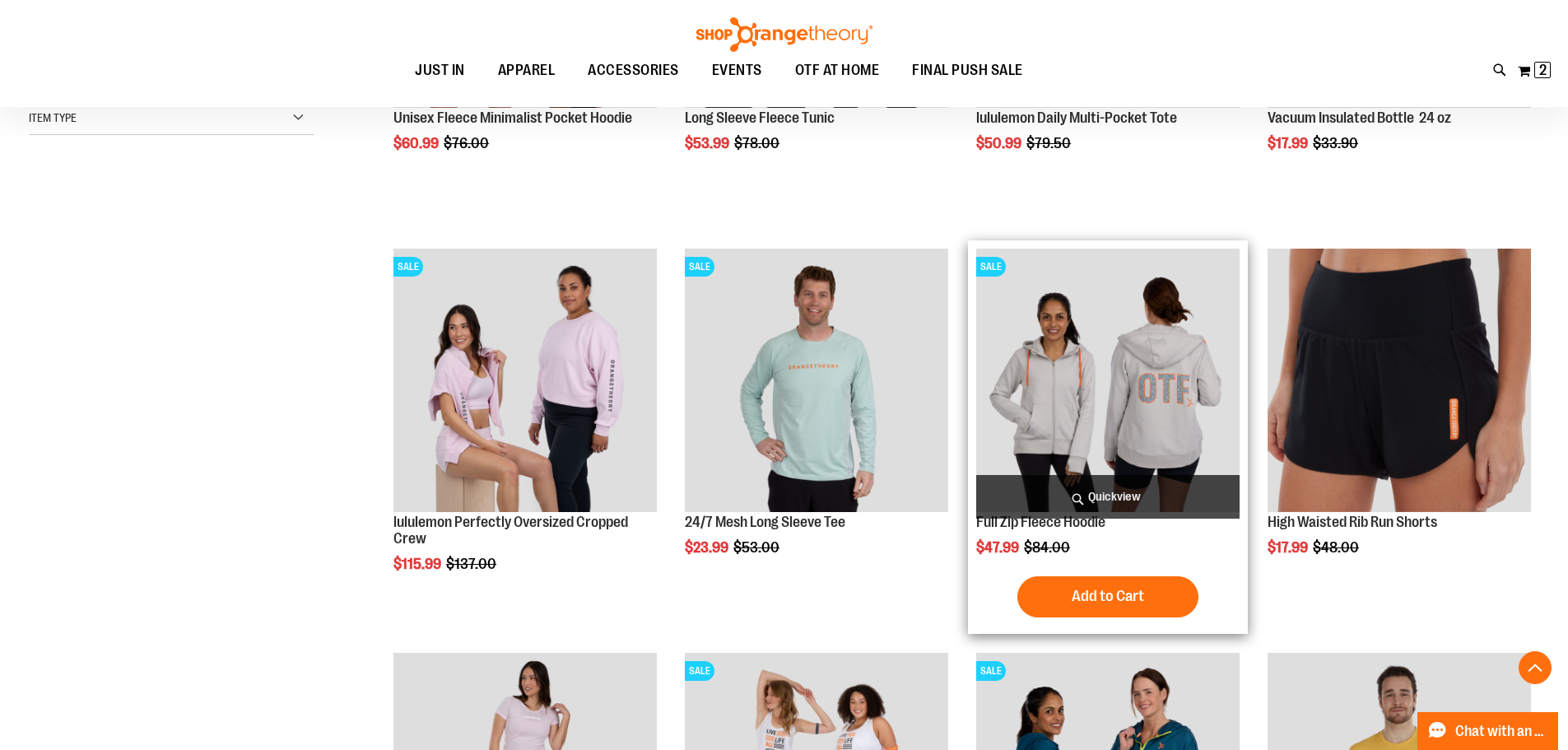
scroll to position [494, 0]
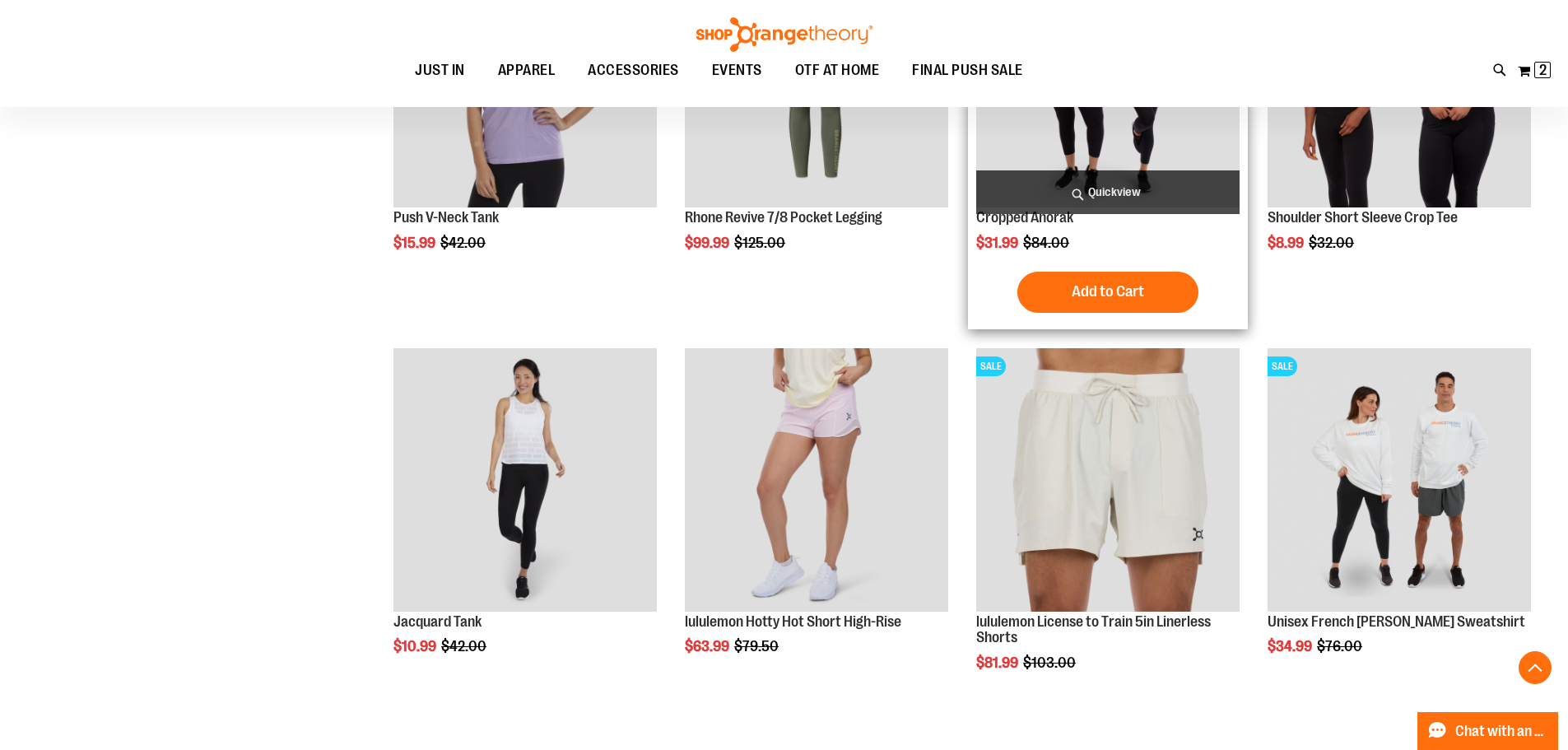
scroll to position [1646, 0]
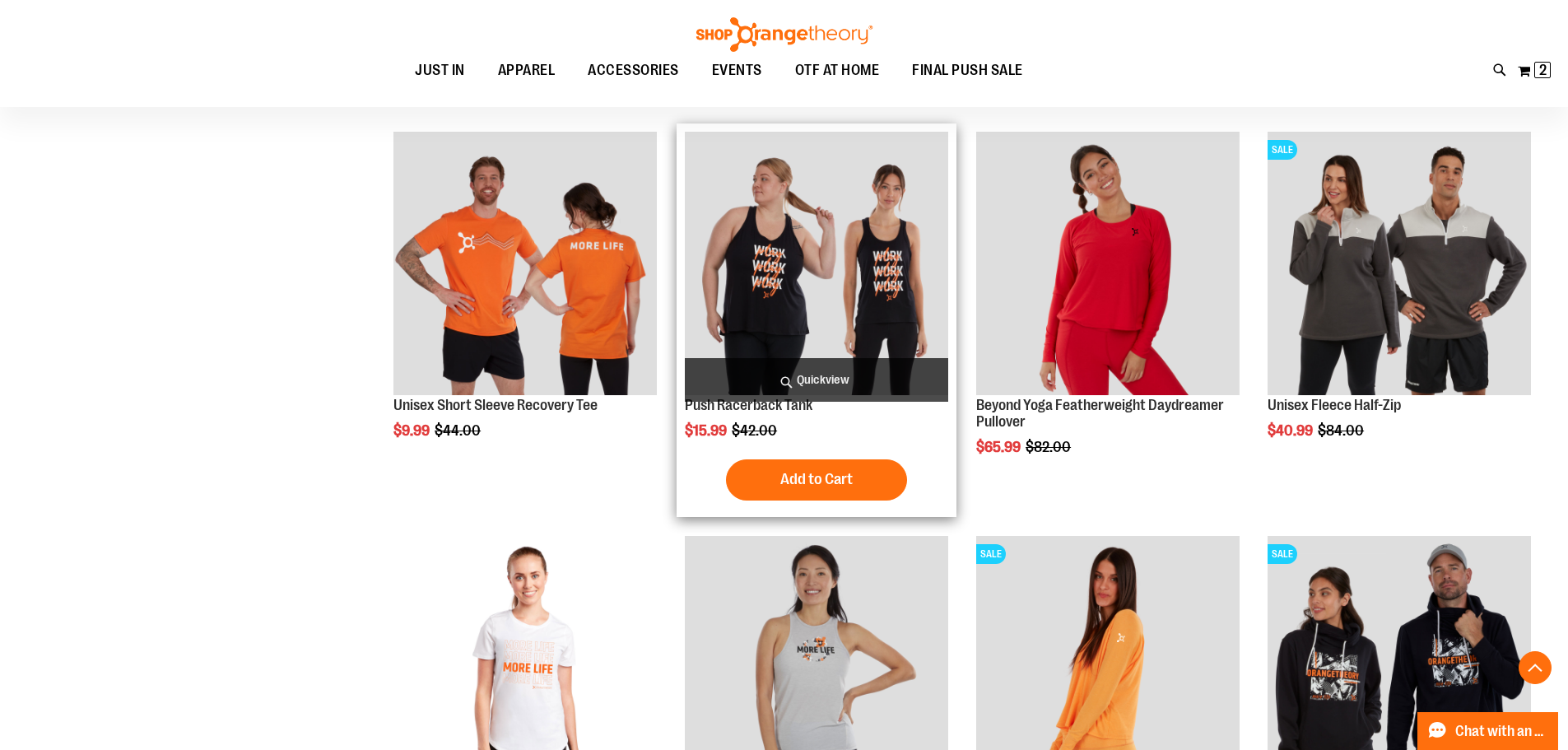
scroll to position [3375, 0]
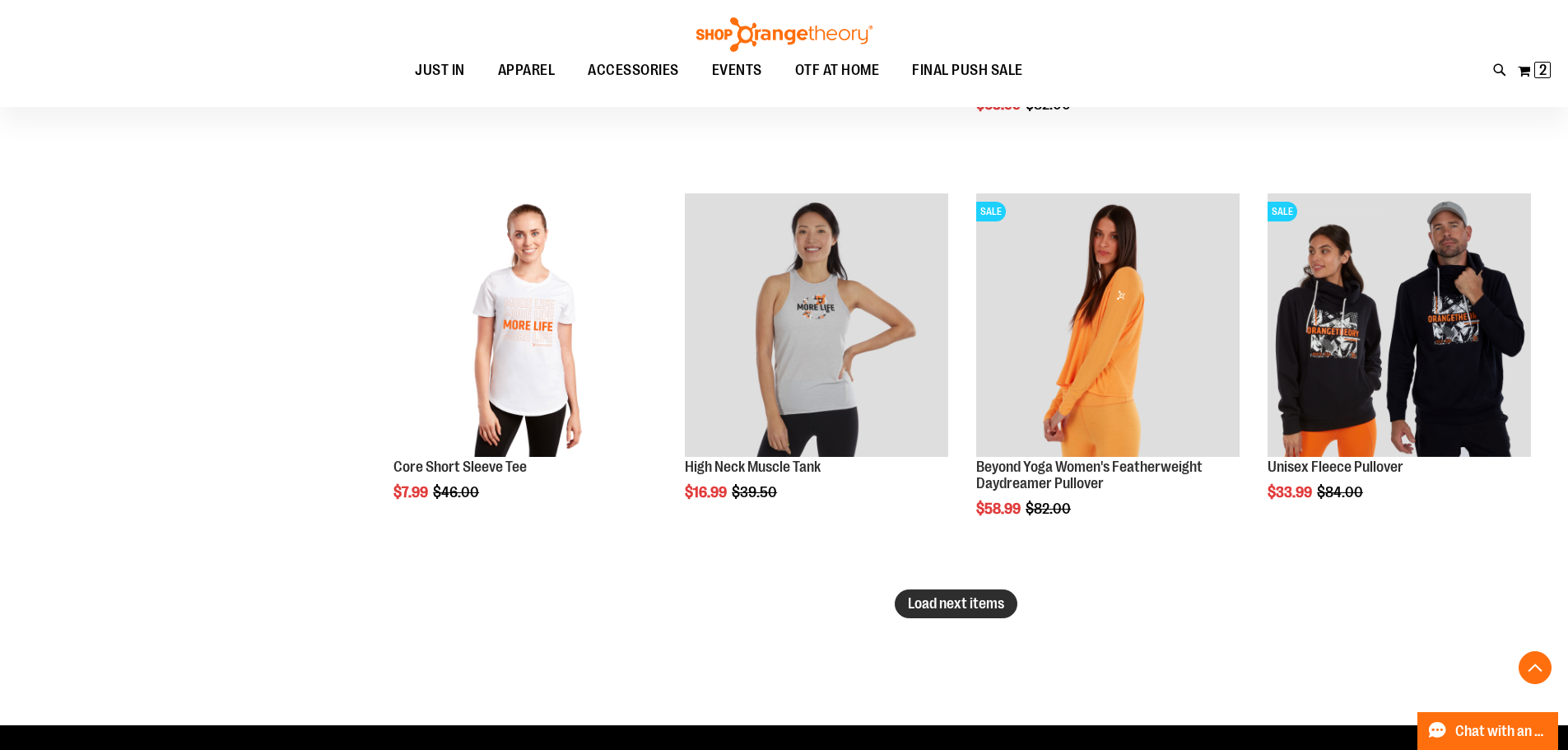
click at [961, 602] on span "Load next items" at bounding box center [955, 603] width 96 height 17
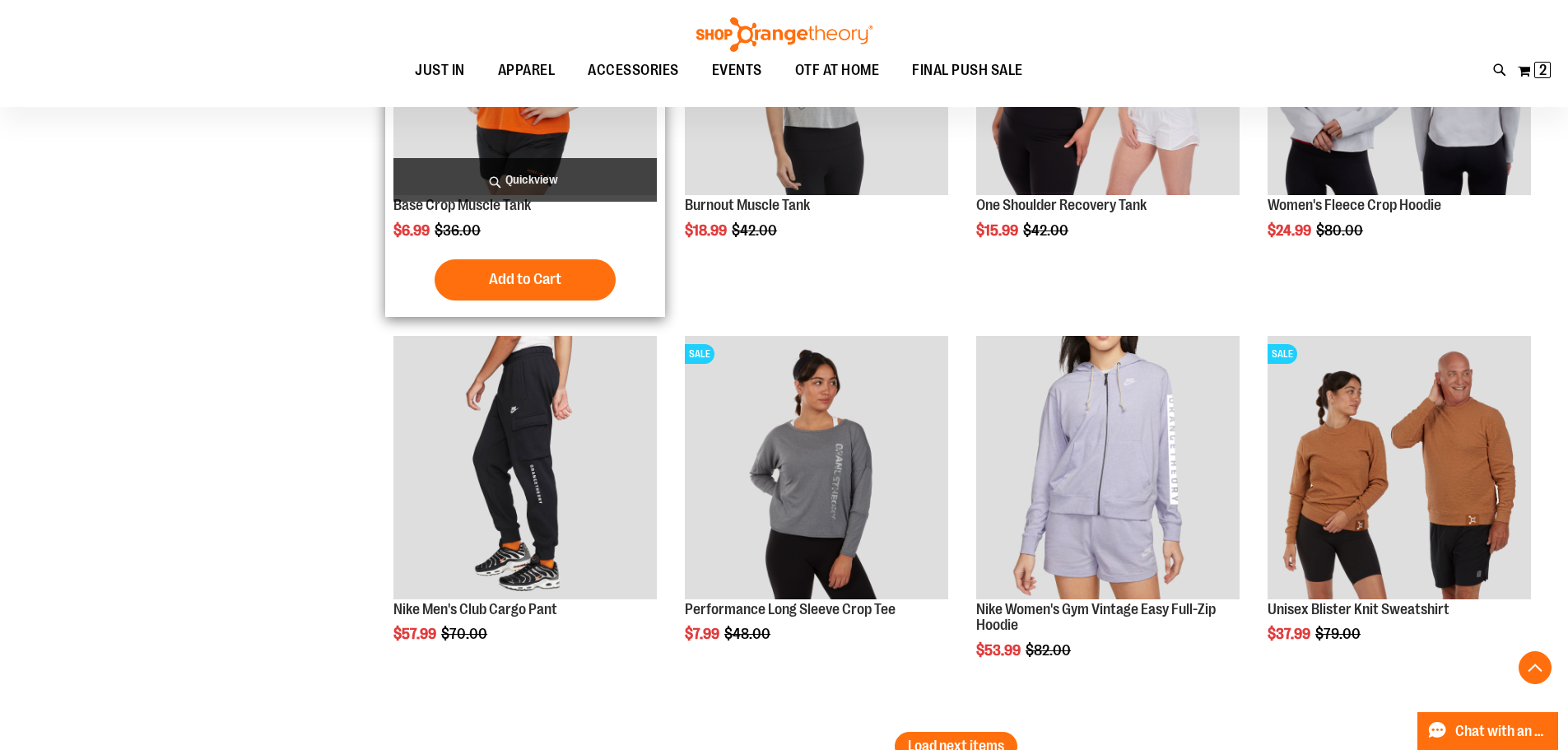
scroll to position [4693, 0]
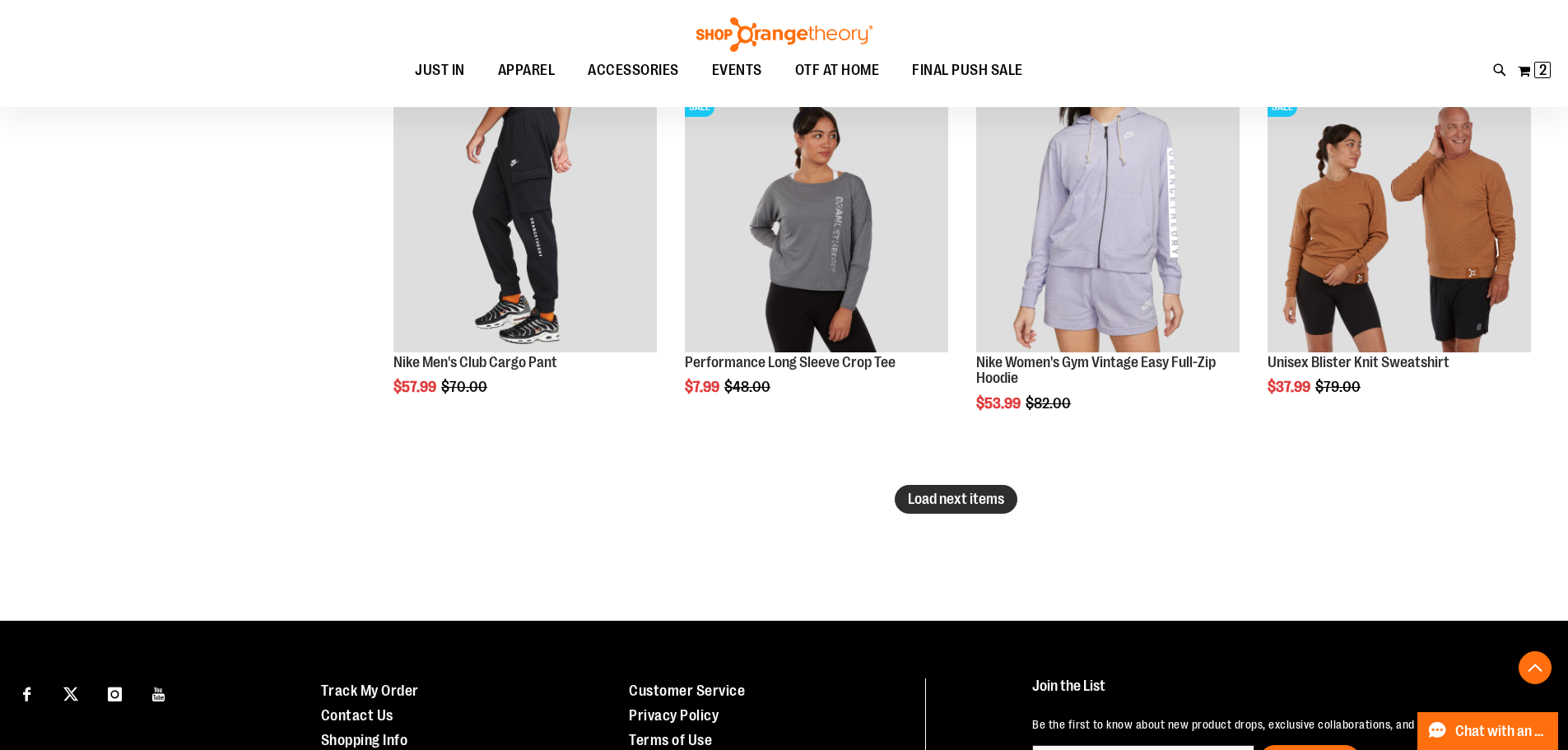
click at [957, 494] on span "Load next items" at bounding box center [955, 499] width 96 height 17
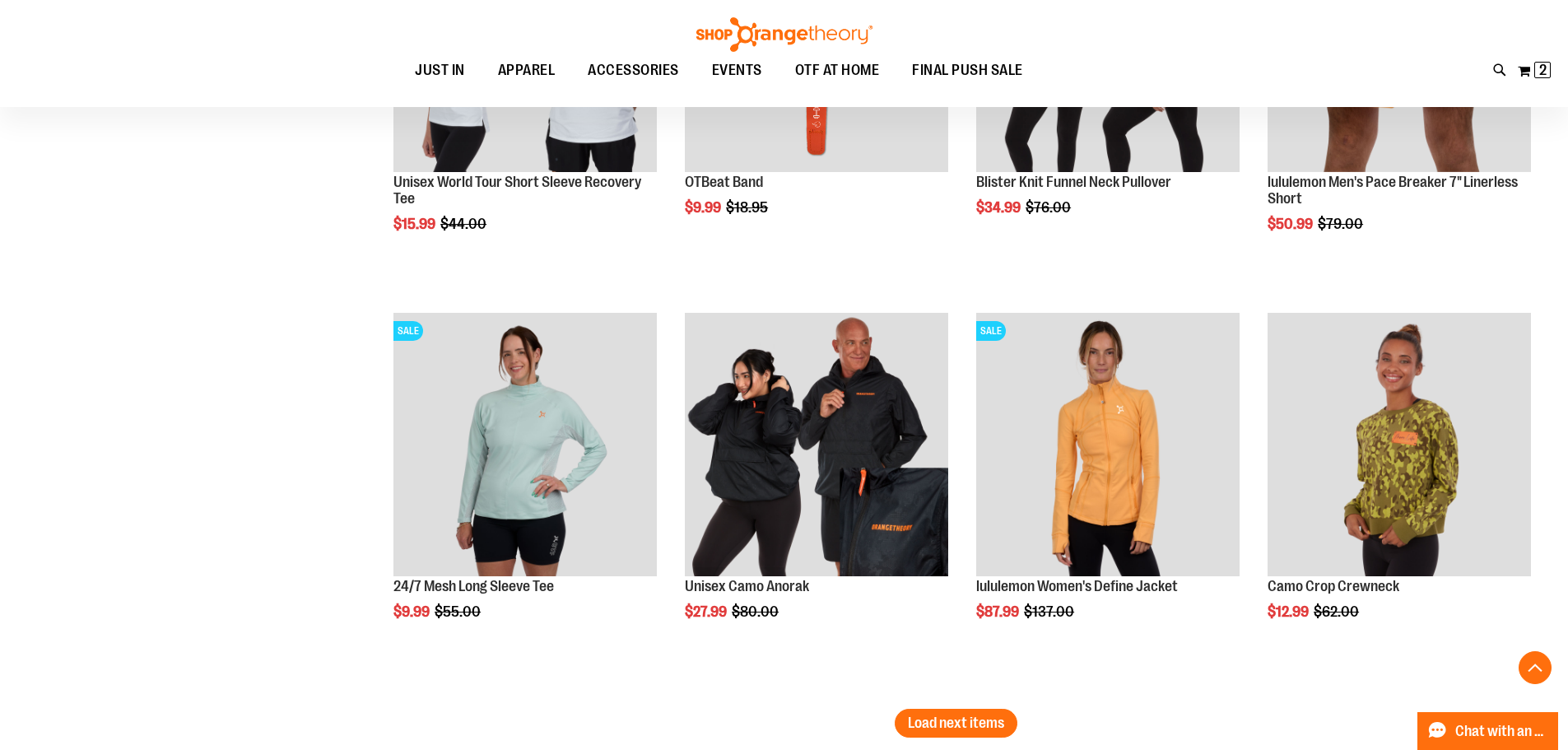
scroll to position [5764, 0]
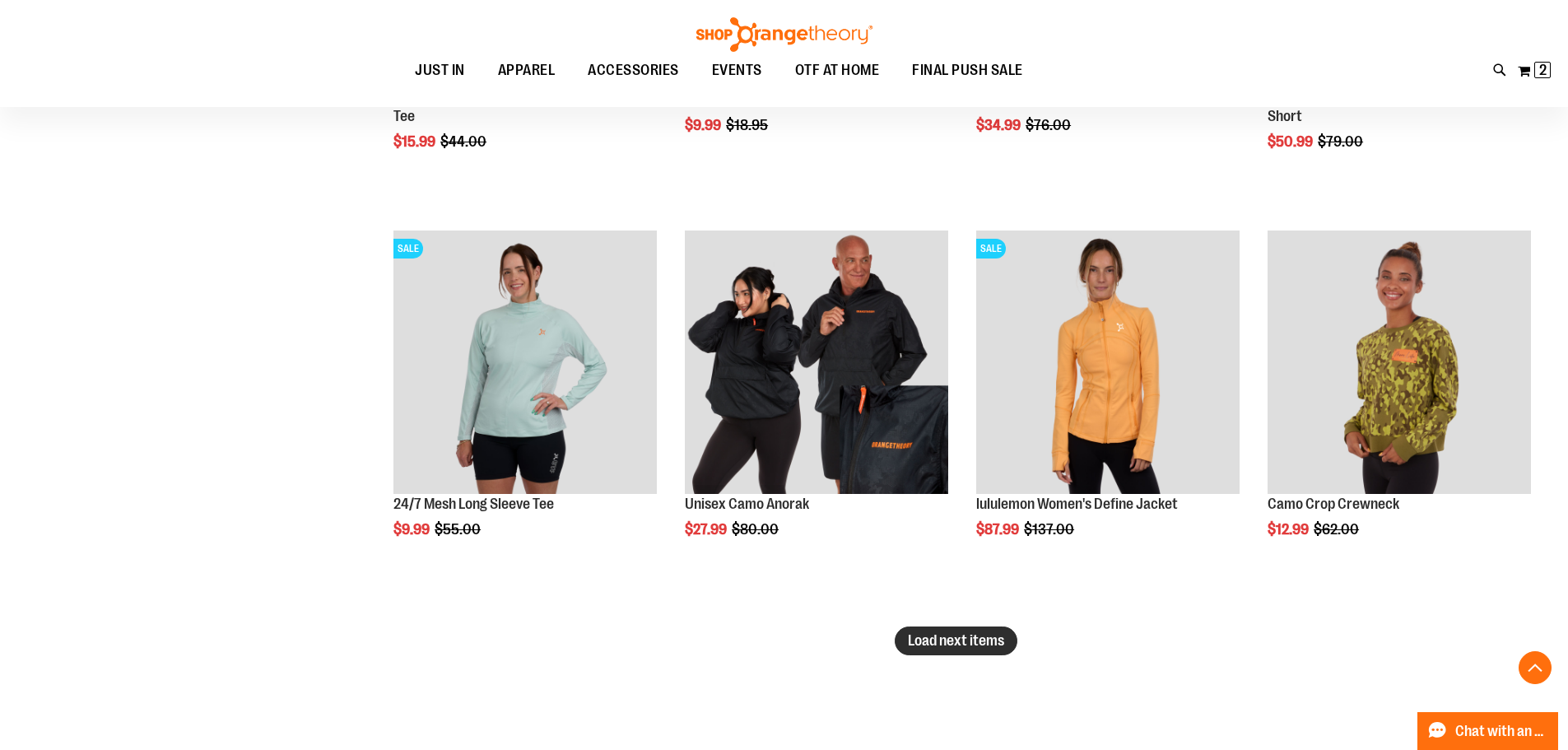
click at [969, 638] on span "Load next items" at bounding box center [955, 641] width 96 height 17
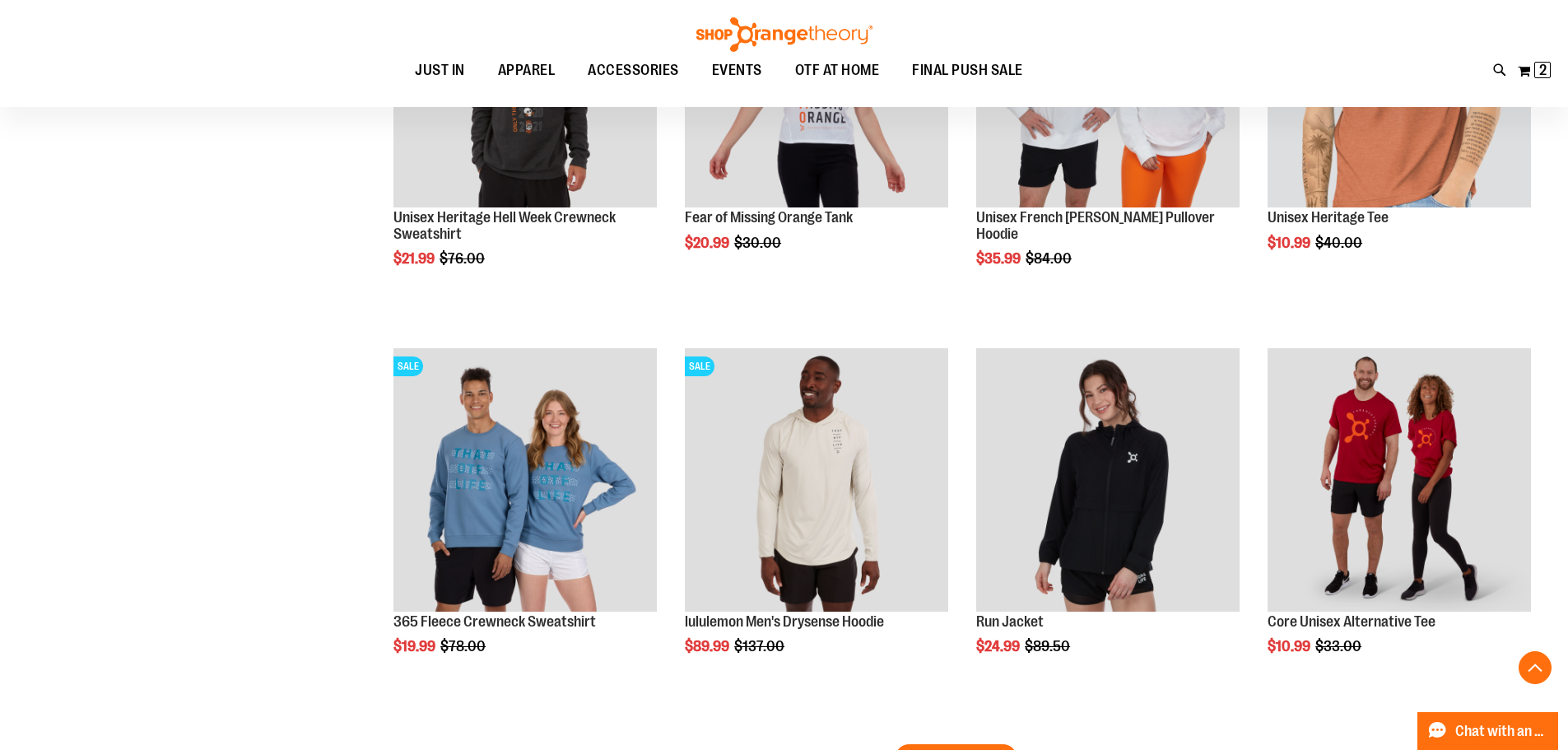
scroll to position [6998, 0]
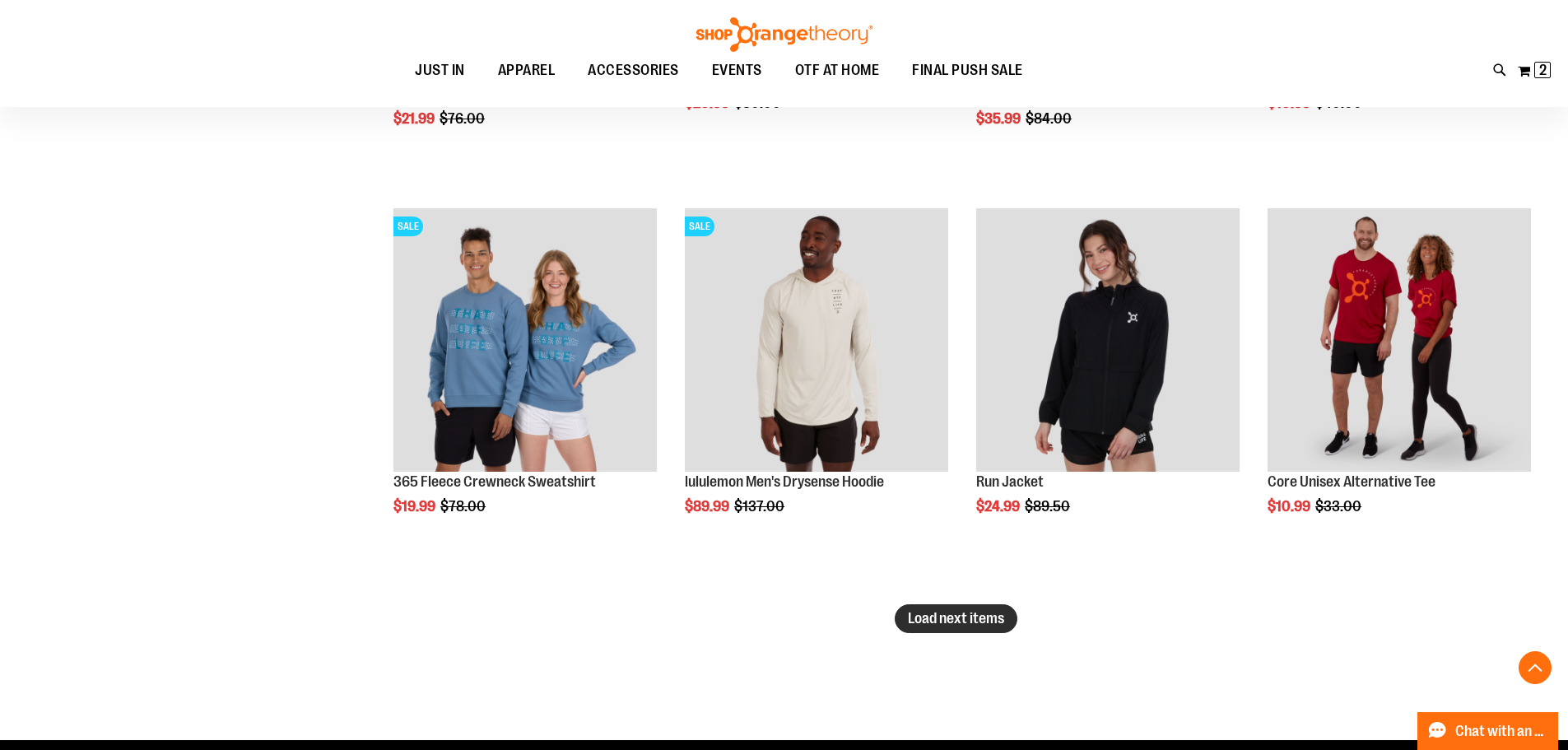
click at [962, 609] on button "Load next items" at bounding box center [956, 618] width 123 height 29
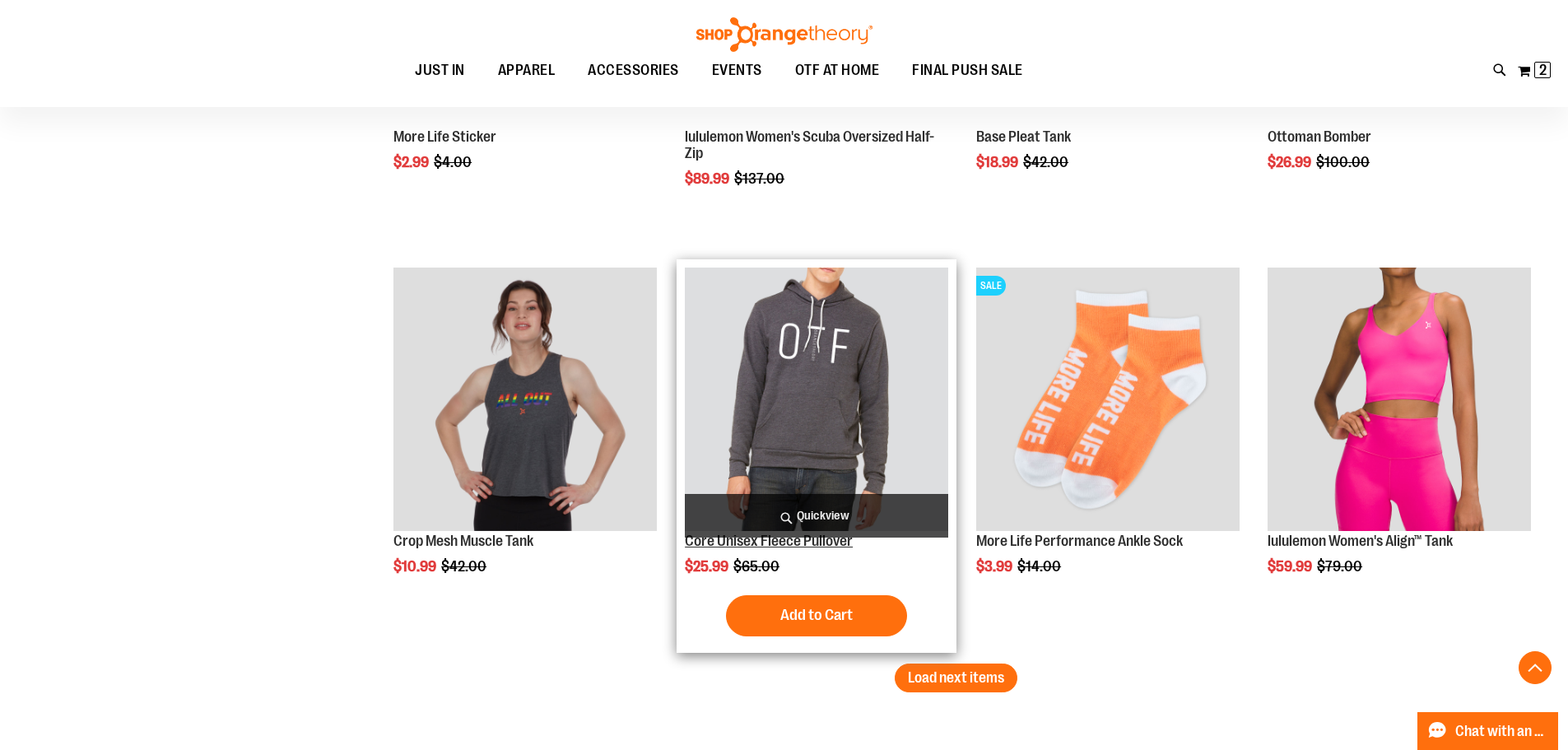
scroll to position [8398, 0]
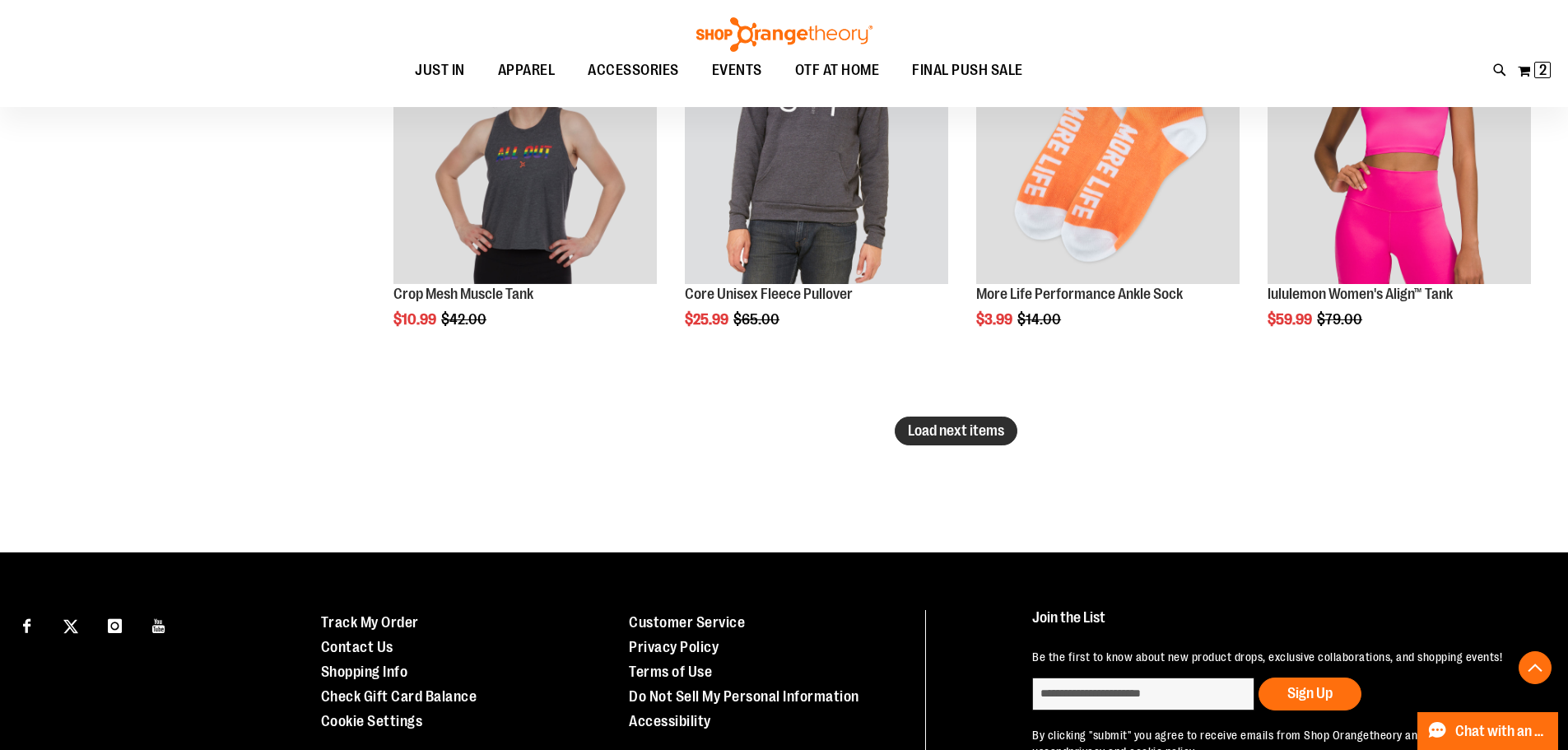
click at [960, 420] on button "Load next items" at bounding box center [956, 430] width 123 height 29
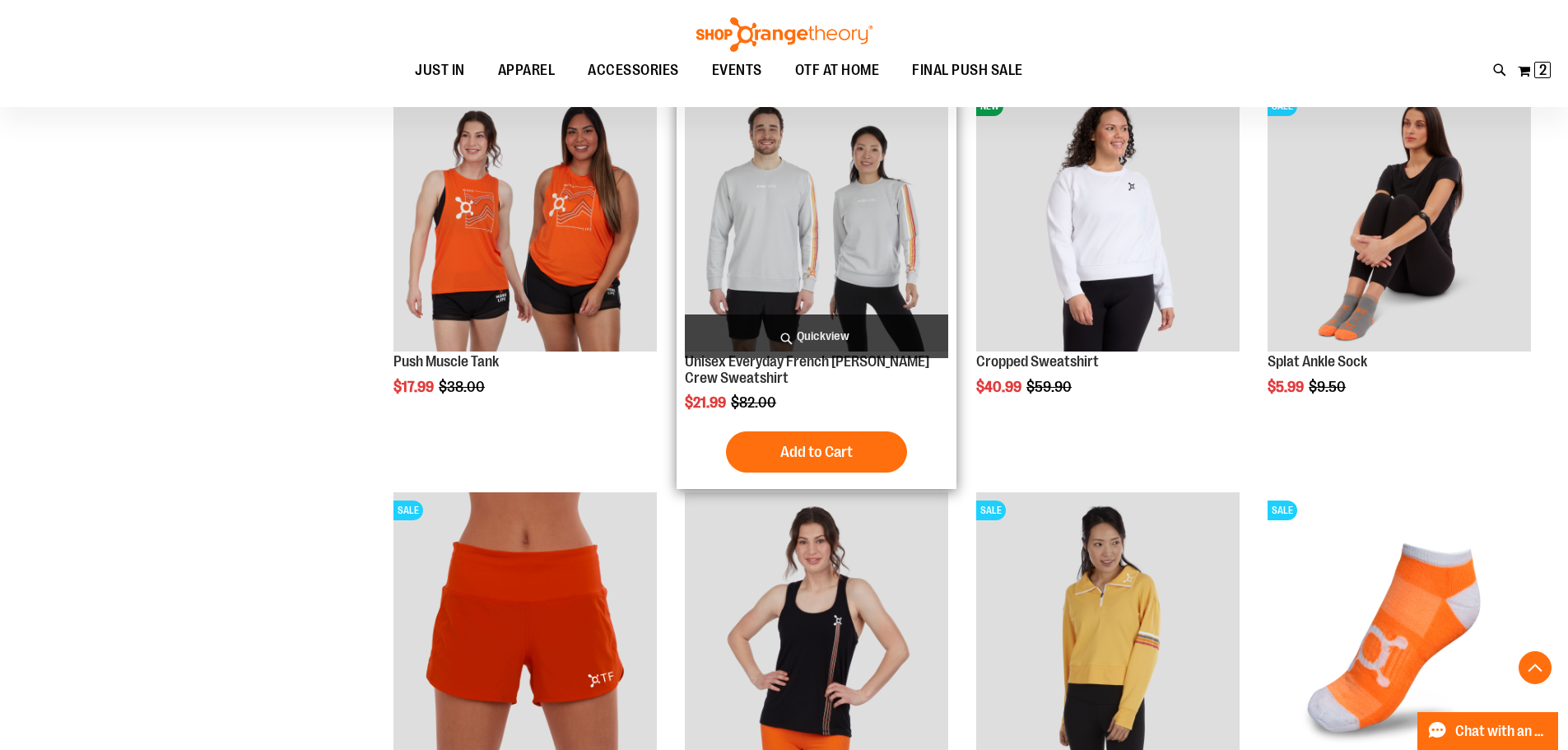
scroll to position [9469, 0]
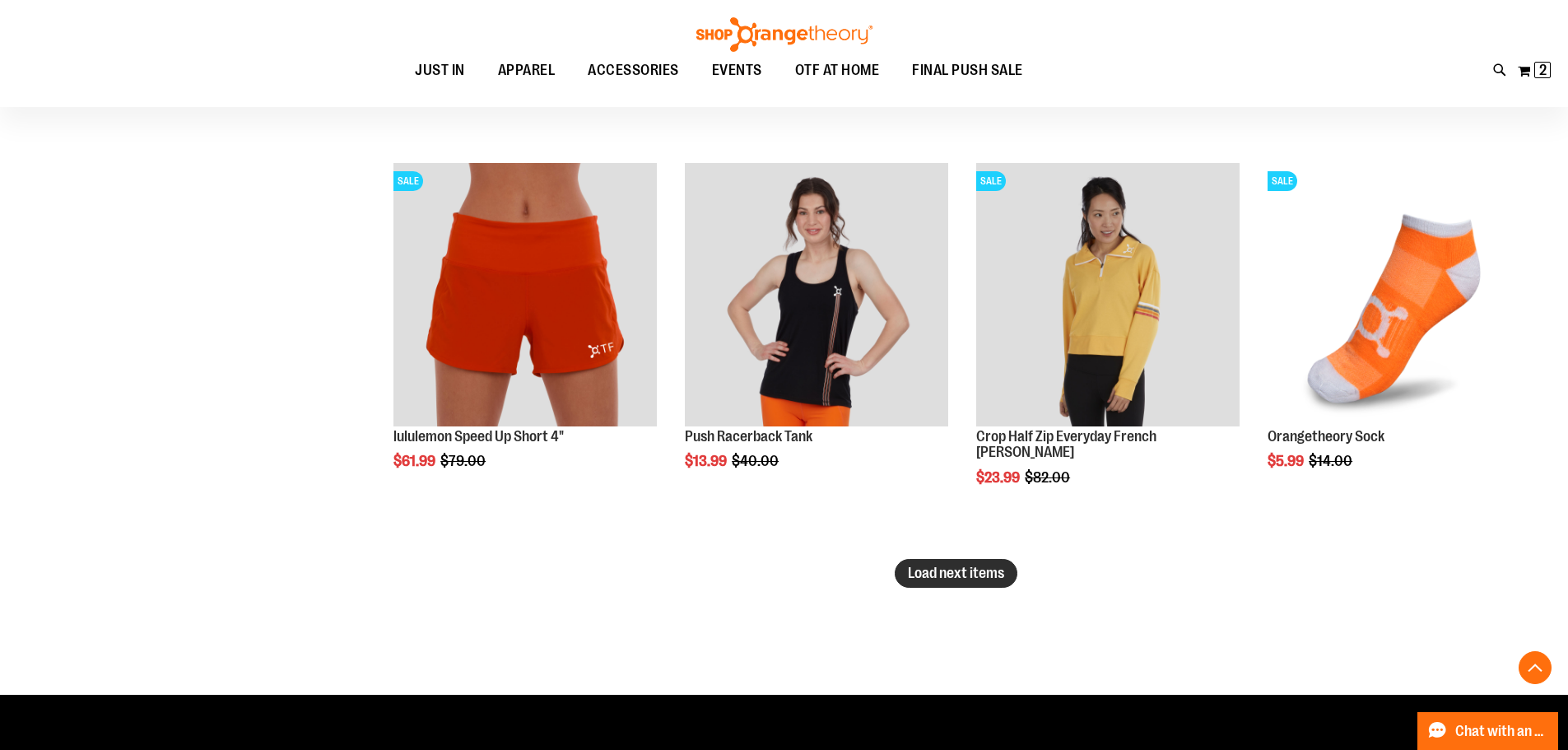
click at [946, 573] on span "Load next items" at bounding box center [955, 573] width 96 height 17
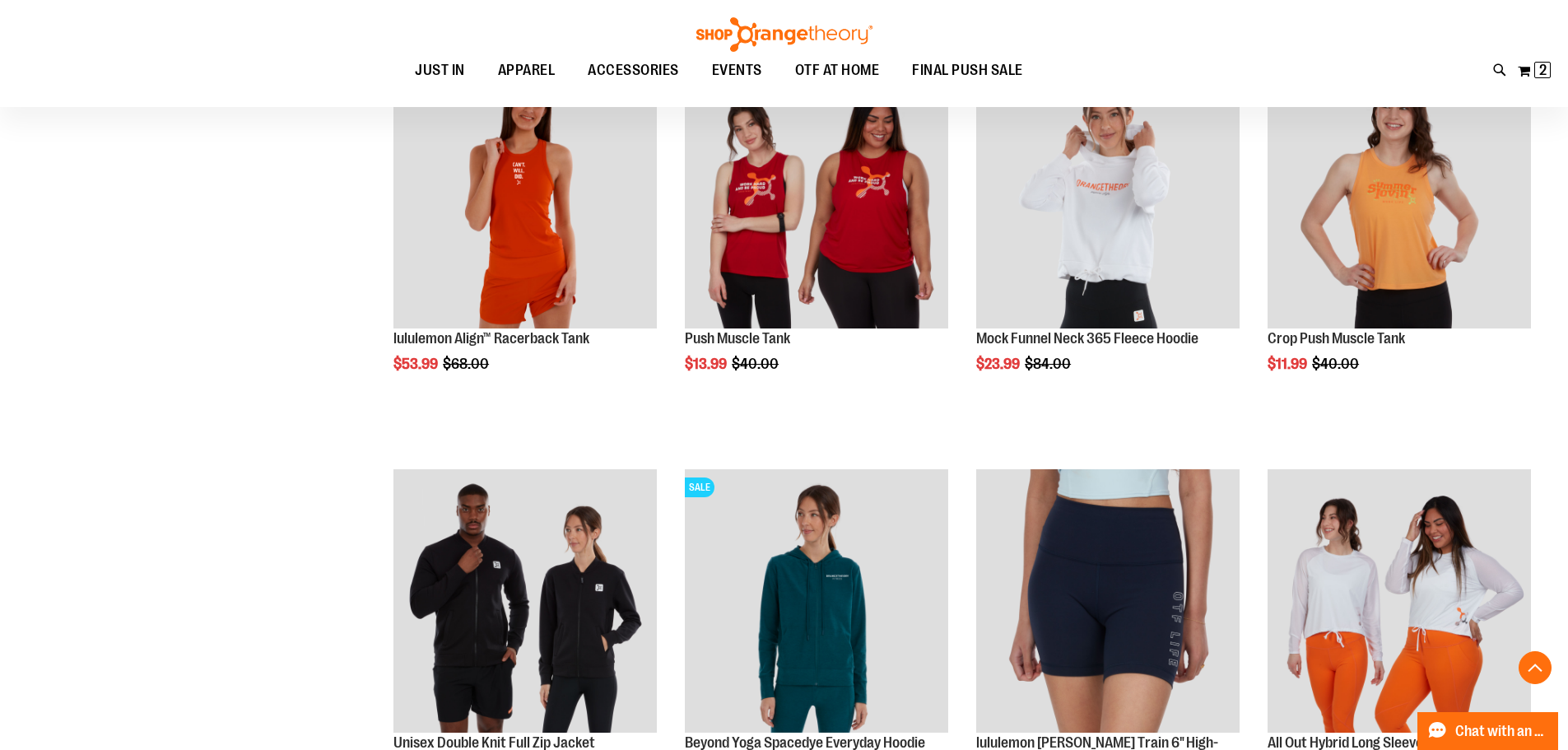
scroll to position [10621, 0]
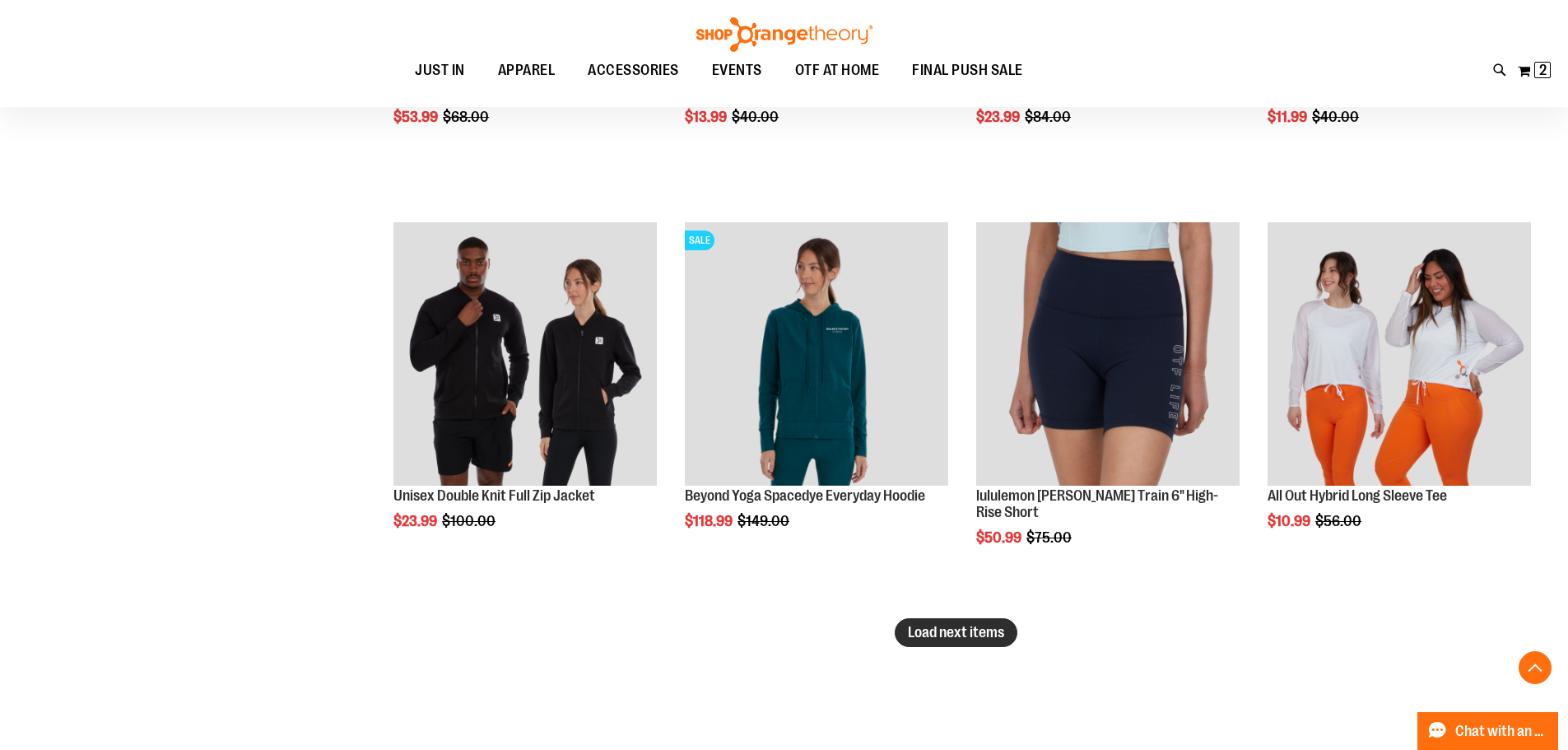
click at [950, 634] on span "Load next items" at bounding box center [955, 632] width 96 height 17
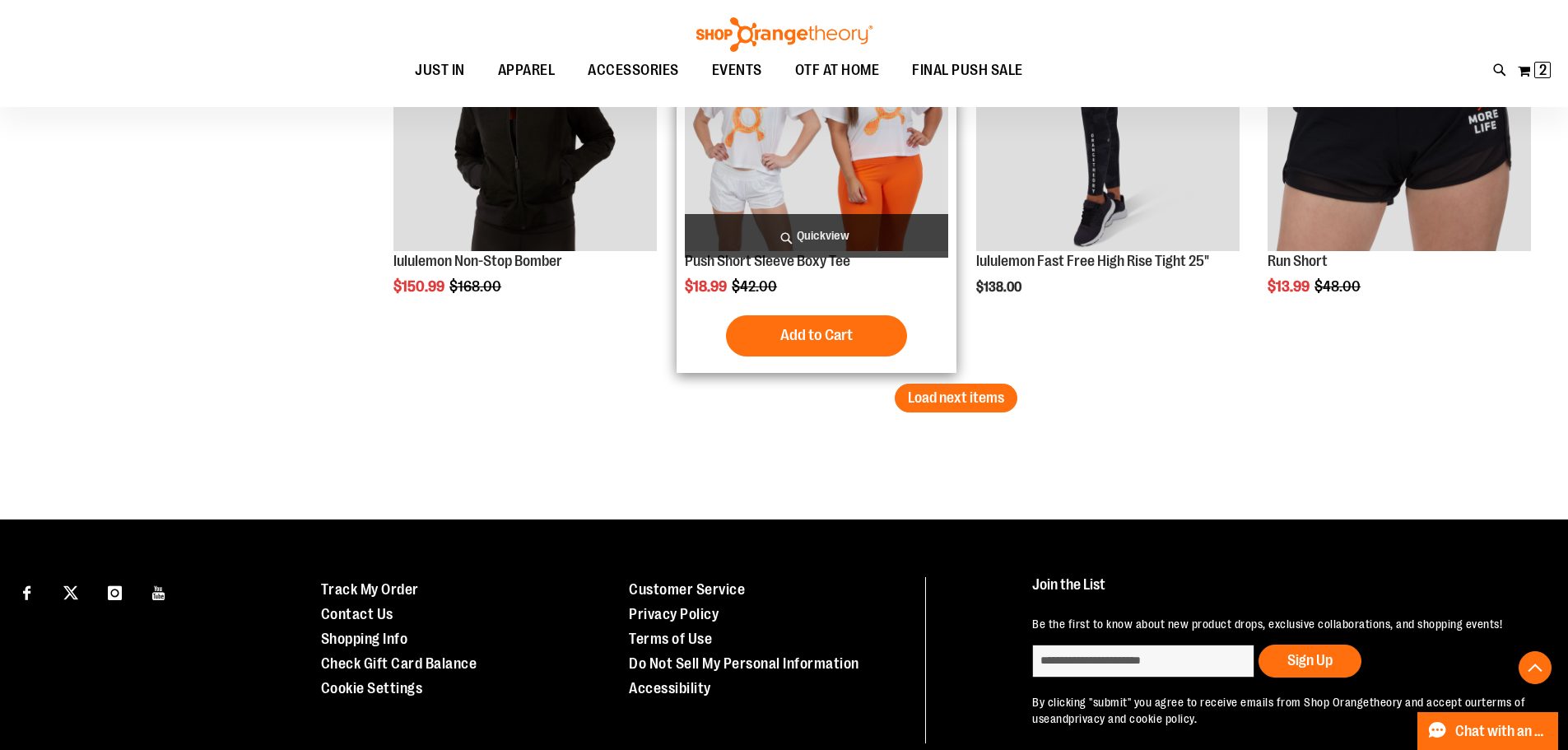
scroll to position [12073, 0]
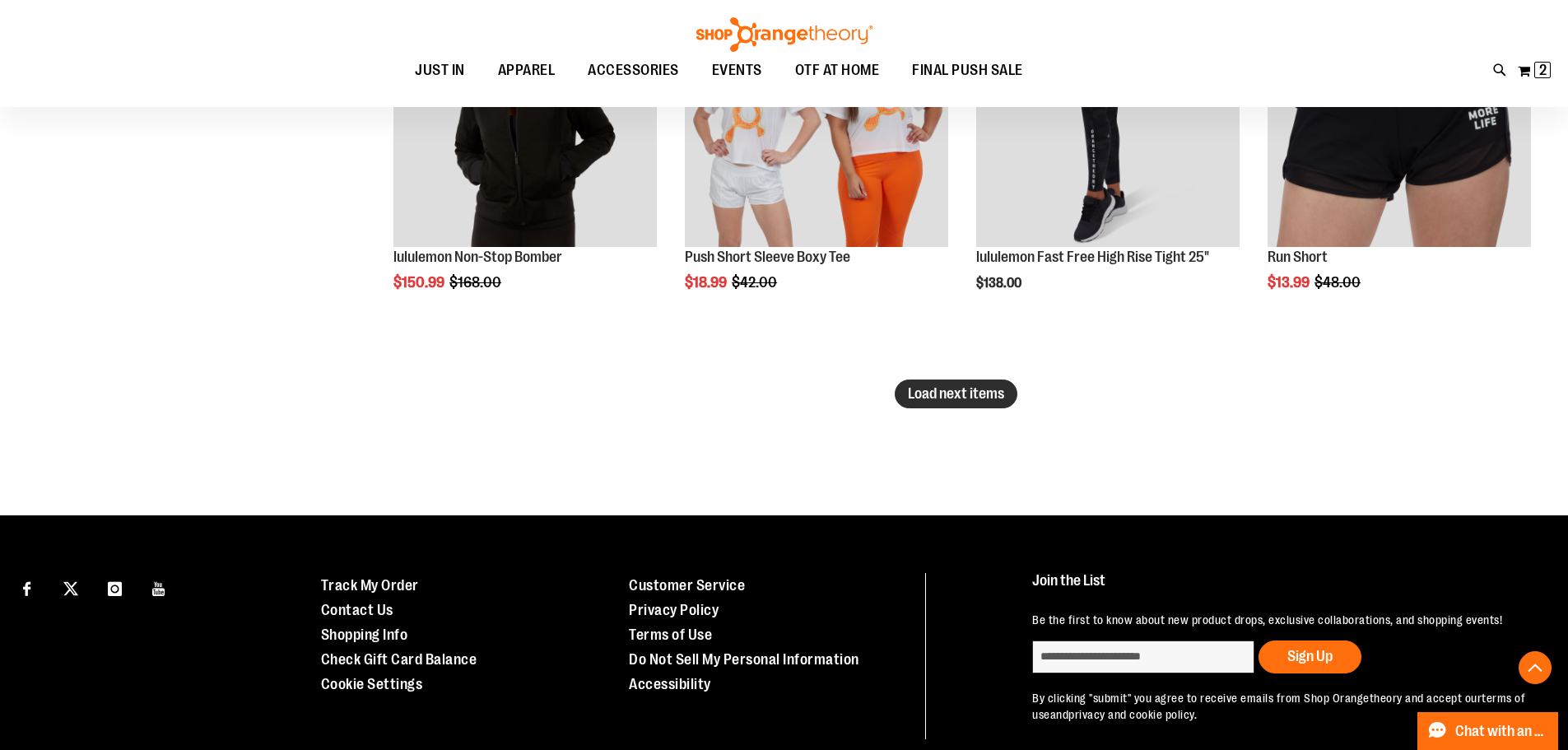
click at [985, 395] on span "Load next items" at bounding box center [955, 393] width 96 height 17
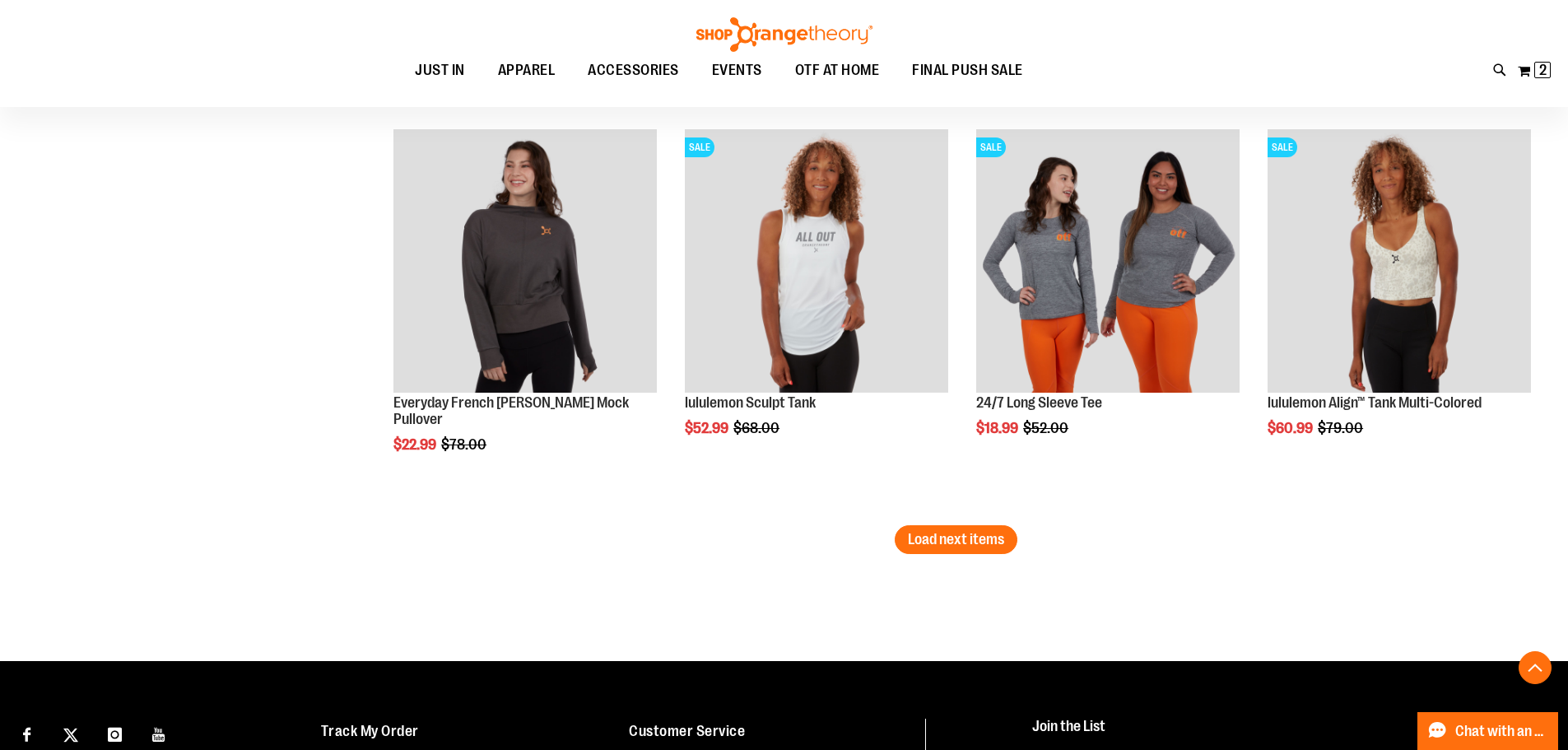
scroll to position [13143, 0]
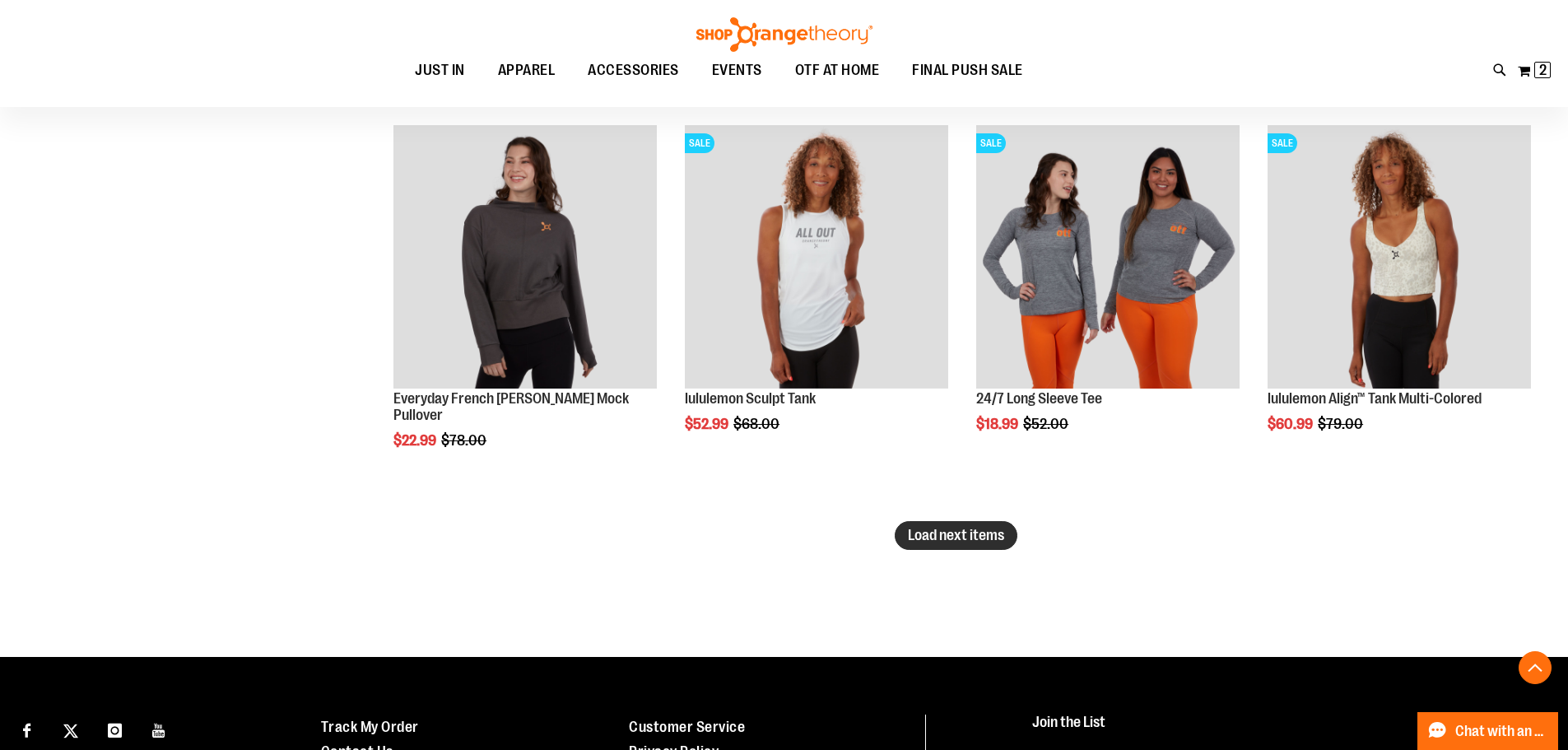
click at [964, 532] on span "Load next items" at bounding box center [955, 535] width 96 height 17
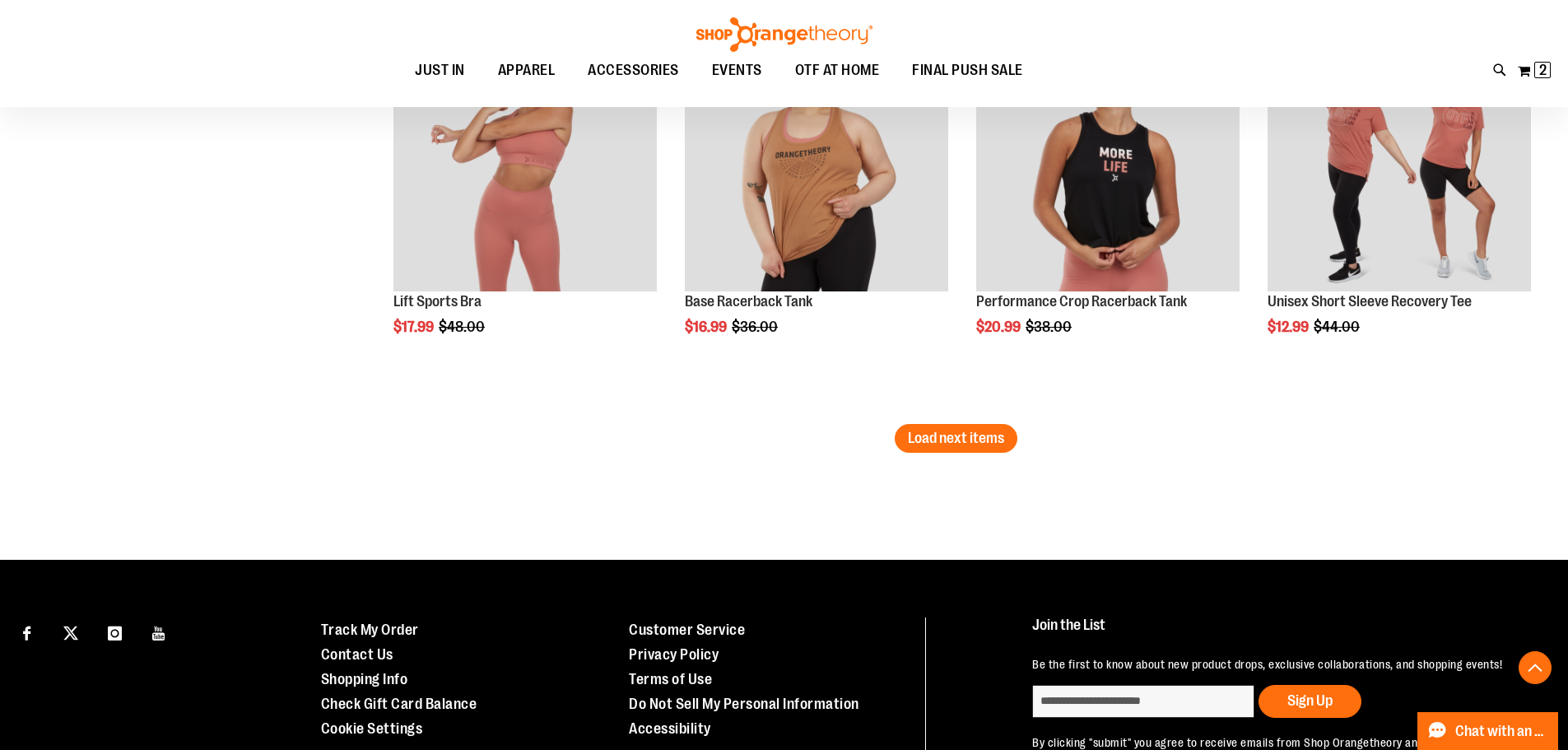
scroll to position [14461, 0]
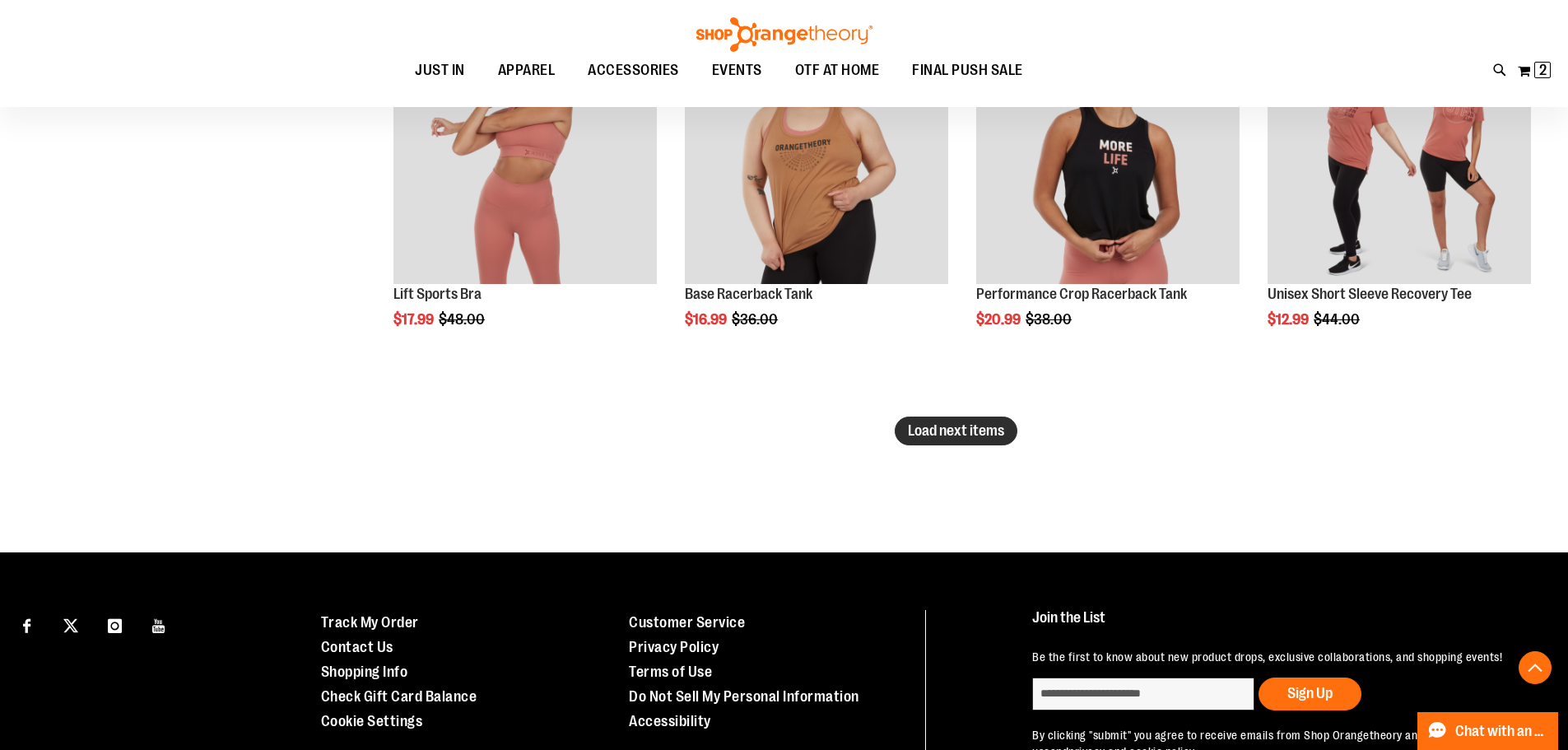
click at [951, 431] on span "Load next items" at bounding box center [955, 430] width 96 height 17
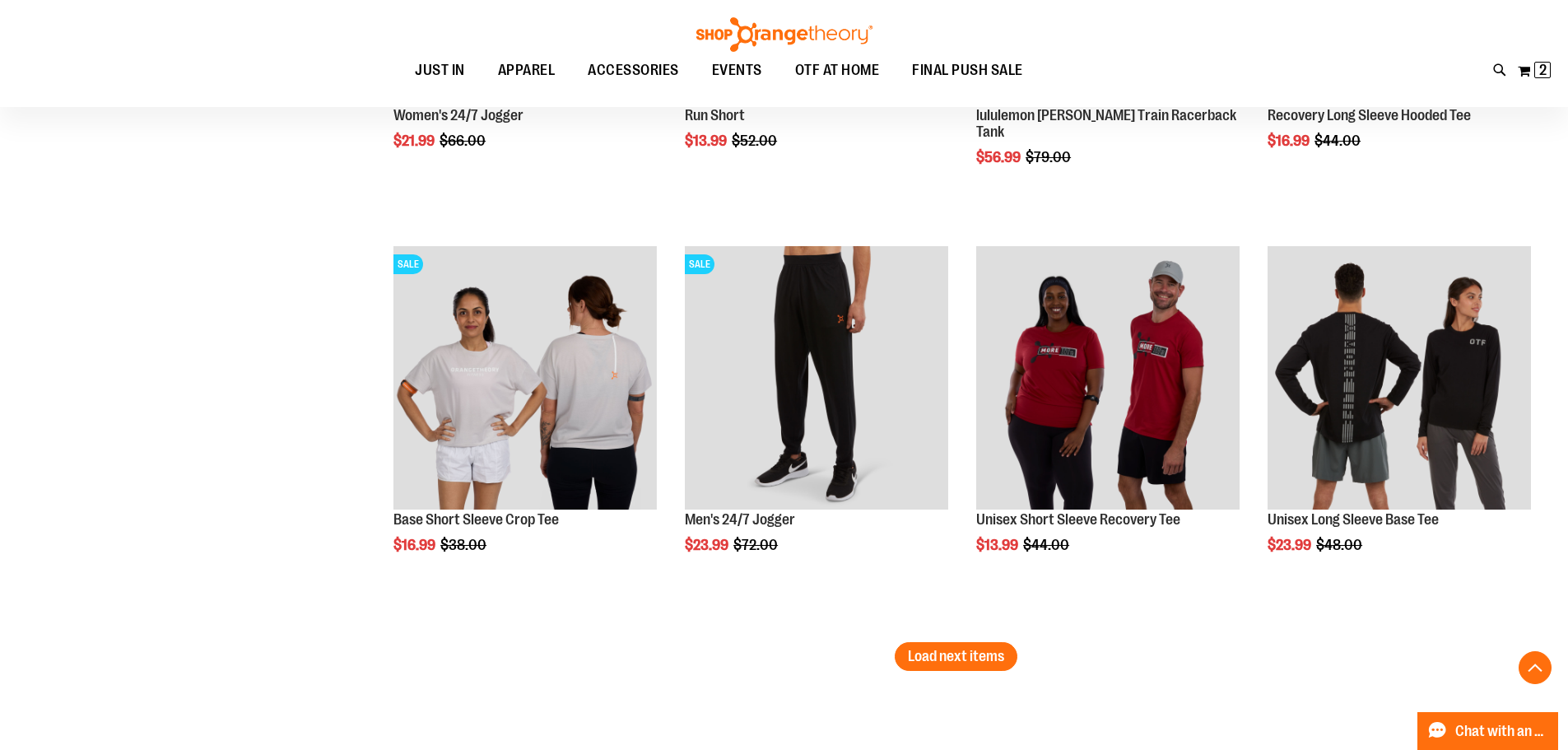
scroll to position [15531, 0]
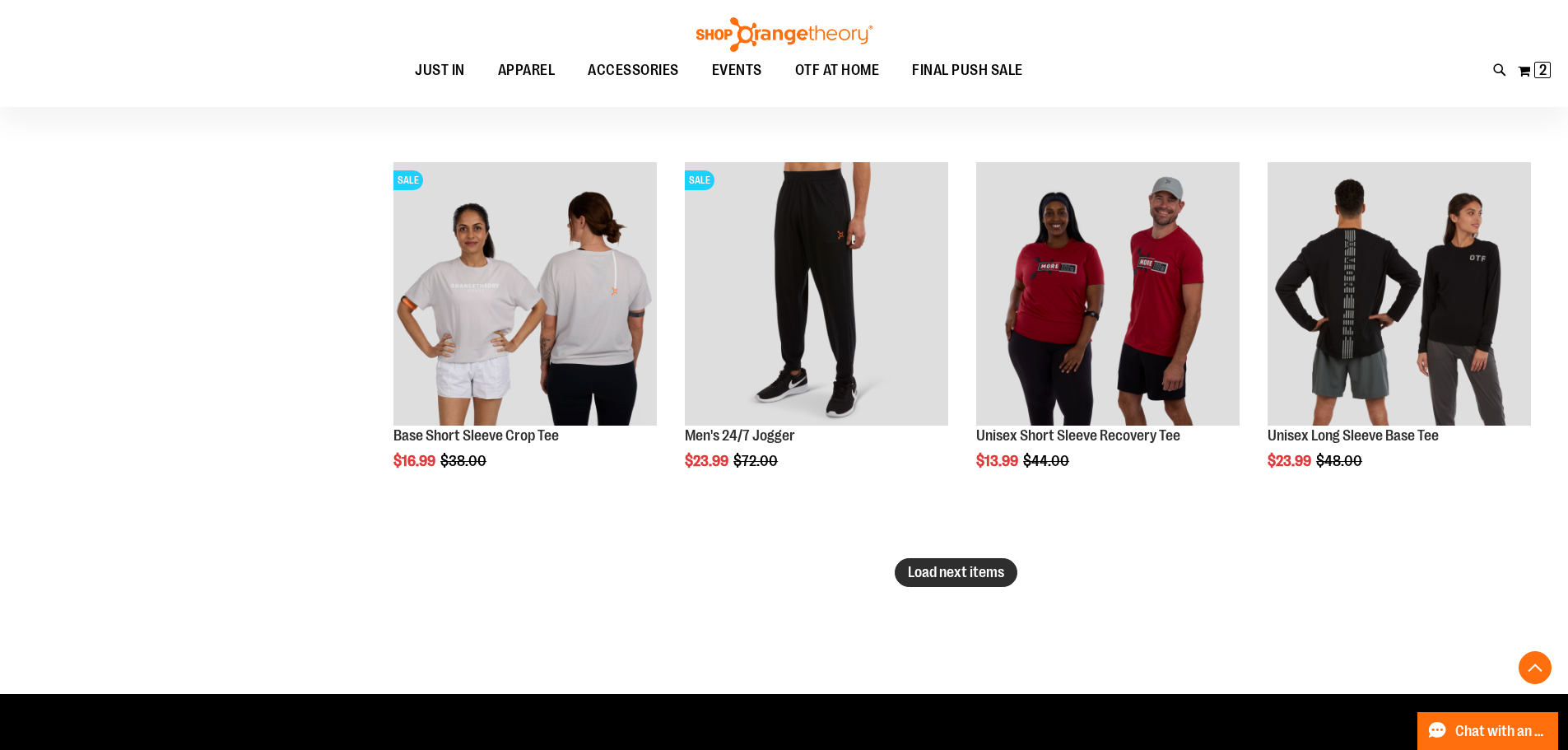
click at [965, 567] on span "Load next items" at bounding box center [955, 572] width 96 height 17
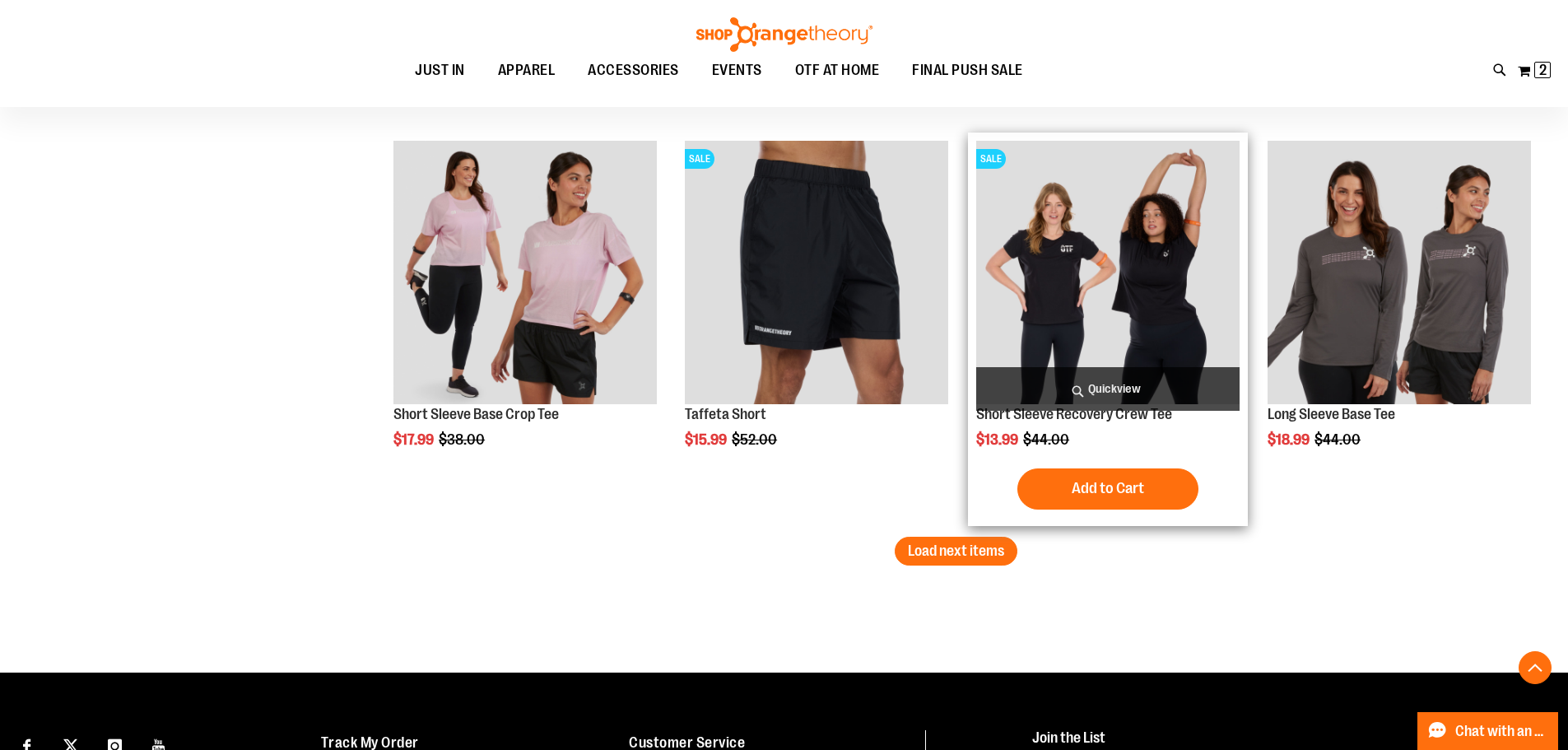
scroll to position [16849, 0]
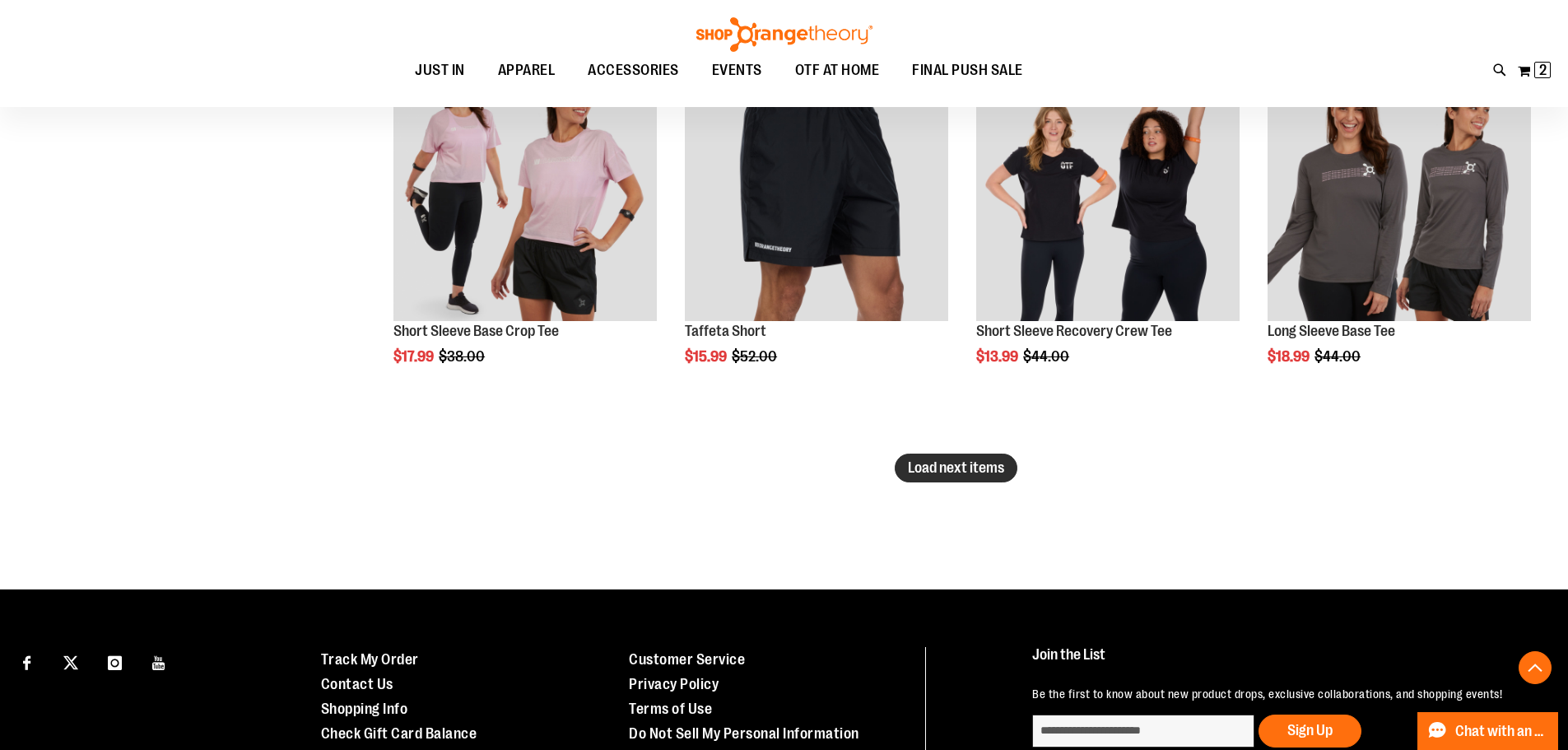
click at [967, 464] on span "Load next items" at bounding box center [955, 468] width 96 height 17
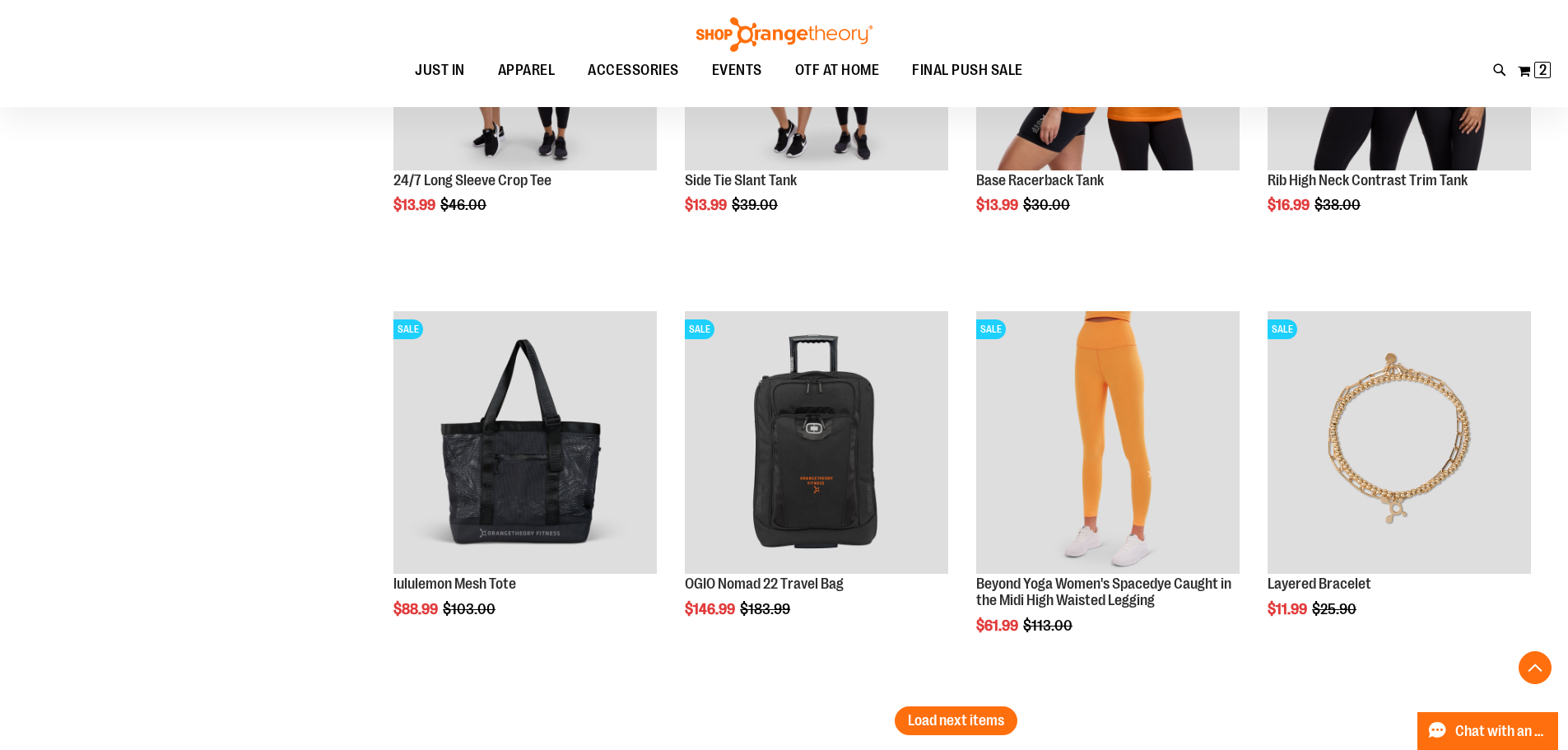
scroll to position [17837, 0]
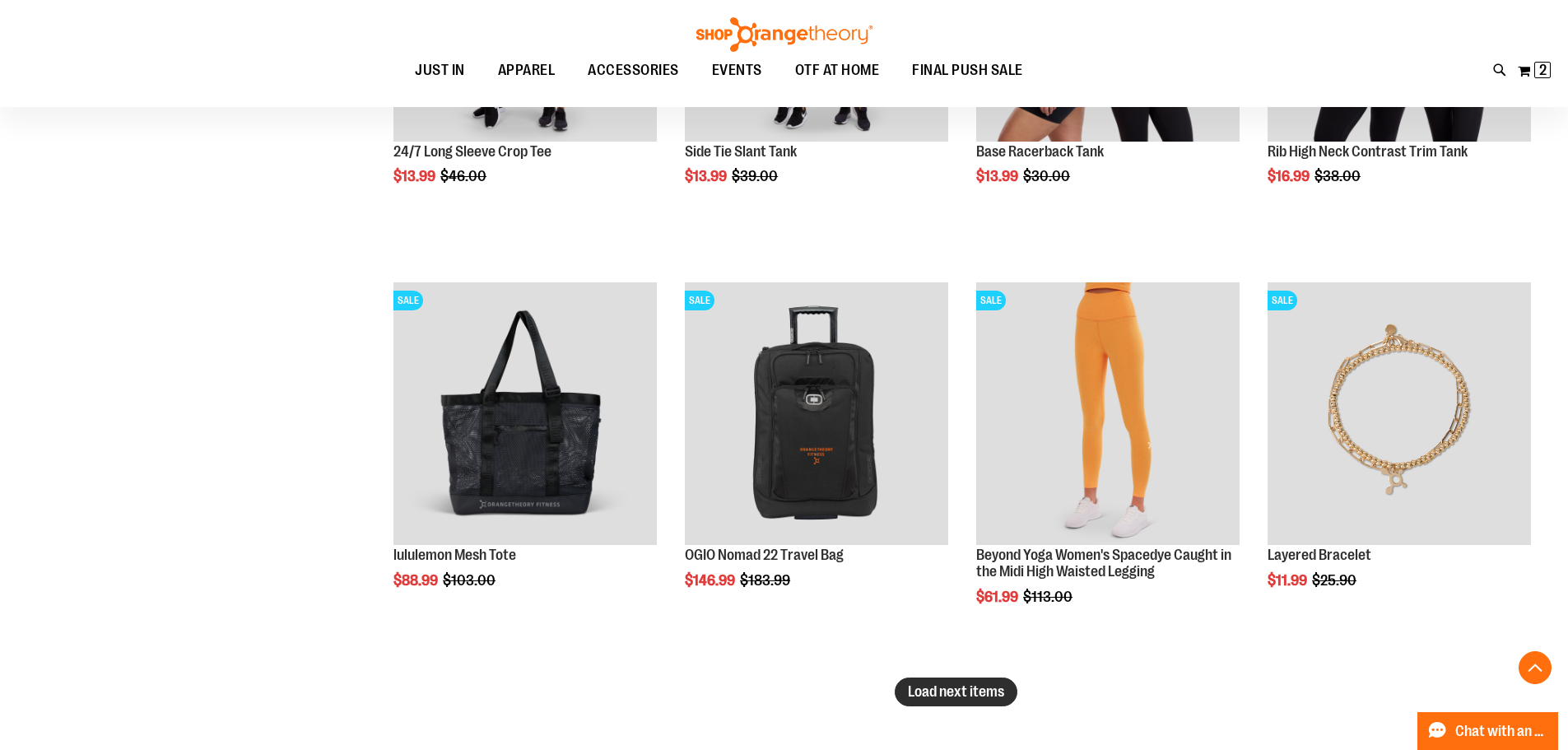
click at [942, 693] on span "Load next items" at bounding box center [955, 691] width 96 height 17
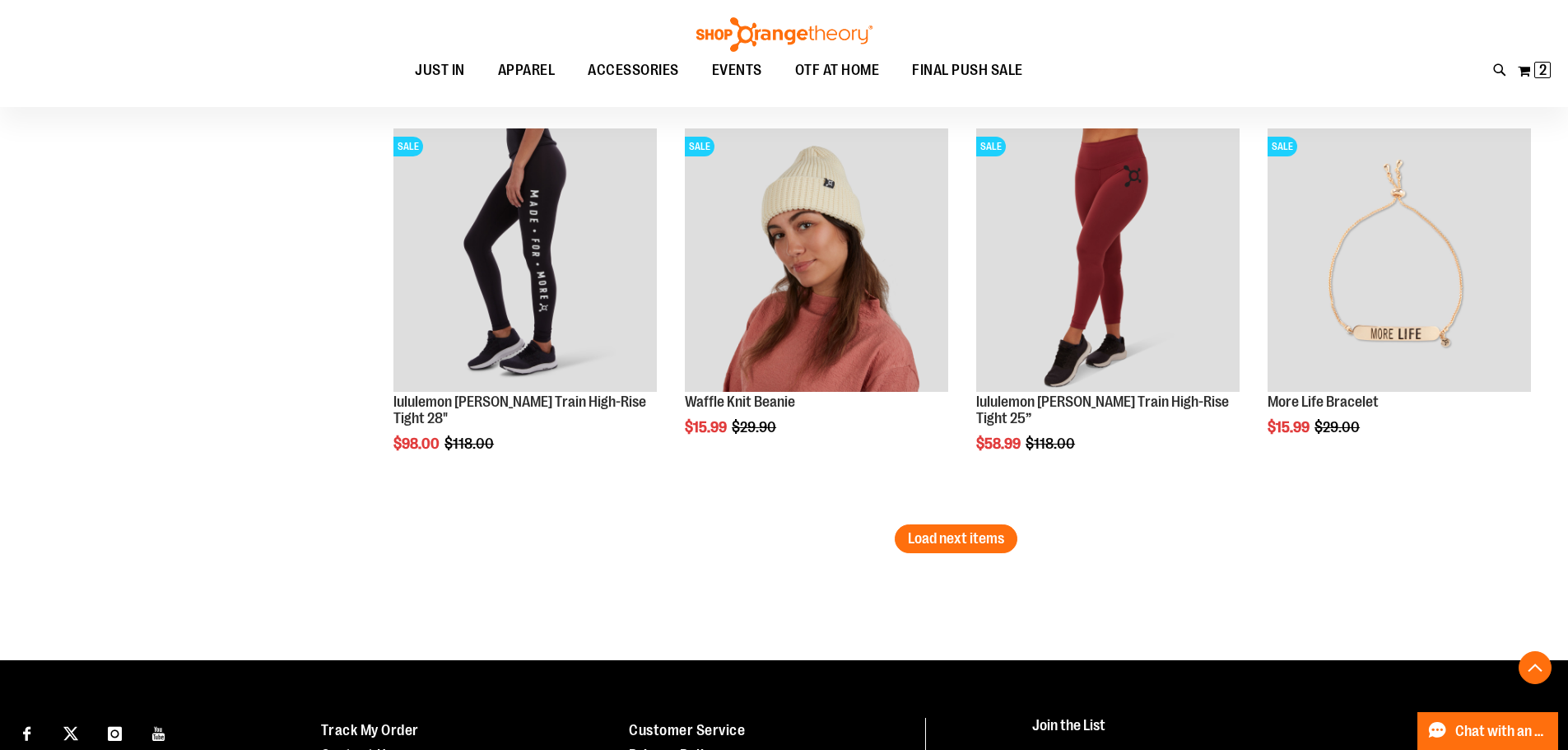
scroll to position [19402, 0]
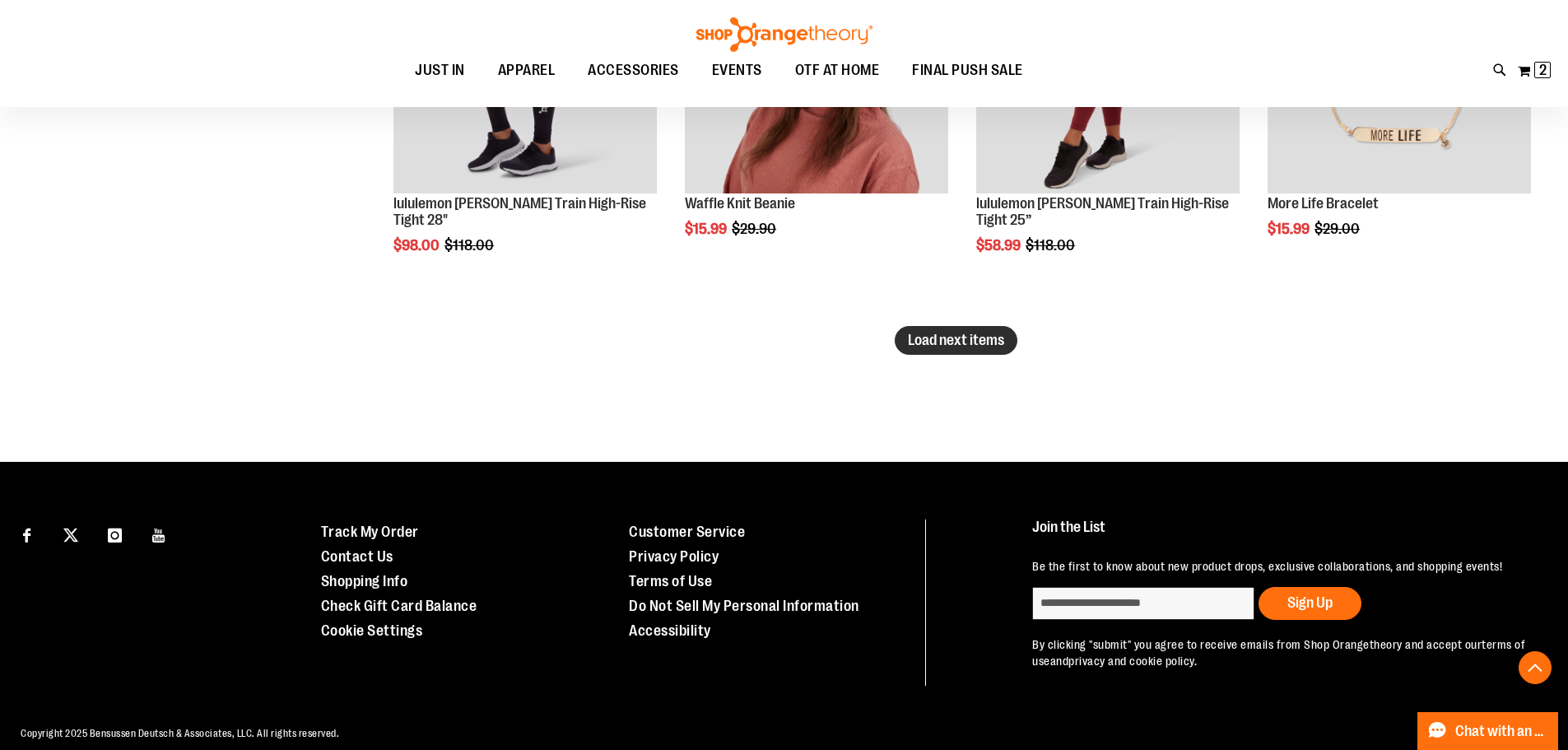
click at [960, 338] on span "Load next items" at bounding box center [955, 340] width 96 height 17
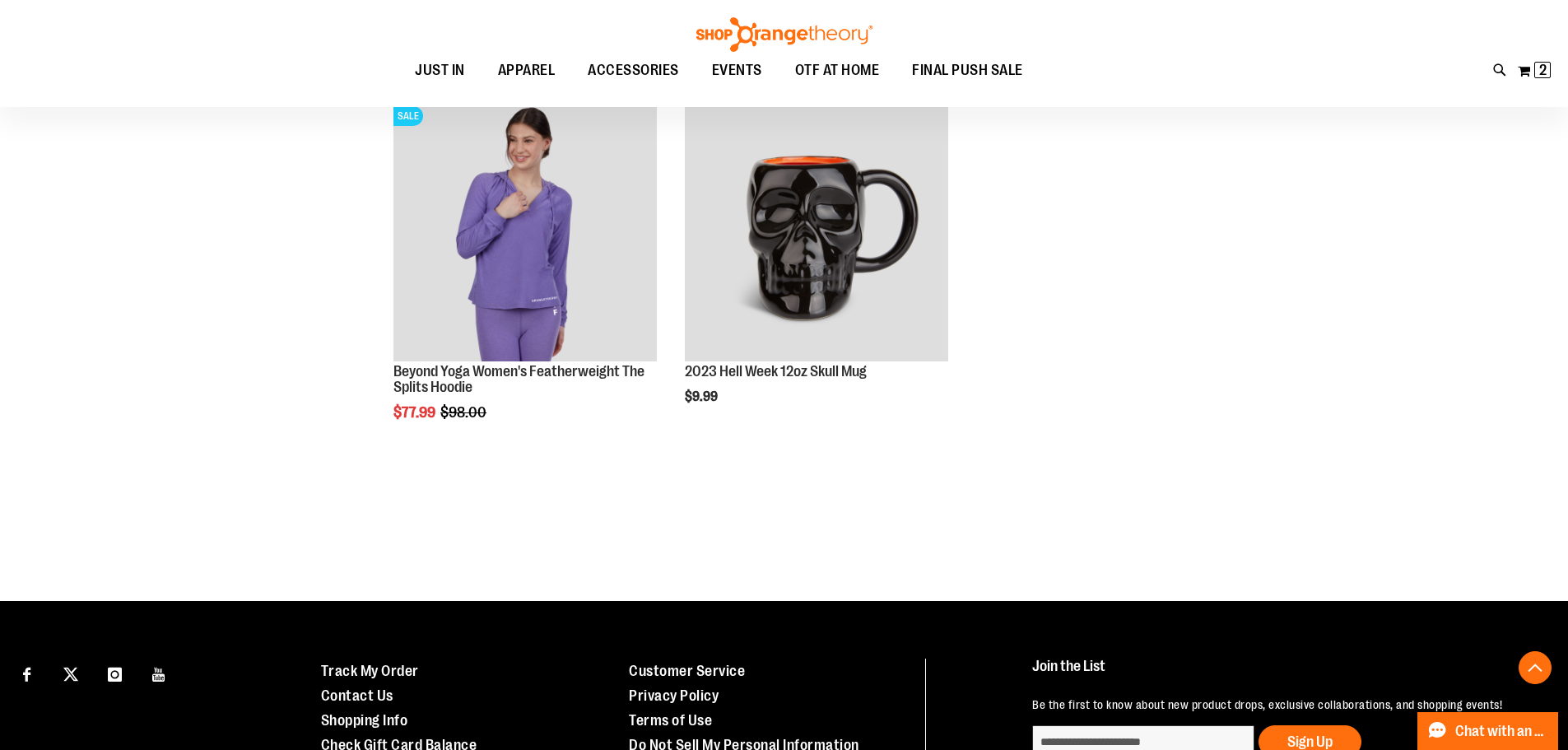
scroll to position [20060, 0]
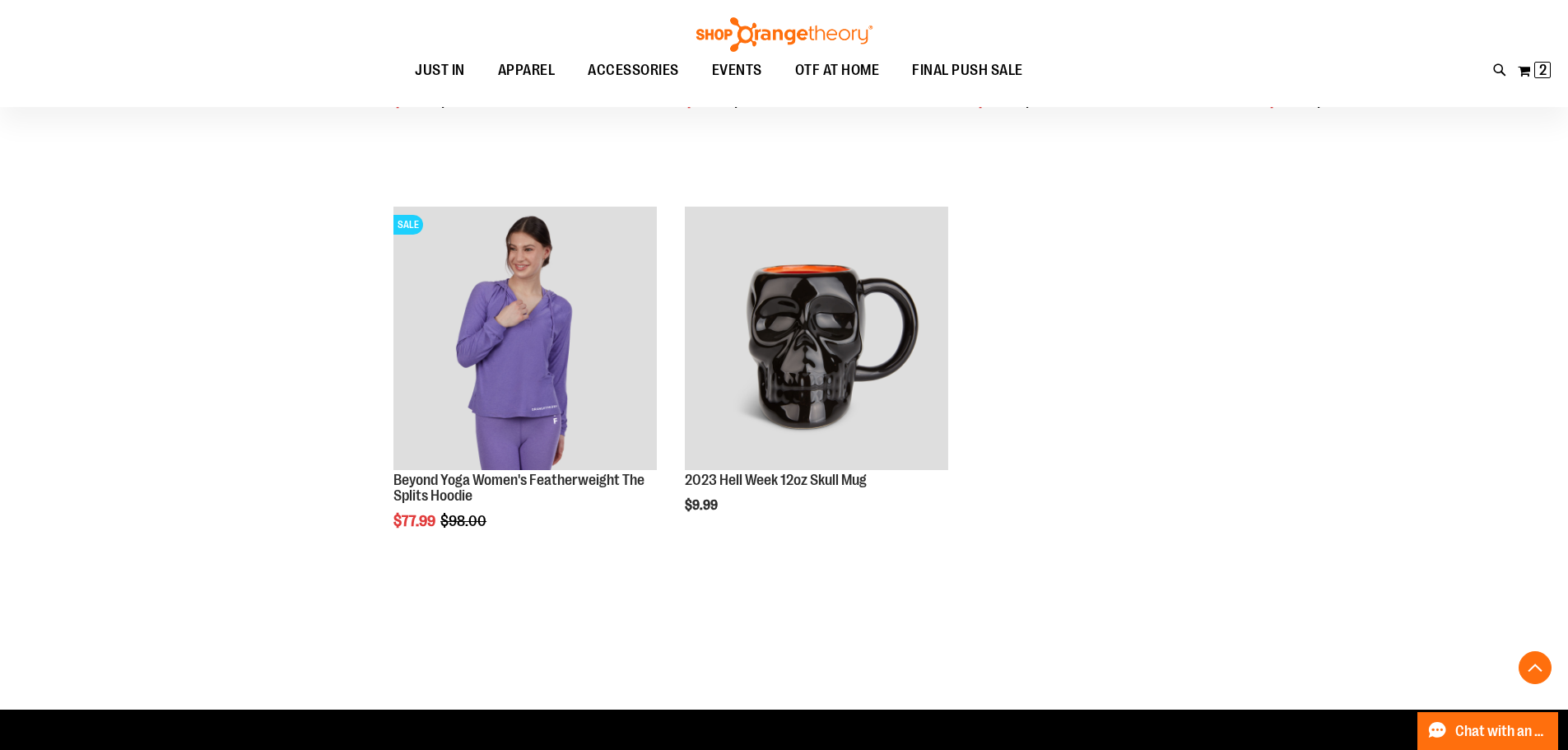
drag, startPoint x: 1094, startPoint y: 445, endPoint x: 1099, endPoint y: 411, distance: 34.4
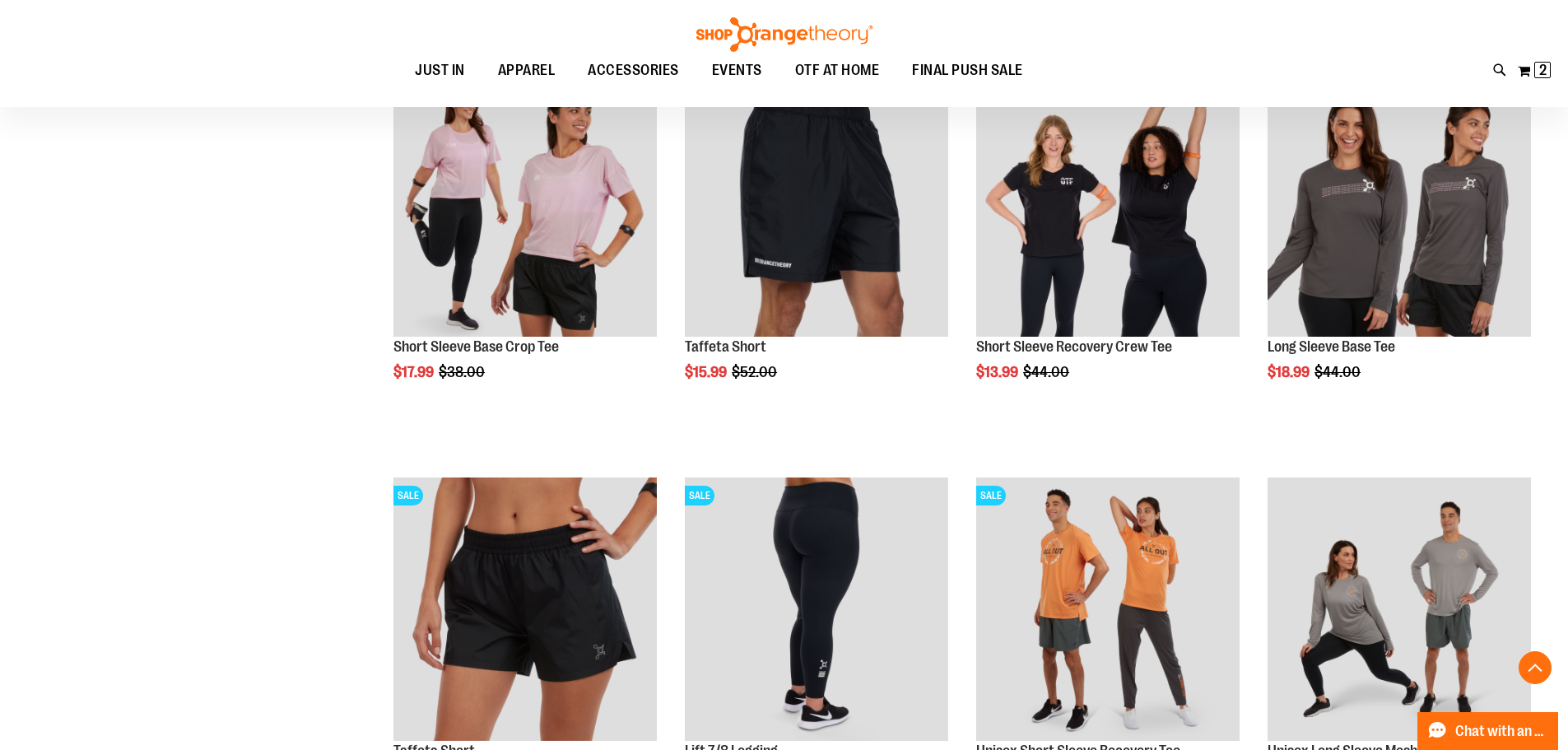
scroll to position [16837, 0]
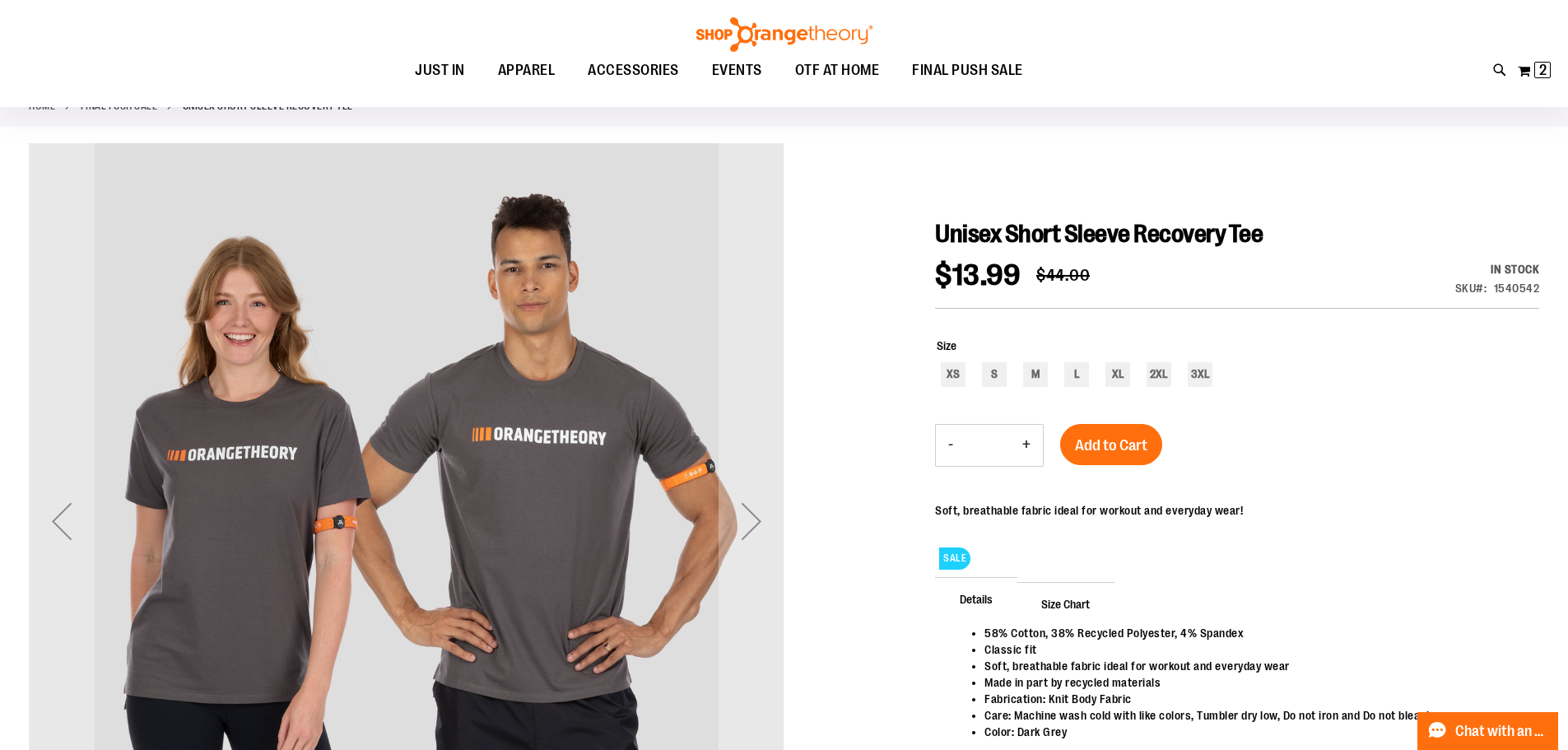
scroll to position [246, 0]
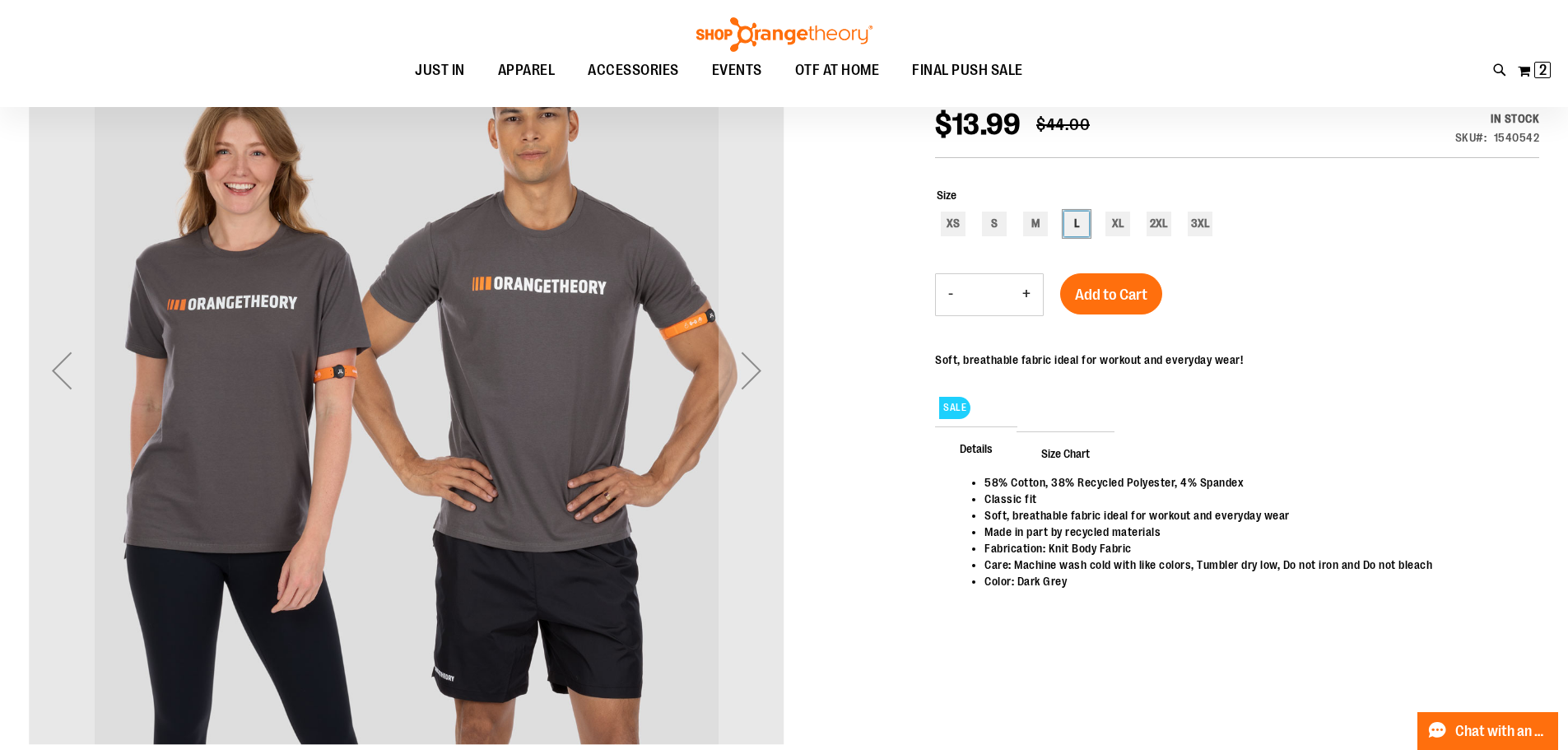
click at [1076, 225] on div "L" at bounding box center [1076, 224] width 25 height 25
type input "***"
click at [1126, 296] on span "Add to Cart" at bounding box center [1111, 295] width 72 height 18
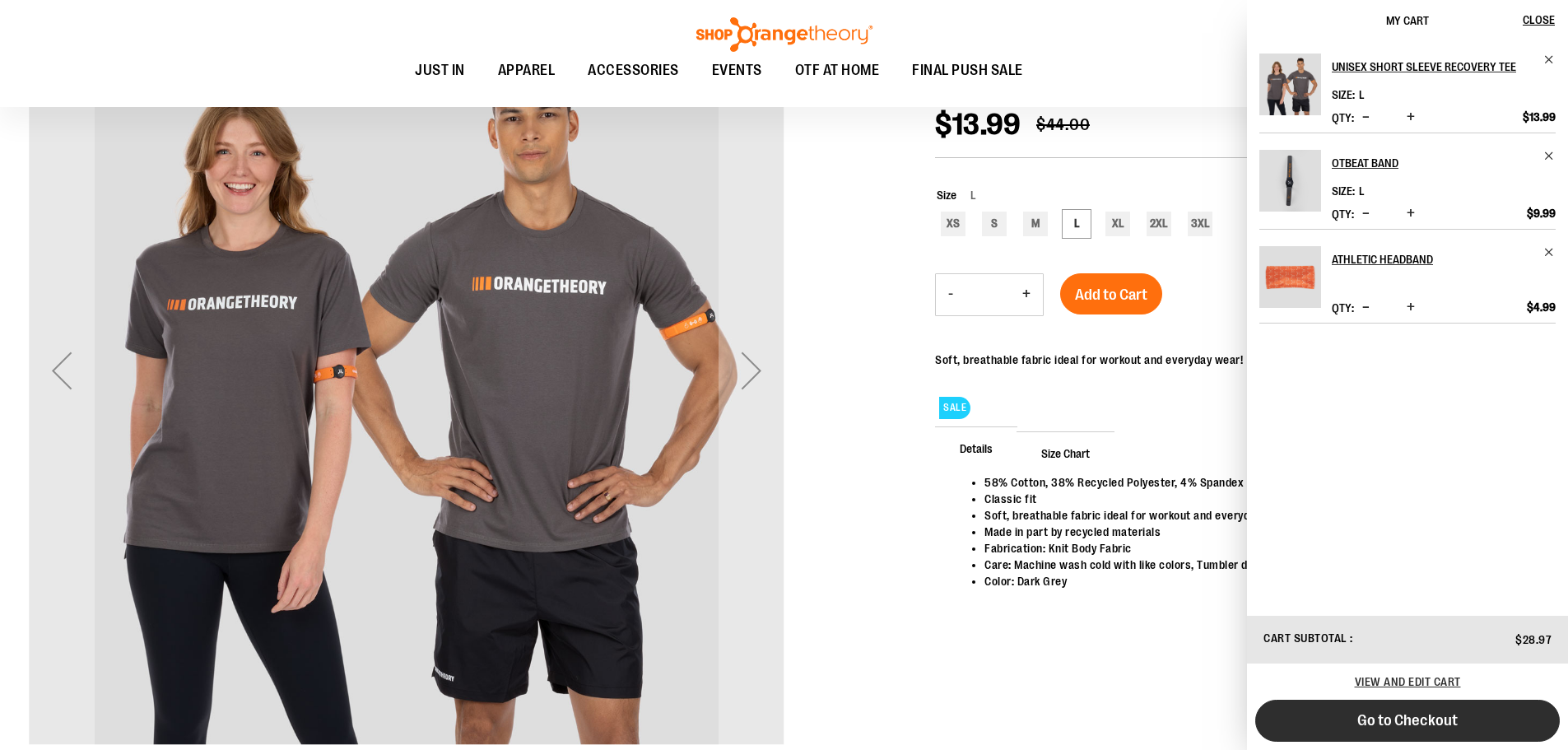
click at [1419, 723] on span "Go to Checkout" at bounding box center [1407, 720] width 100 height 18
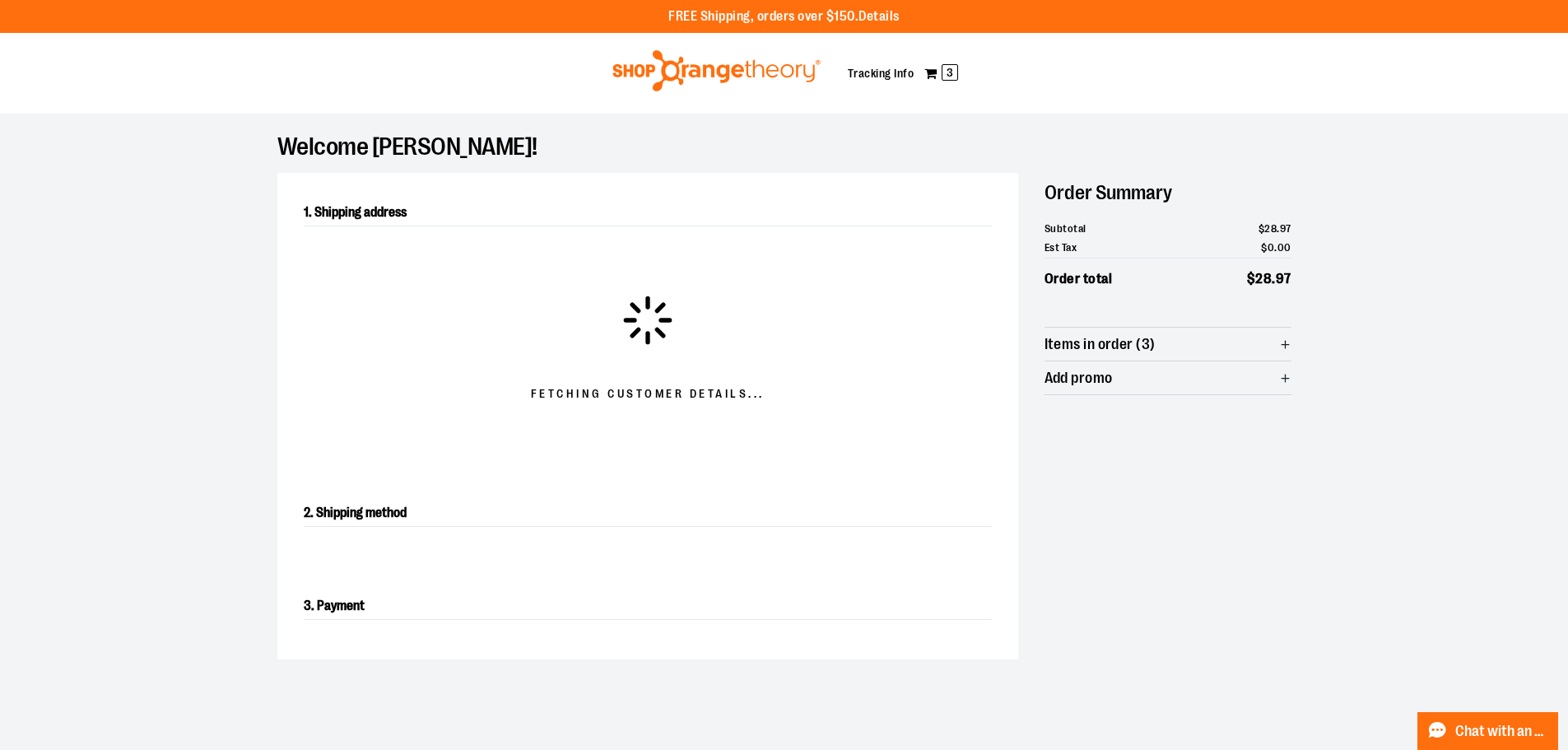
select select "**"
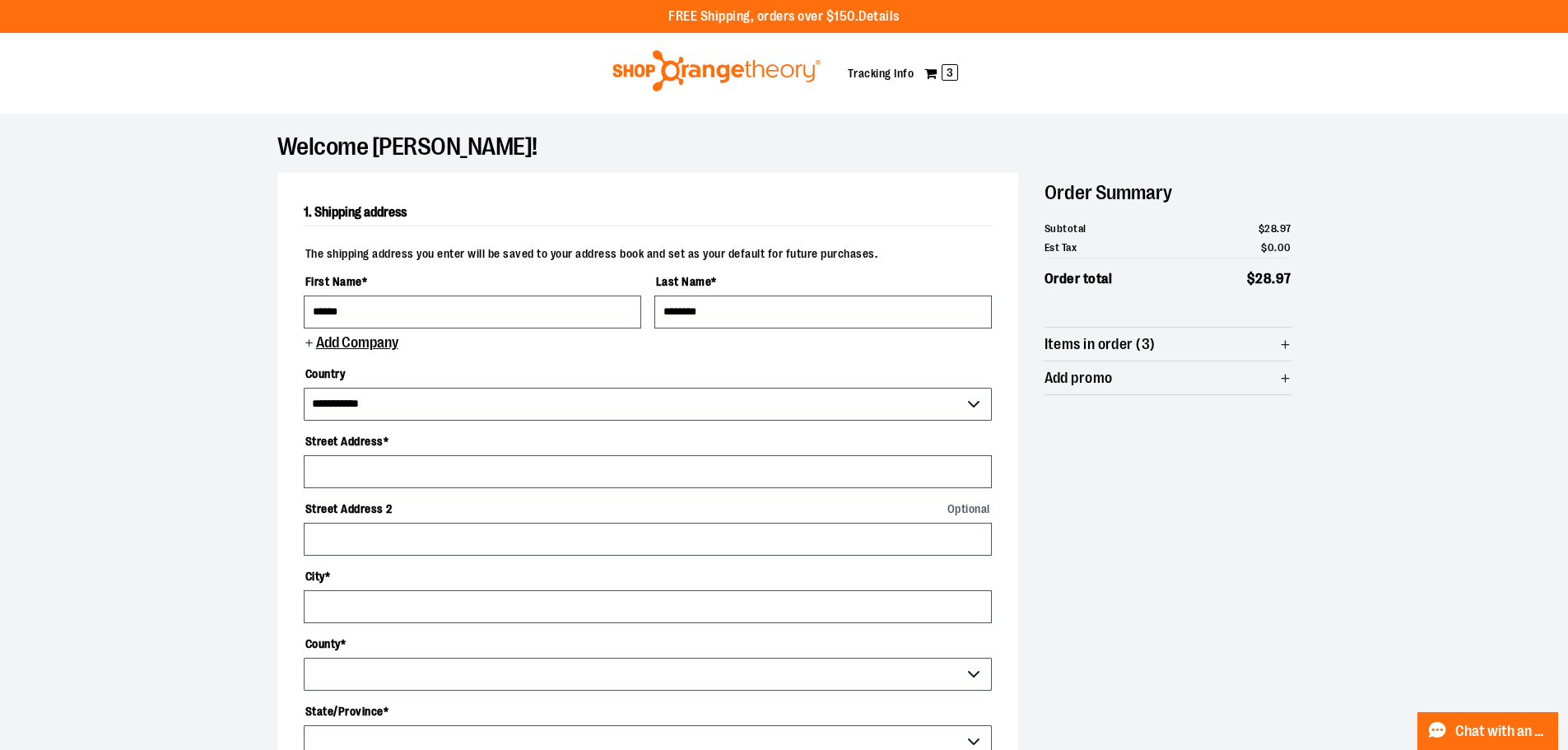
drag, startPoint x: 0, startPoint y: 0, endPoint x: 1316, endPoint y: 452, distance: 1391.5
click at [1316, 452] on div "**********" at bounding box center [784, 696] width 1186 height 1167
click at [457, 402] on select "**********" at bounding box center [647, 403] width 688 height 33
click at [458, 402] on select "**********" at bounding box center [647, 403] width 688 height 33
click at [460, 477] on input "Street Address *" at bounding box center [647, 471] width 688 height 33
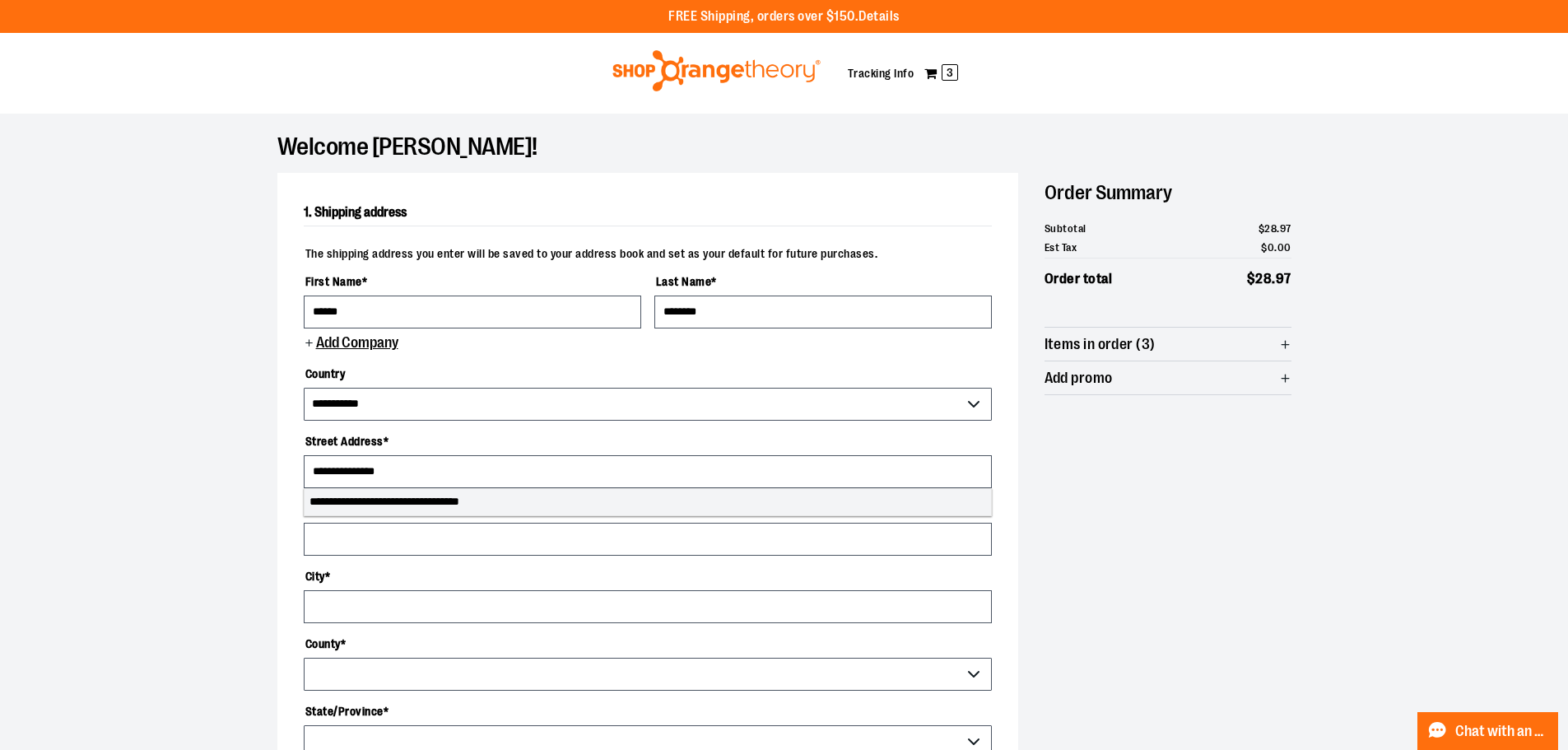
click at [484, 501] on li "**********" at bounding box center [647, 502] width 686 height 27
type input "**********"
type input "******"
select select "**"
type input "**********"
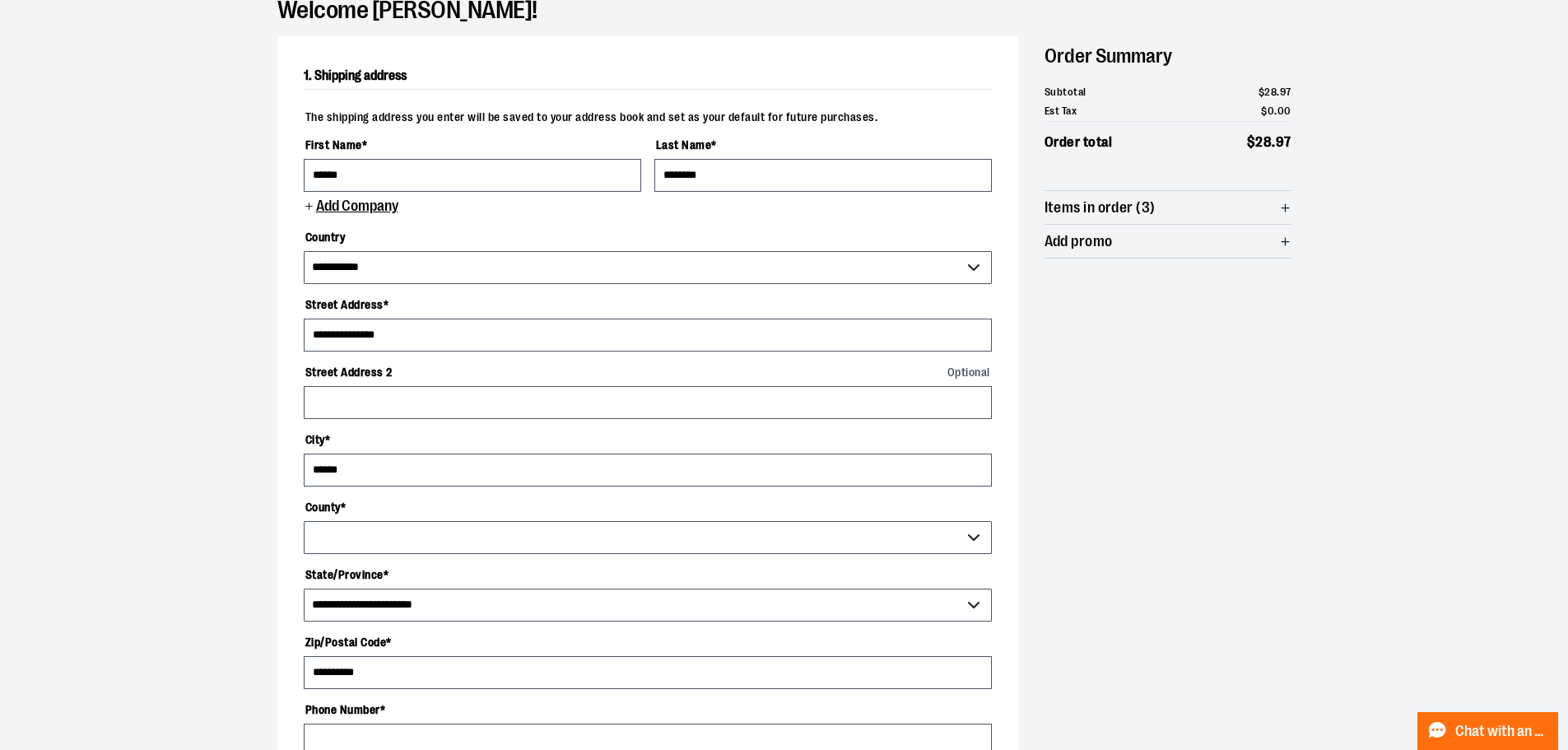
scroll to position [247, 0]
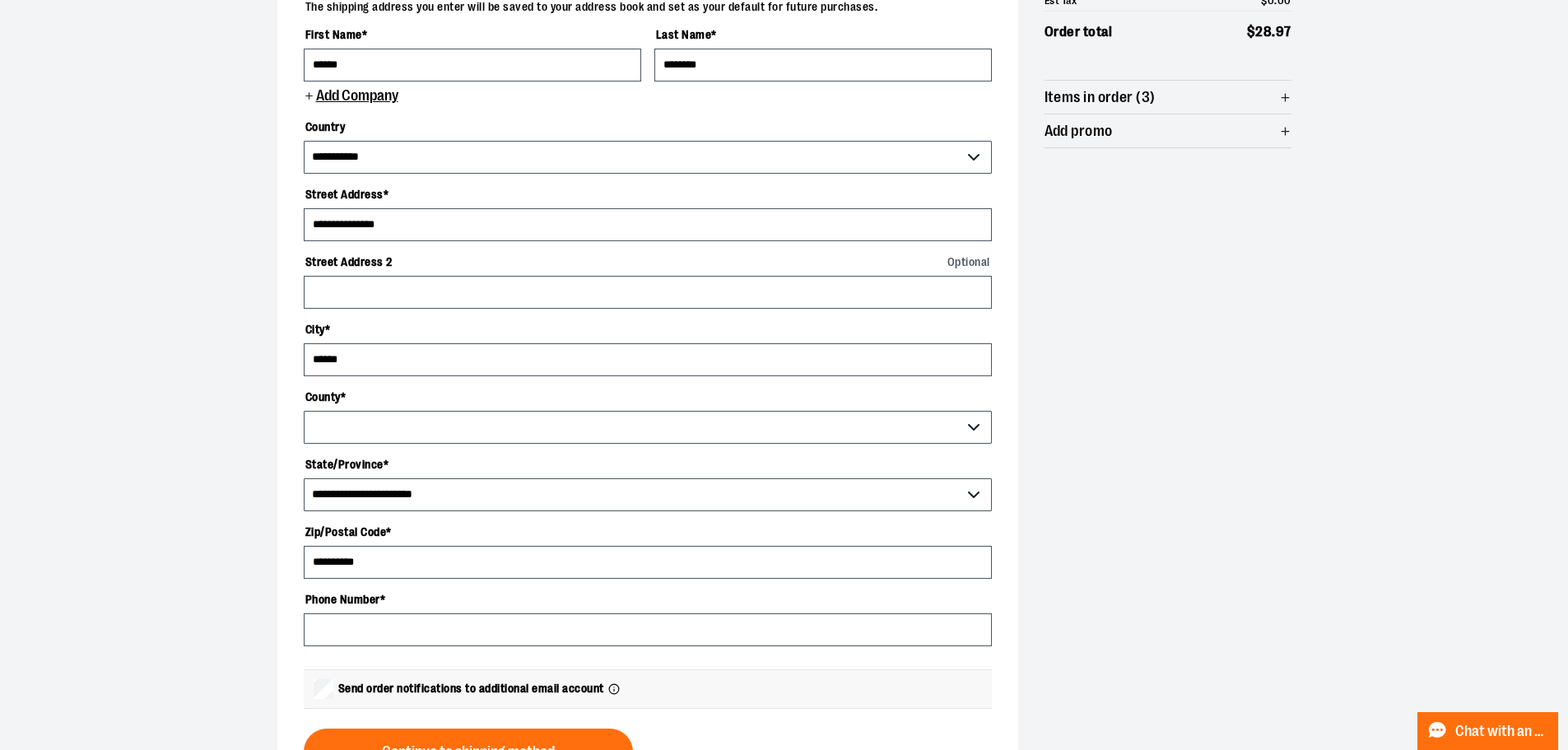
select select "******"
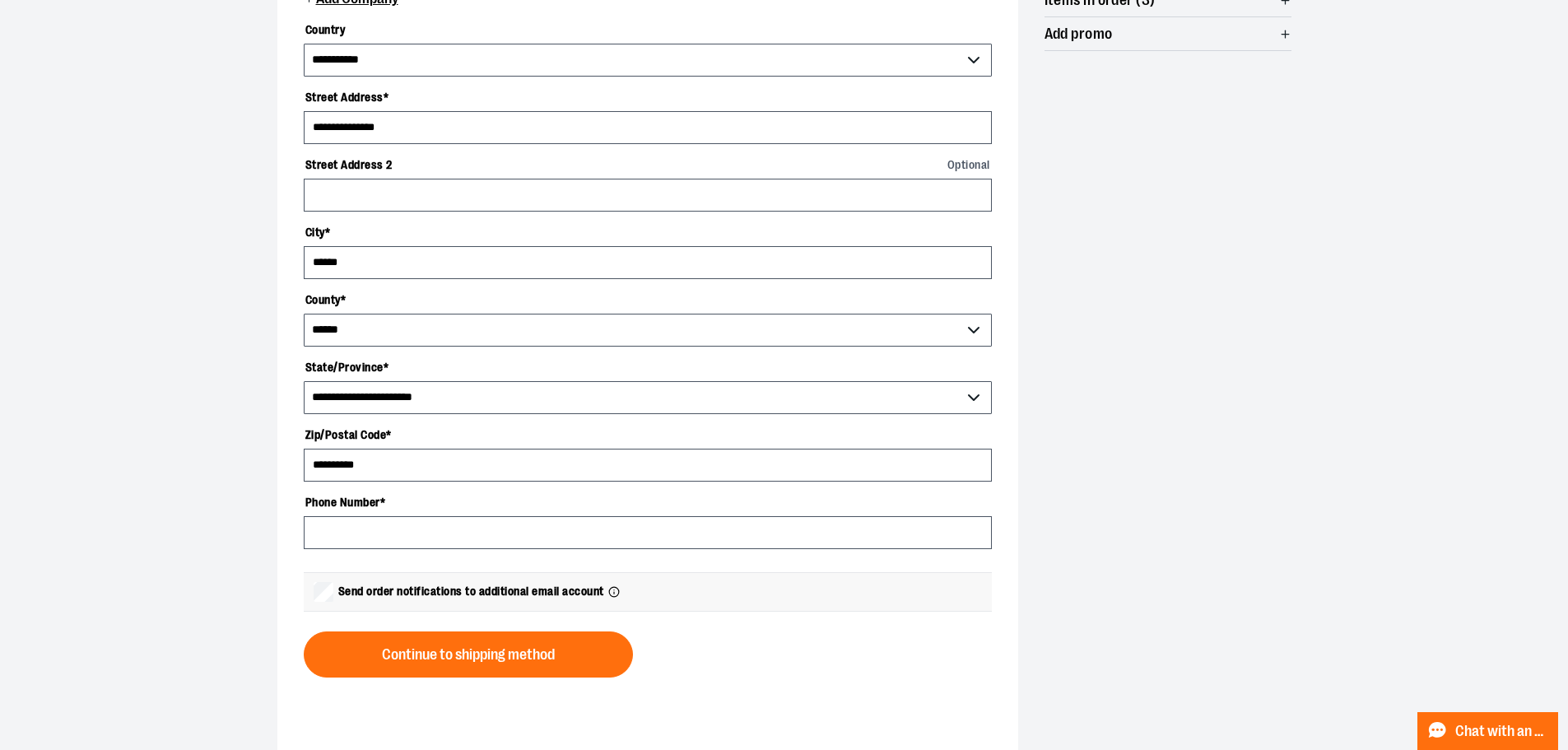
scroll to position [411, 0]
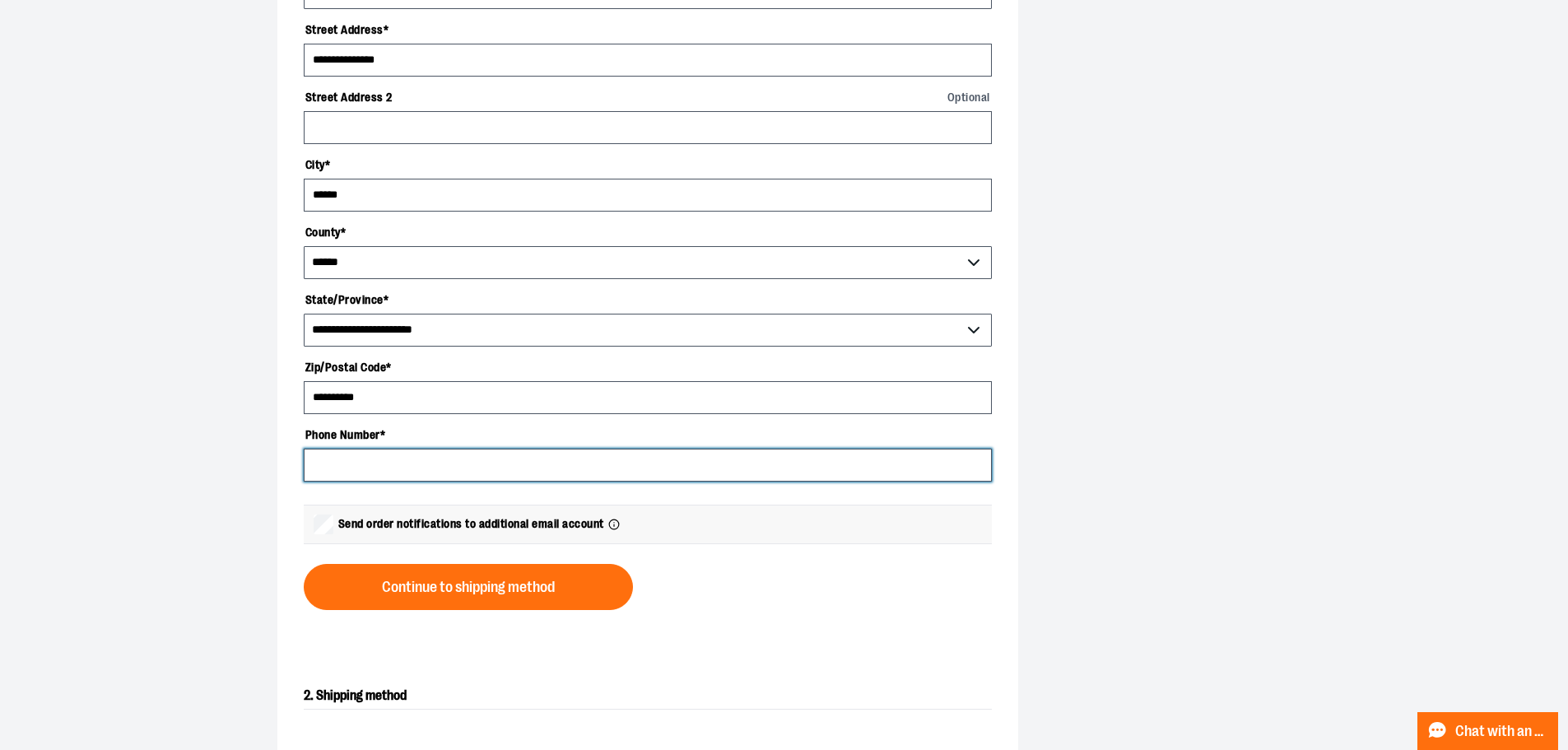
click at [392, 462] on input "Phone Number *" at bounding box center [647, 465] width 688 height 33
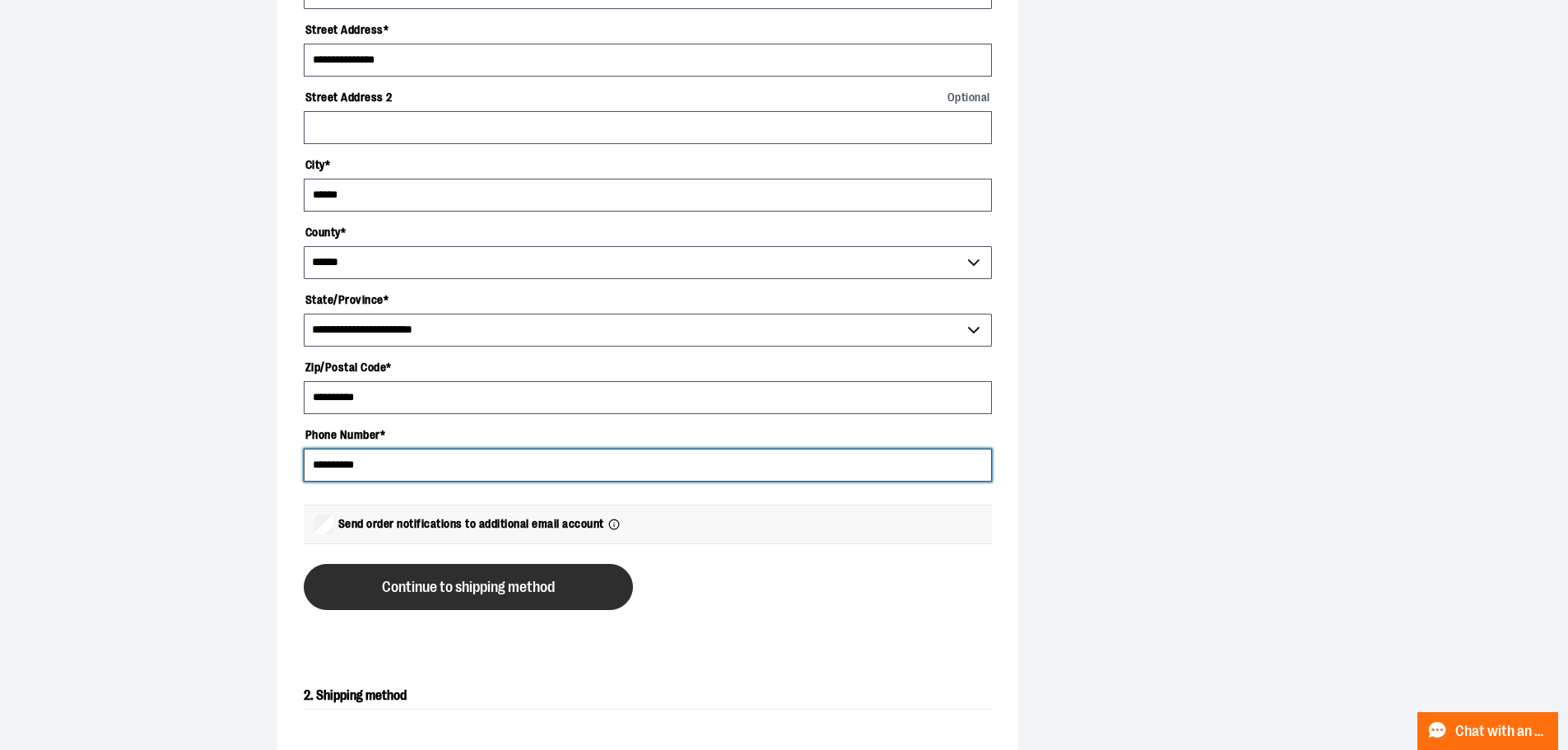
type input "**********"
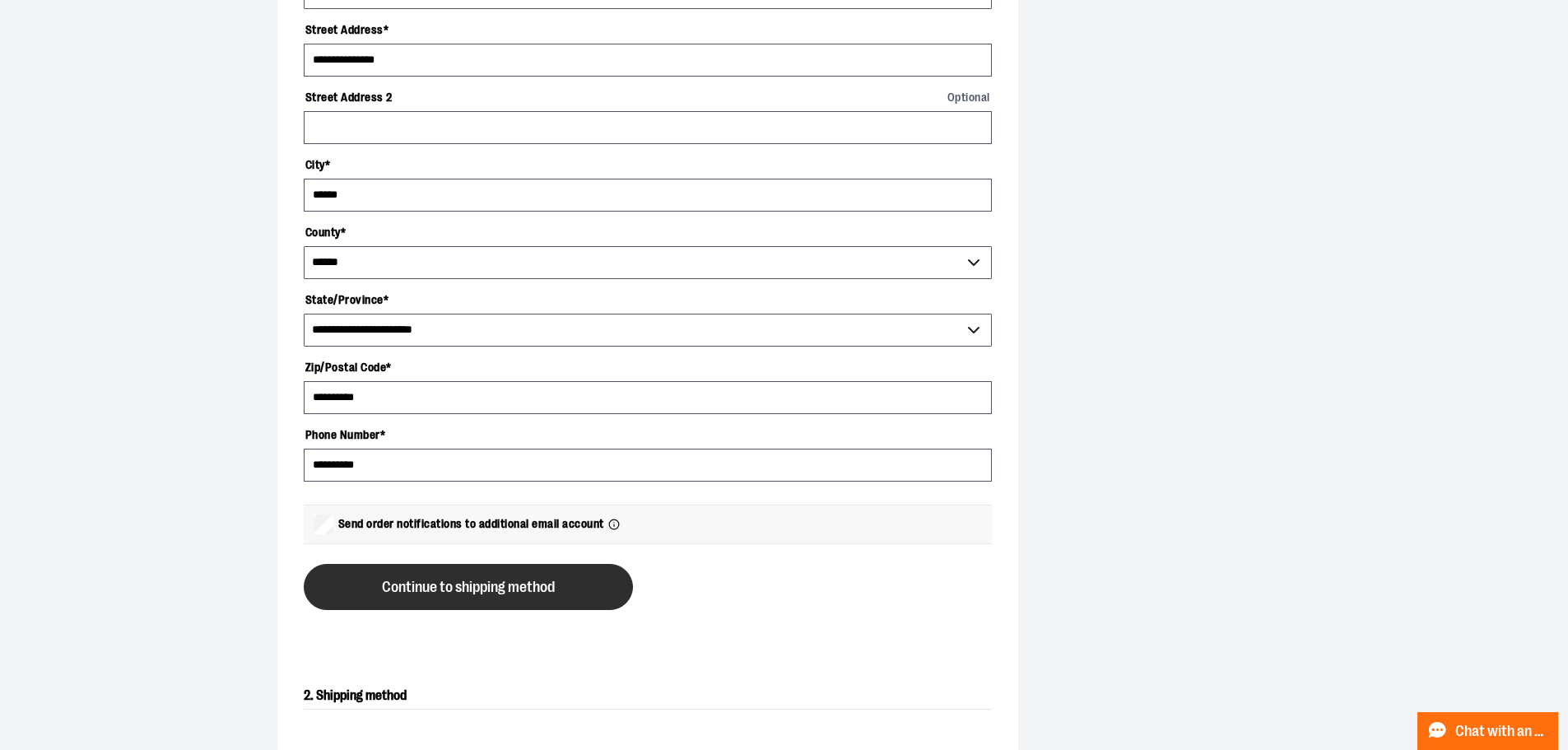
click at [467, 586] on span "Continue to shipping method" at bounding box center [469, 588] width 173 height 16
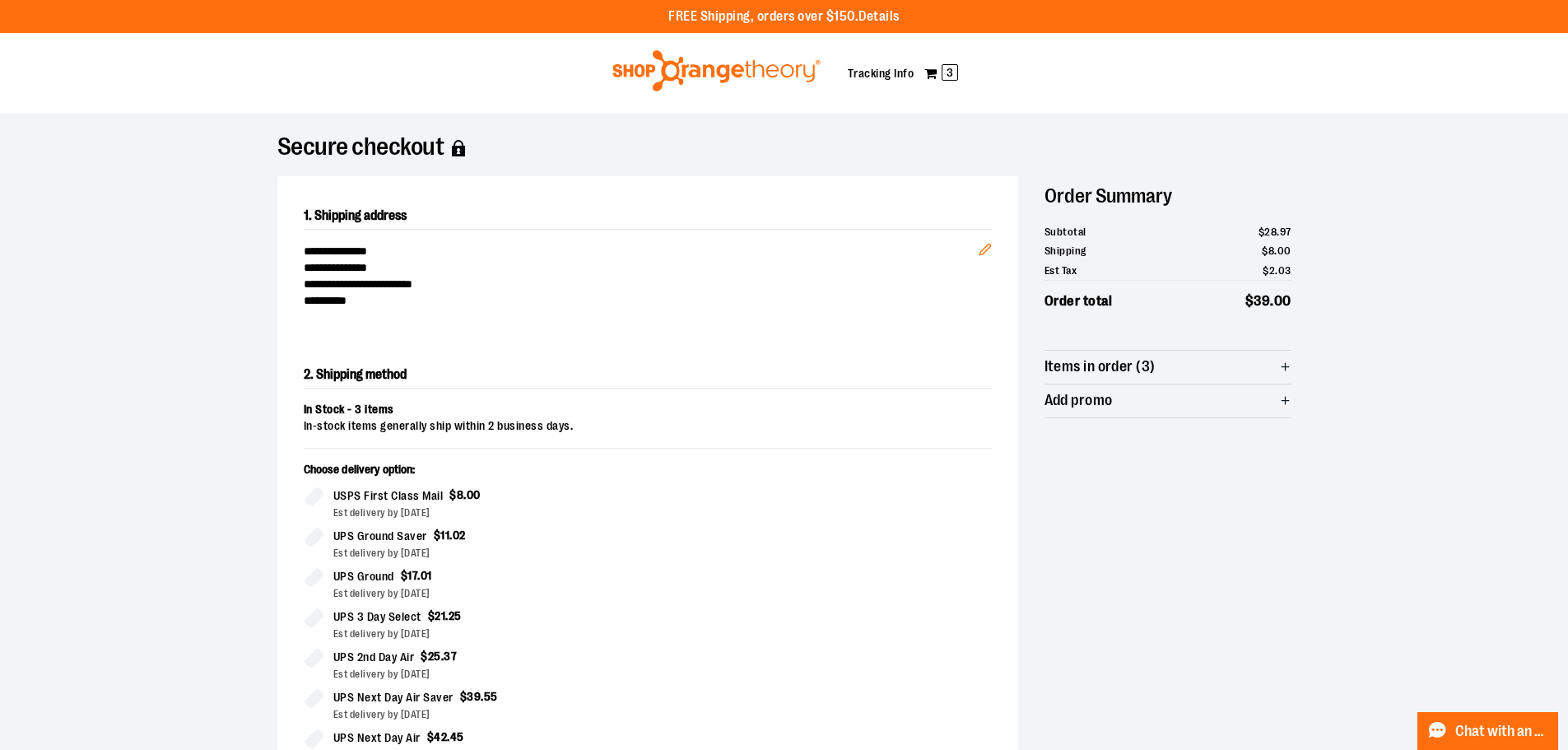
scroll to position [165, 0]
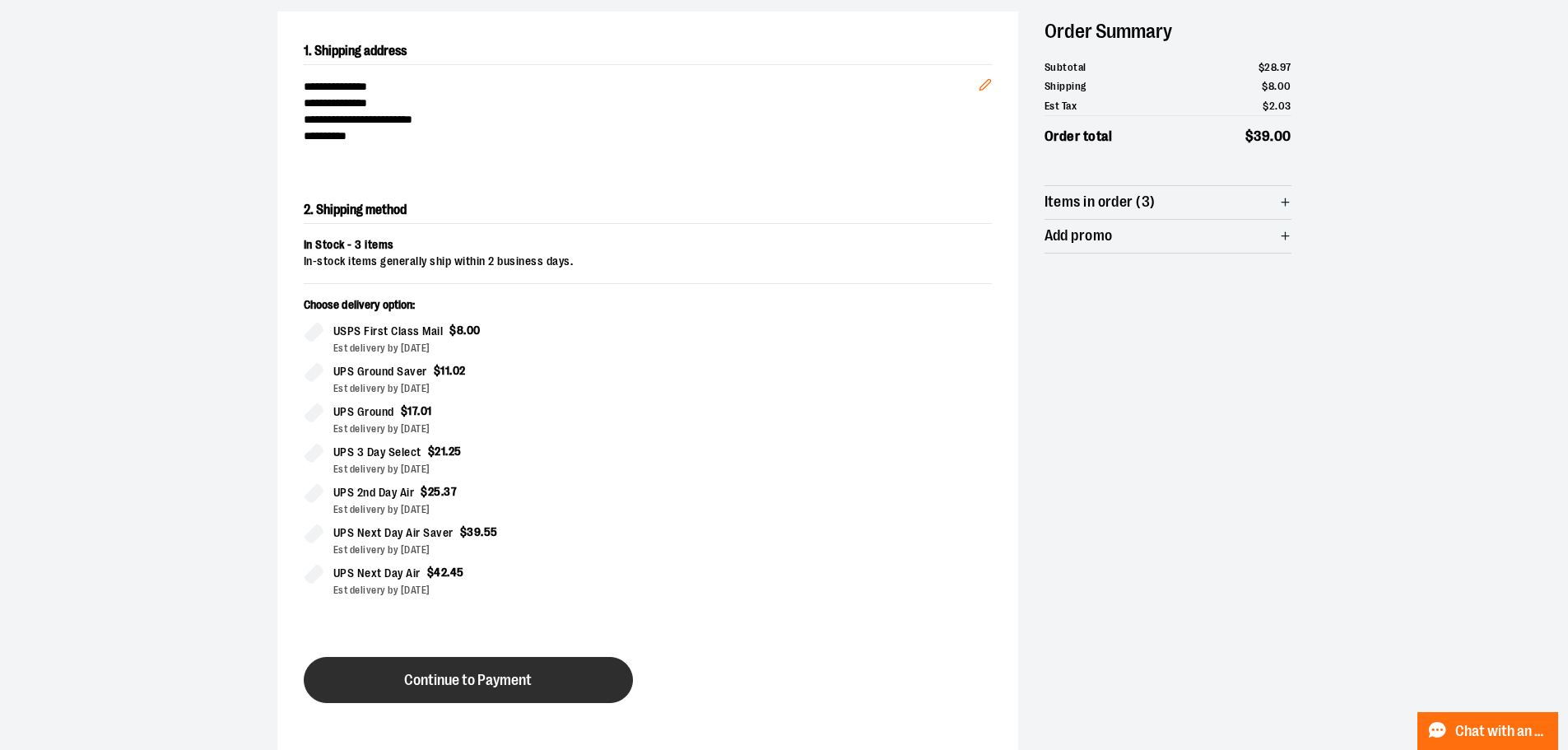
click at [489, 680] on span "Continue to Payment" at bounding box center [468, 680] width 127 height 16
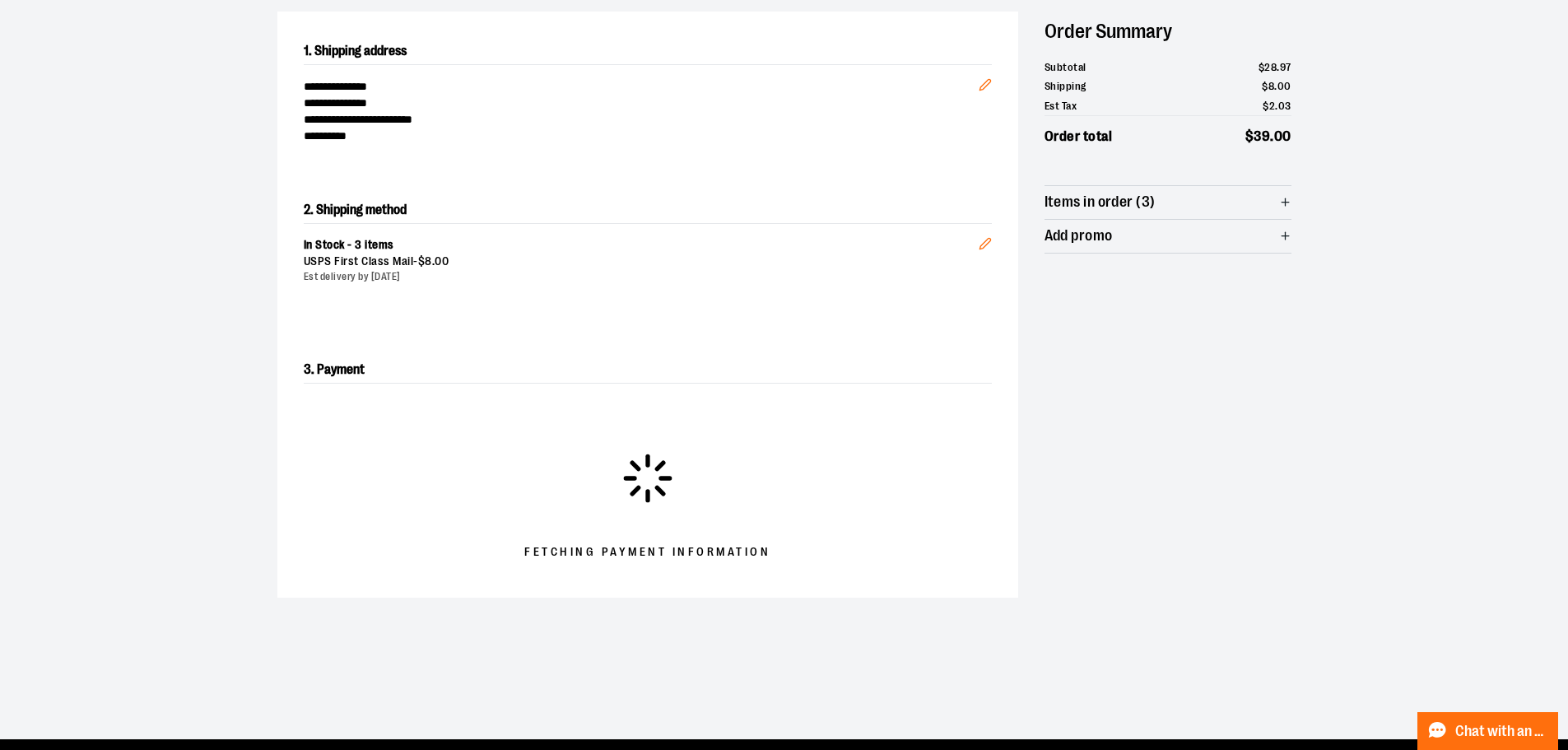
click at [1288, 204] on icon "button" at bounding box center [1285, 202] width 12 height 12
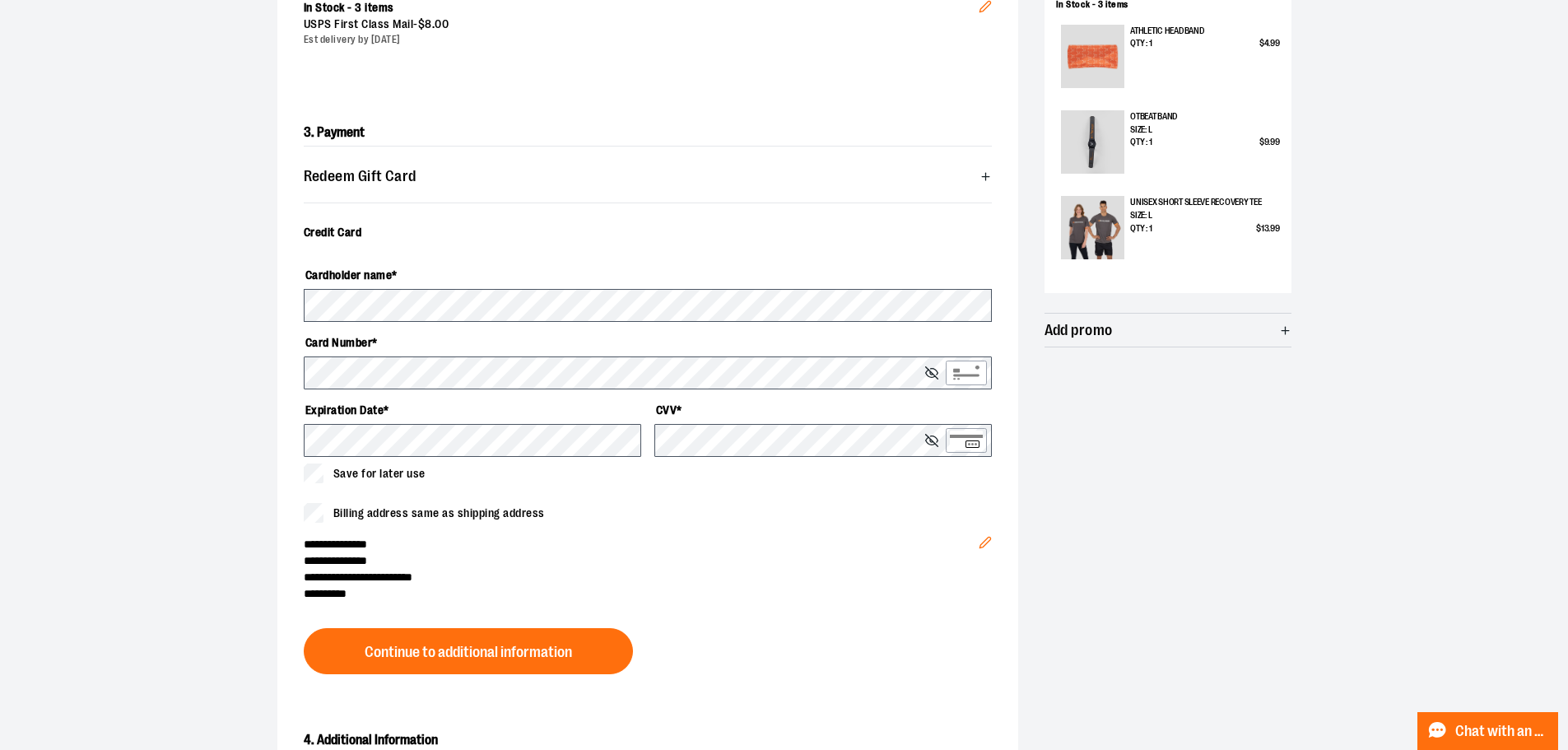
scroll to position [411, 0]
